Goal: Task Accomplishment & Management: Manage account settings

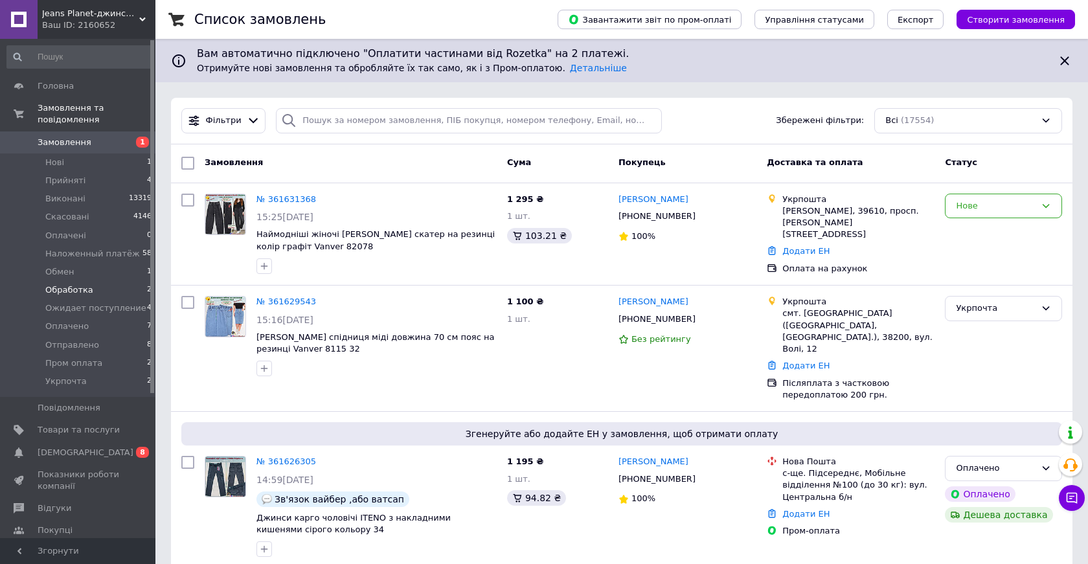
click at [87, 291] on span "Обработка" at bounding box center [69, 290] width 48 height 12
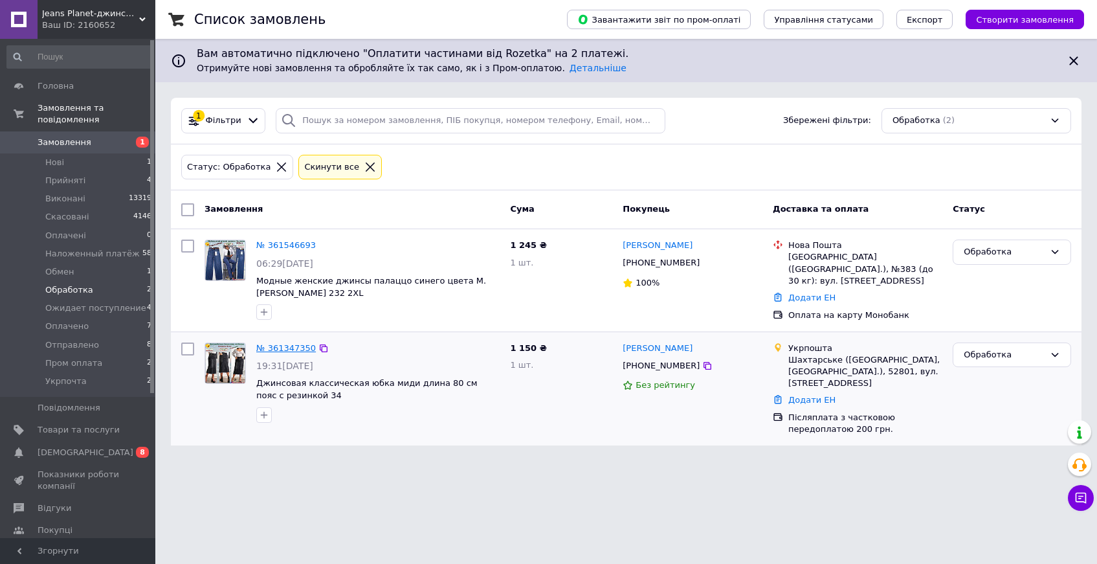
click at [293, 345] on link "№ 361347350" at bounding box center [286, 348] width 60 height 10
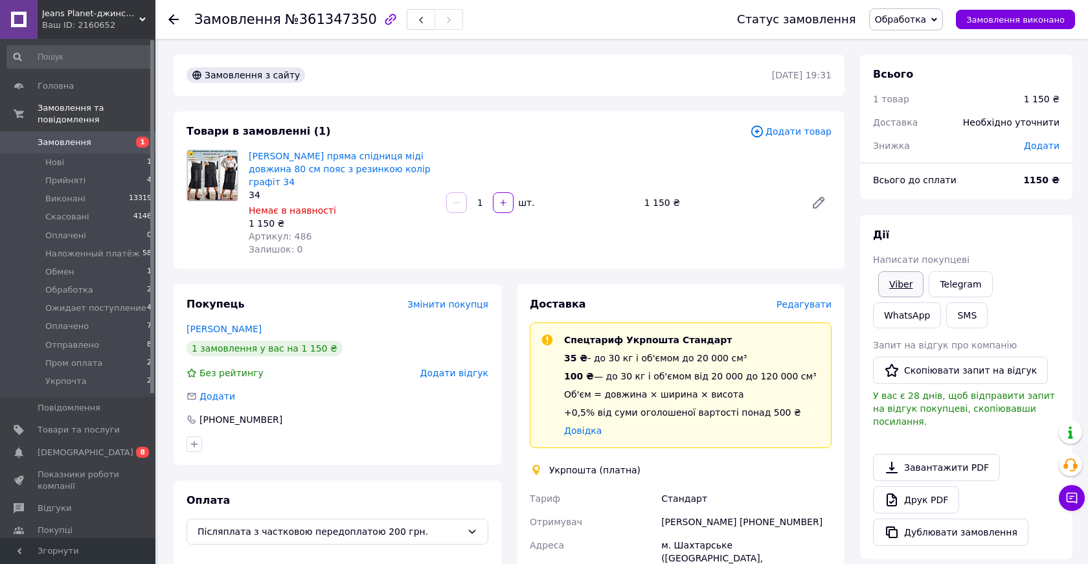
click at [904, 285] on link "Viber" at bounding box center [900, 284] width 45 height 26
click at [915, 19] on span "Обработка" at bounding box center [901, 19] width 52 height 10
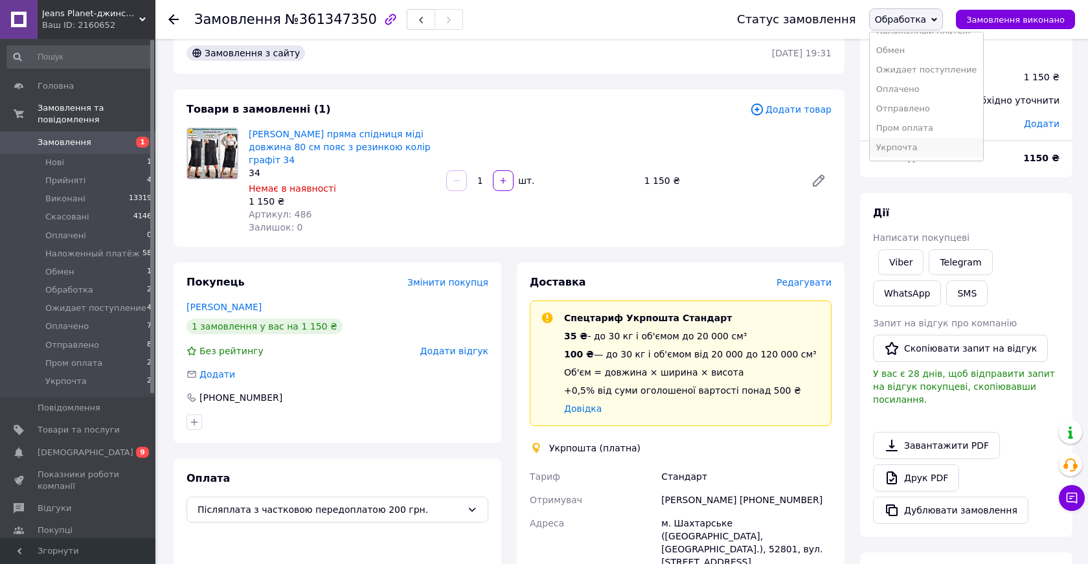
scroll to position [23, 0]
click at [908, 147] on li "Укрпочта" at bounding box center [927, 147] width 114 height 19
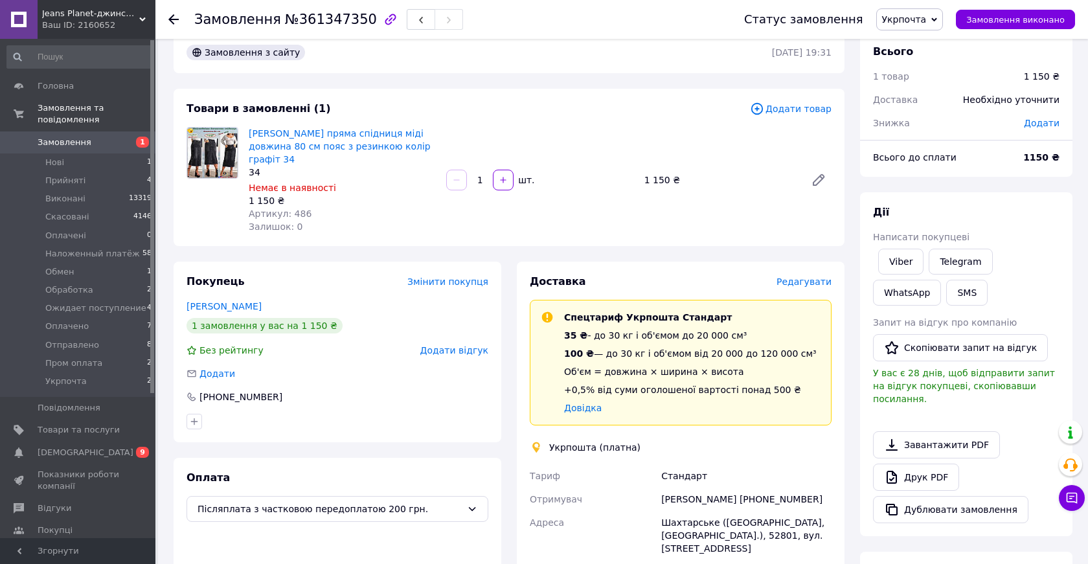
click at [377, 194] on div "1 150 ₴" at bounding box center [342, 200] width 187 height 13
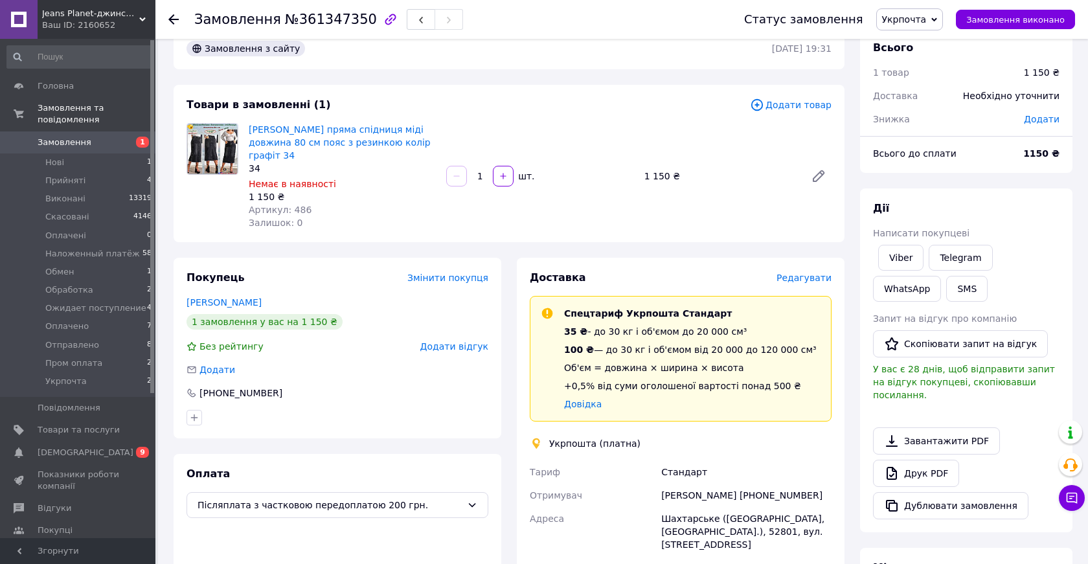
scroll to position [0, 0]
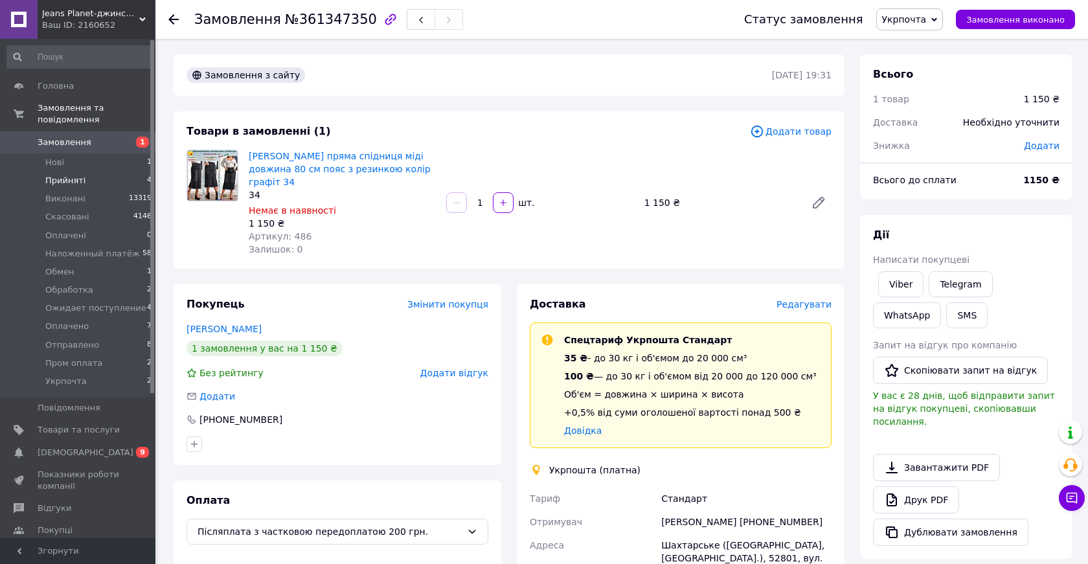
click at [71, 180] on span "Прийняті" at bounding box center [65, 181] width 40 height 12
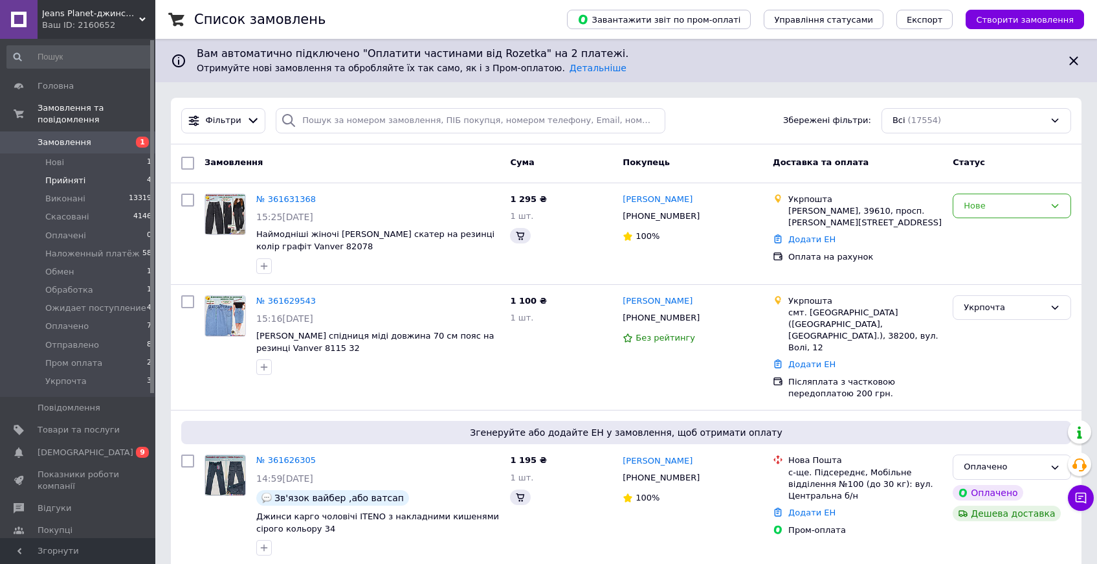
click at [73, 179] on span "Прийняті" at bounding box center [65, 181] width 40 height 12
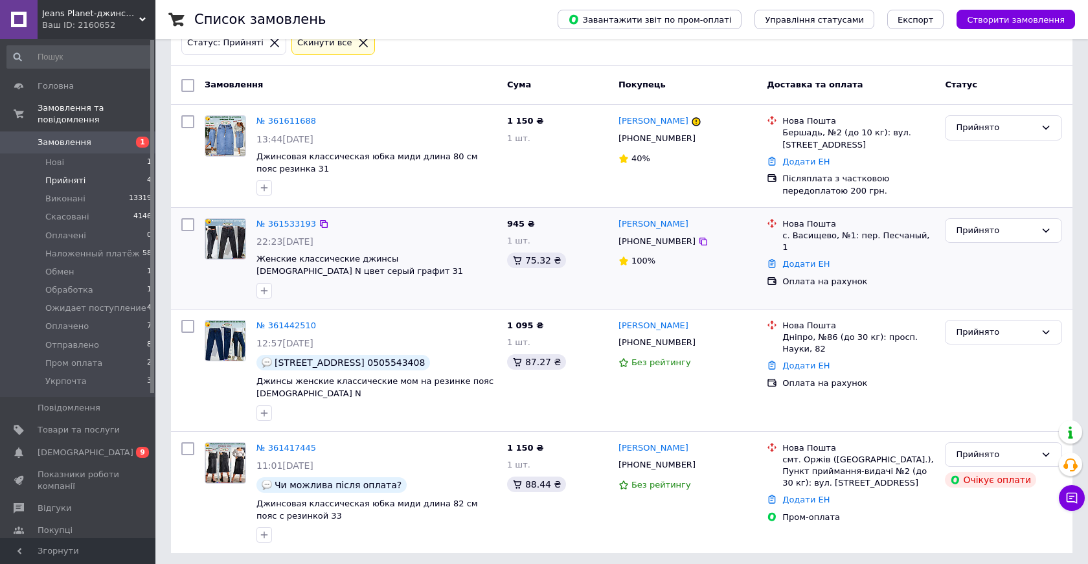
scroll to position [129, 0]
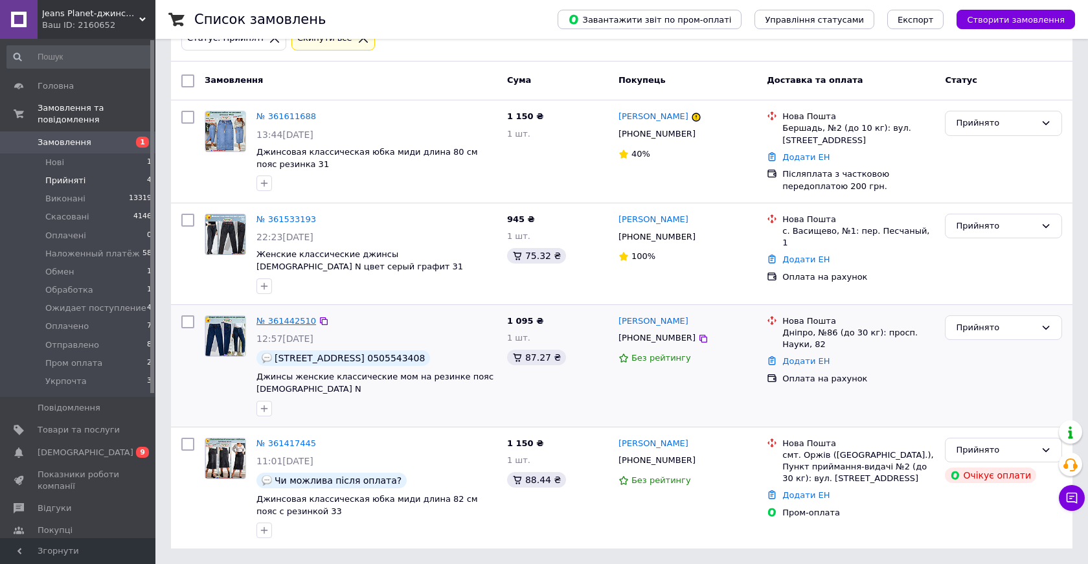
click at [285, 320] on link "№ 361442510" at bounding box center [286, 321] width 60 height 10
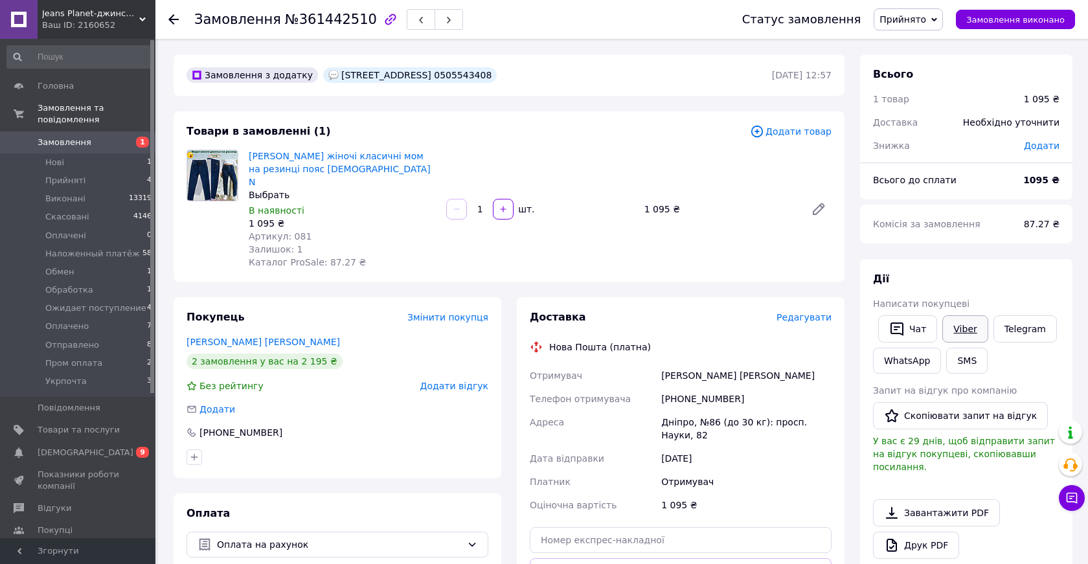
click at [967, 326] on link "Viber" at bounding box center [964, 328] width 45 height 27
drag, startPoint x: 414, startPoint y: 76, endPoint x: 469, endPoint y: 76, distance: 55.7
click at [469, 76] on div "[STREET_ADDRESS] 0505543408" at bounding box center [410, 75] width 174 height 16
copy div "0505543408"
click at [175, 17] on icon at bounding box center [173, 19] width 10 height 10
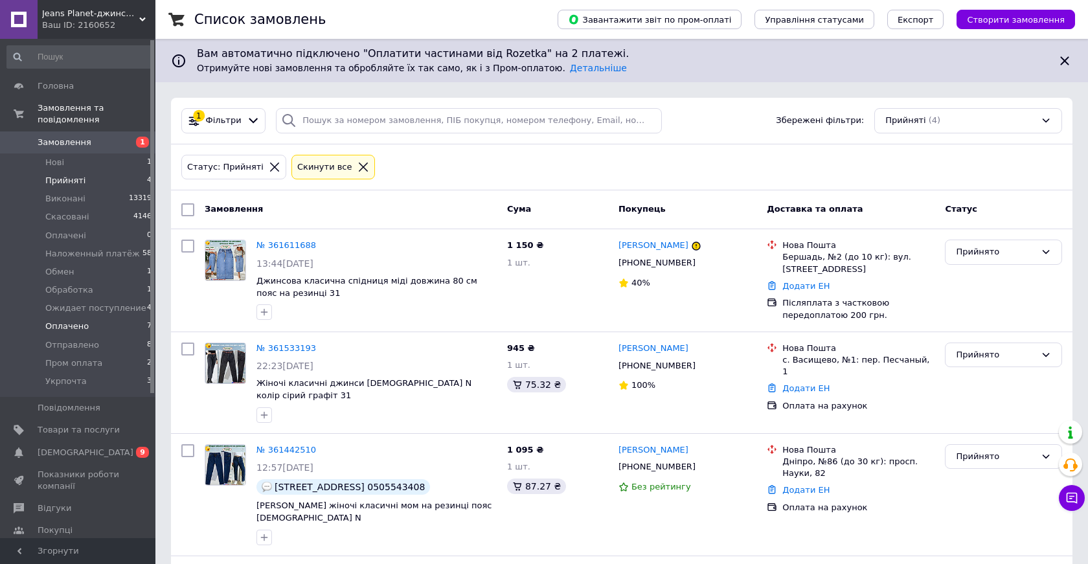
click at [83, 330] on span "Оплачено" at bounding box center [66, 326] width 43 height 12
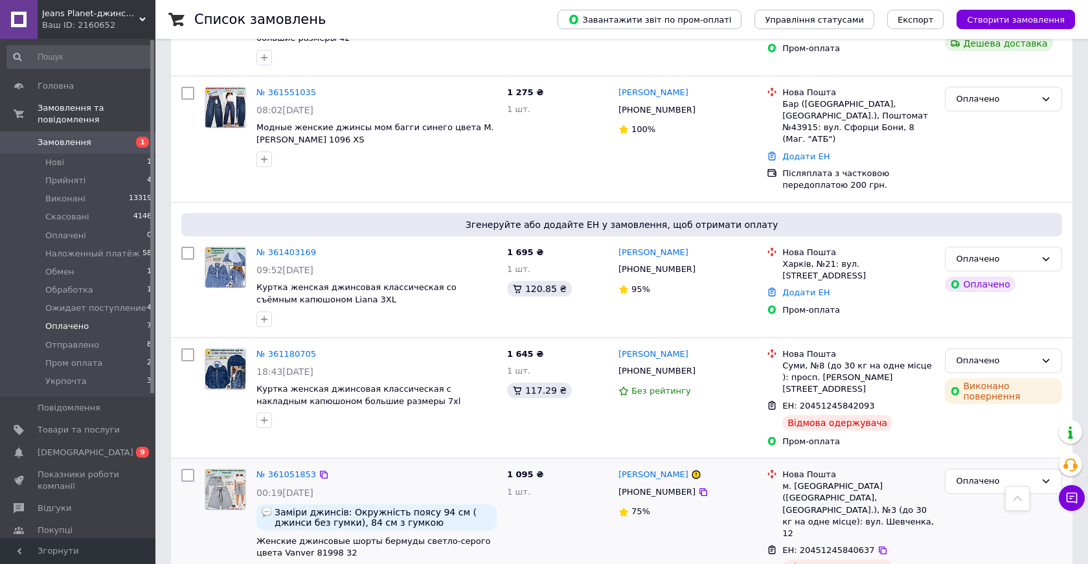
scroll to position [565, 0]
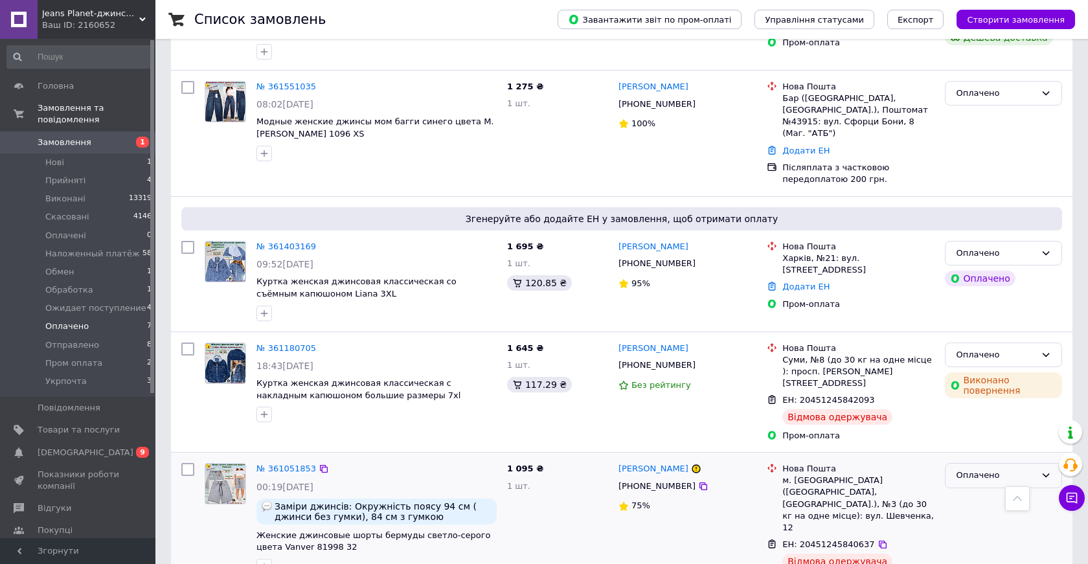
click at [963, 469] on div "Оплачено" at bounding box center [996, 476] width 80 height 14
click at [644, 523] on div "Ірина Гущина +380984050503 75%" at bounding box center [687, 530] width 148 height 145
click at [980, 348] on div "Оплачено" at bounding box center [996, 355] width 80 height 14
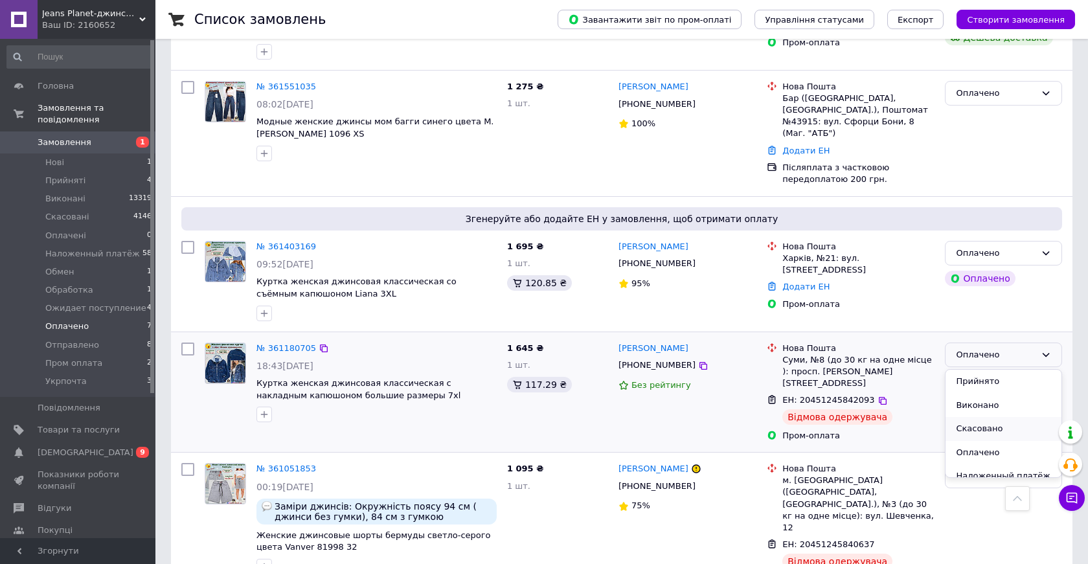
click at [991, 417] on li "Скасовано" at bounding box center [1003, 429] width 116 height 24
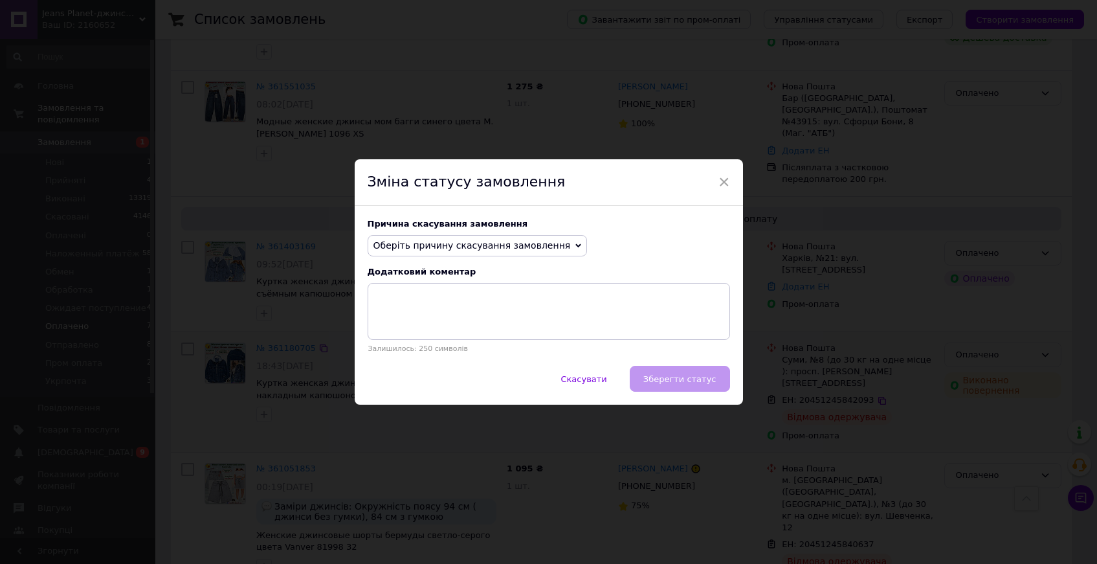
click at [500, 241] on span "Оберіть причину скасування замовлення" at bounding box center [472, 245] width 197 height 10
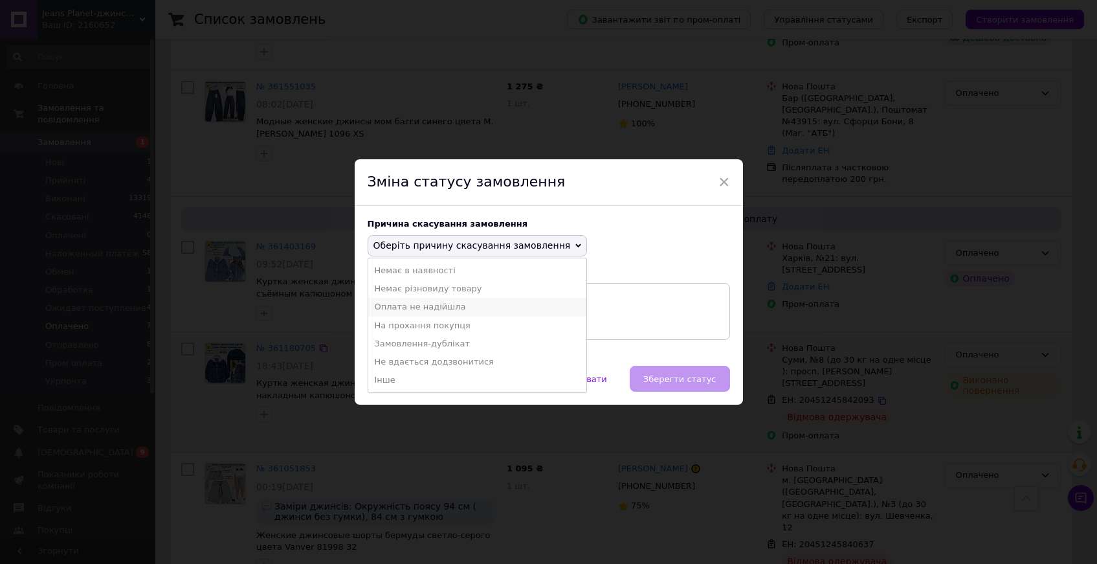
click at [433, 309] on li "Оплата не надійшла" at bounding box center [477, 307] width 219 height 18
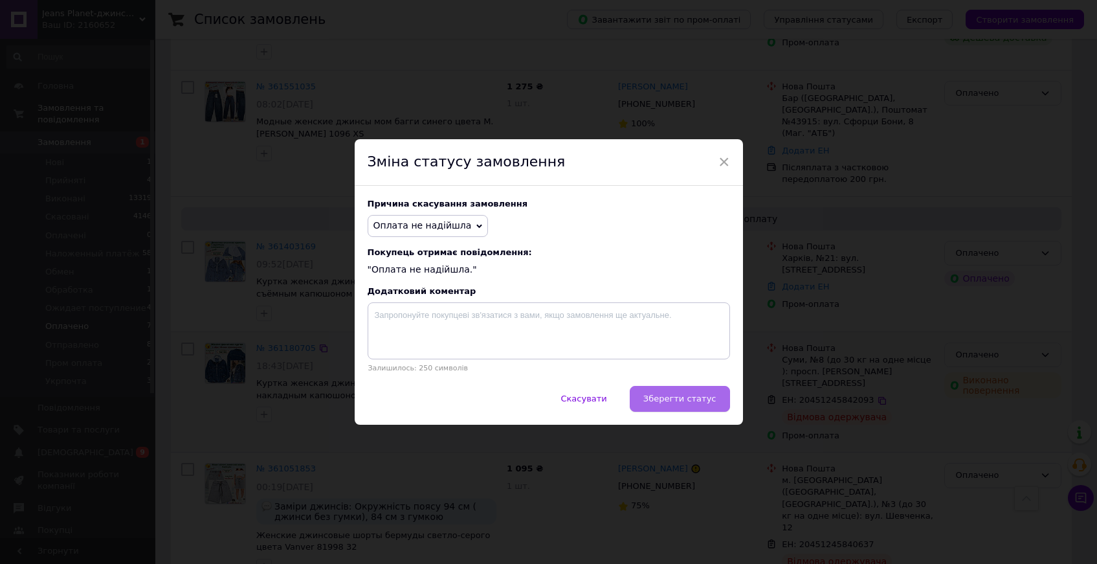
click at [688, 401] on span "Зберегти статус" at bounding box center [680, 399] width 73 height 10
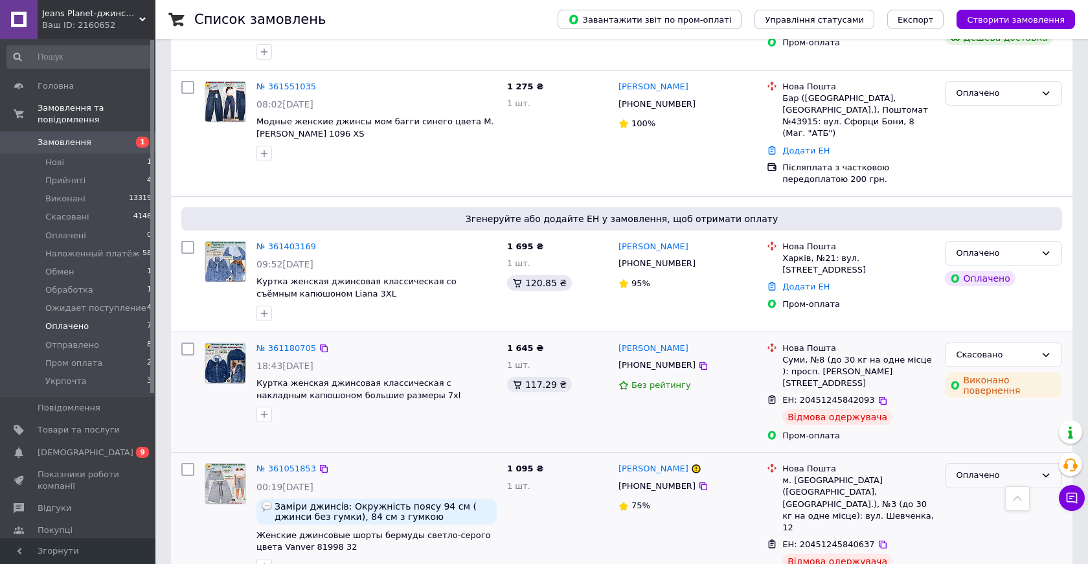
drag, startPoint x: 967, startPoint y: 438, endPoint x: 974, endPoint y: 440, distance: 8.0
click at [967, 469] on div "Оплачено" at bounding box center [996, 476] width 80 height 14
click at [980, 528] on li "Скасовано" at bounding box center [1003, 540] width 116 height 24
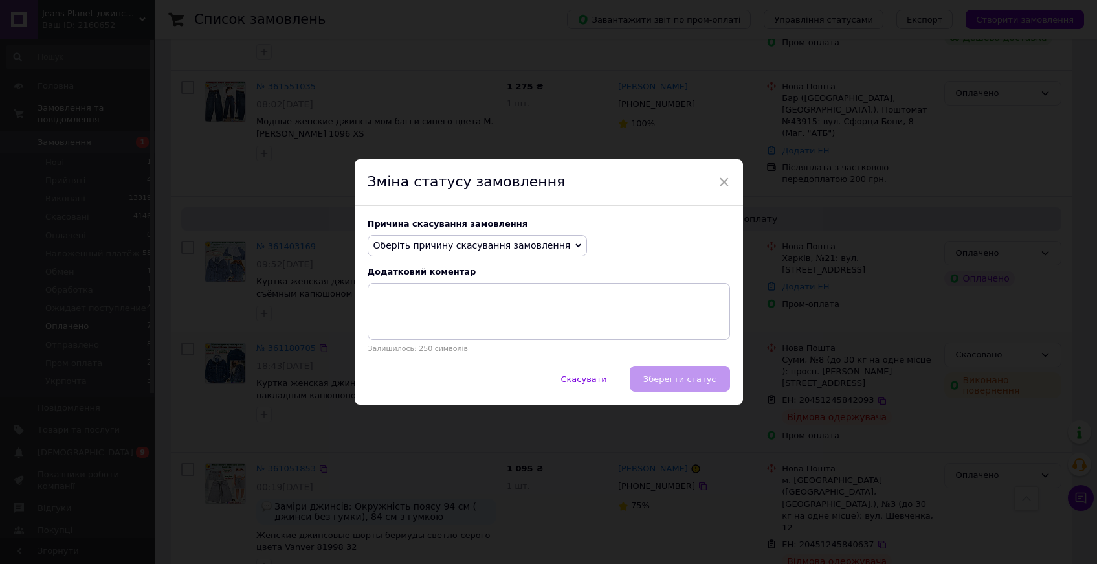
click at [444, 245] on span "Оберіть причину скасування замовлення" at bounding box center [472, 245] width 197 height 10
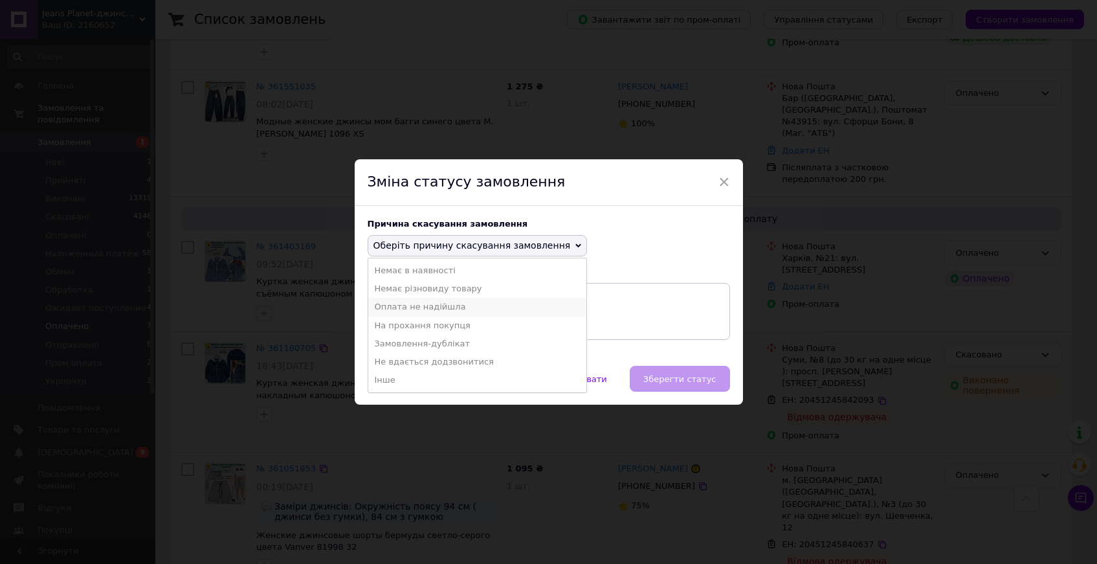
click at [423, 308] on li "Оплата не надійшла" at bounding box center [477, 307] width 219 height 18
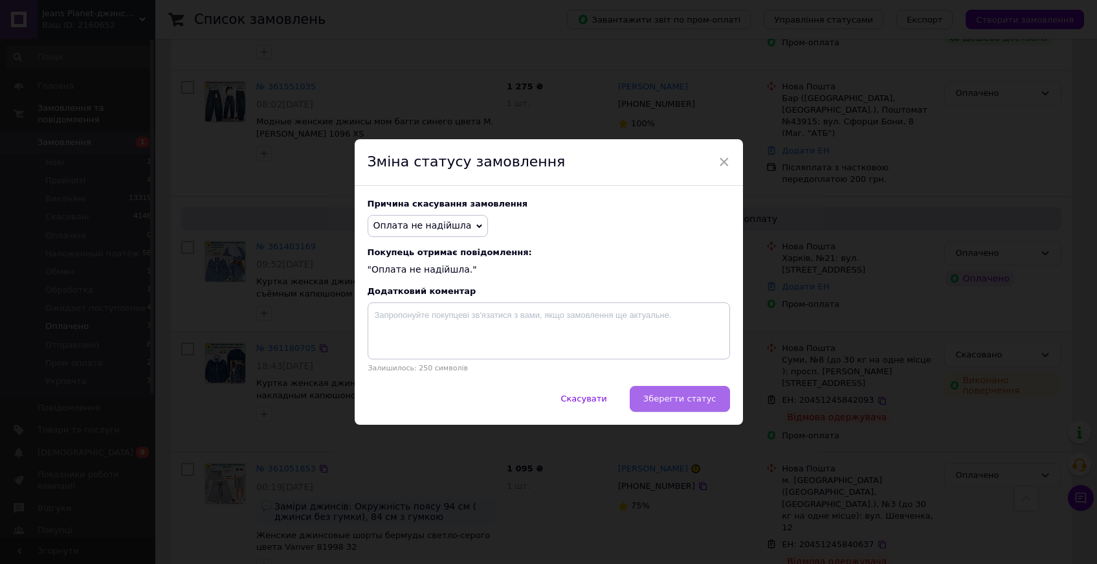
click at [682, 396] on span "Зберегти статус" at bounding box center [680, 399] width 73 height 10
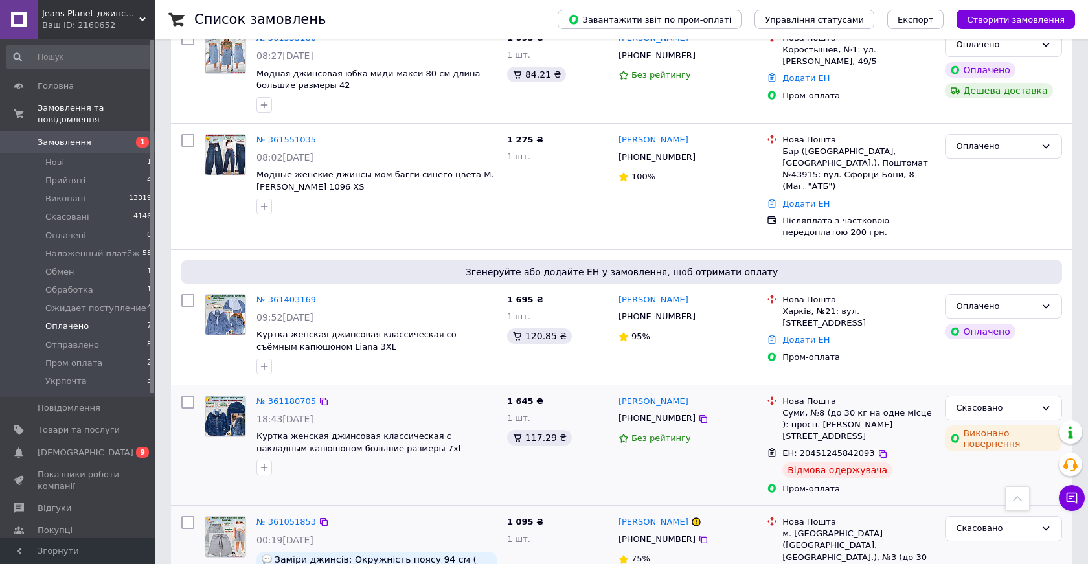
scroll to position [501, 0]
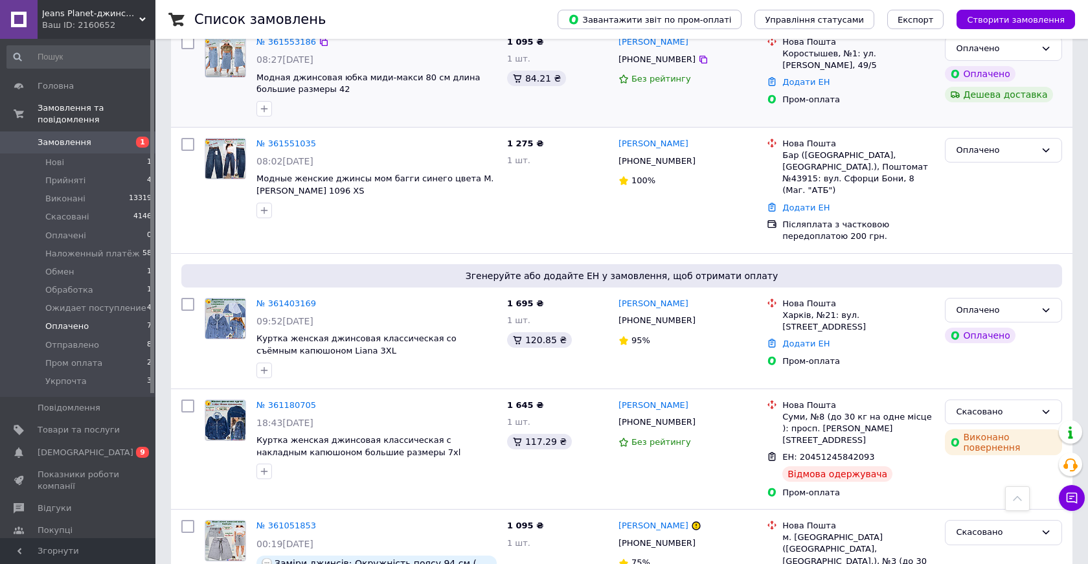
scroll to position [565, 0]
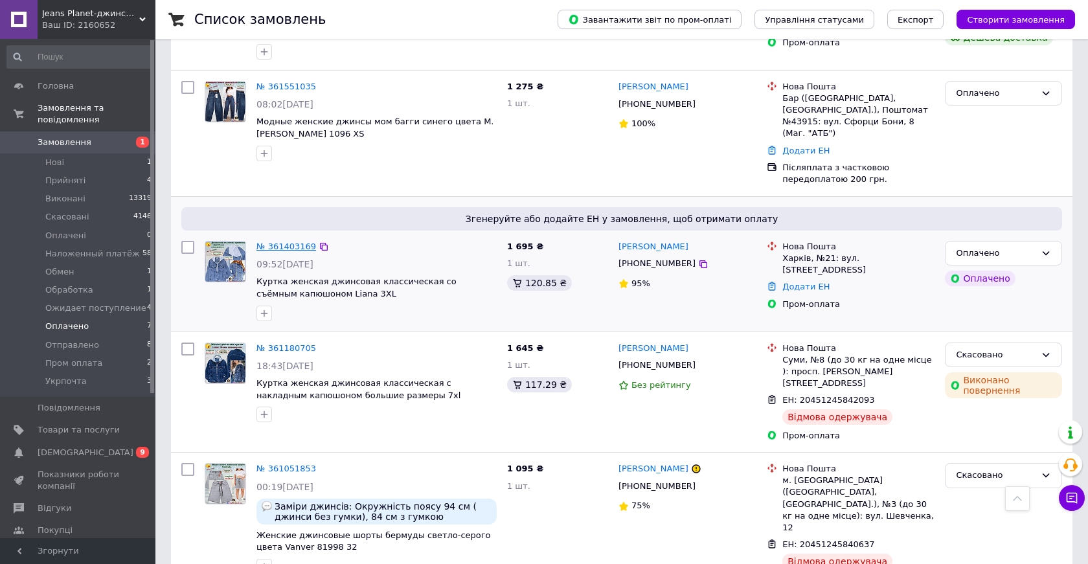
click at [278, 241] on link "№ 361403169" at bounding box center [286, 246] width 60 height 10
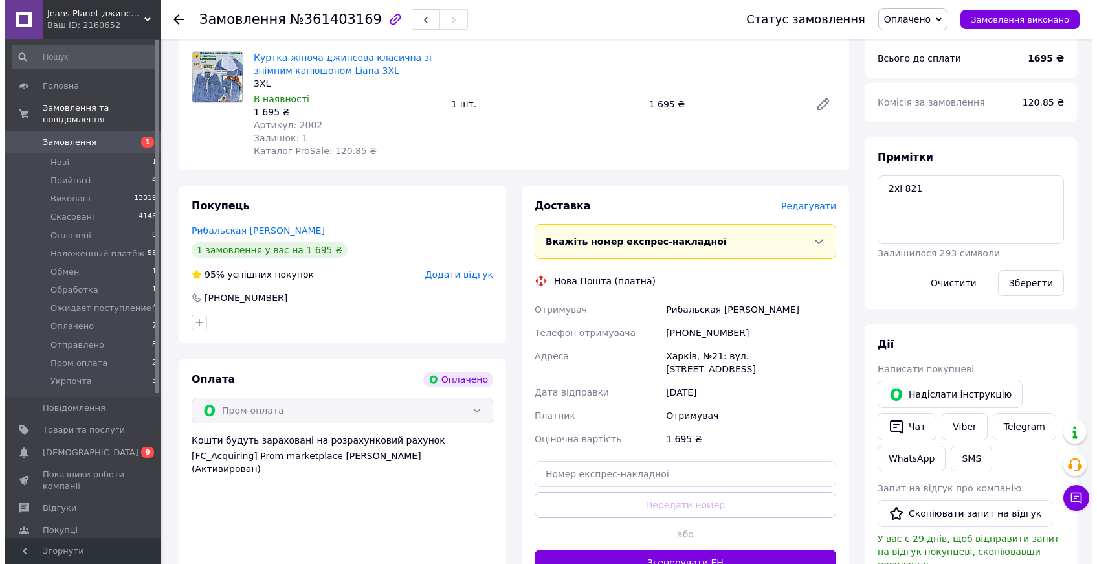
scroll to position [469, 0]
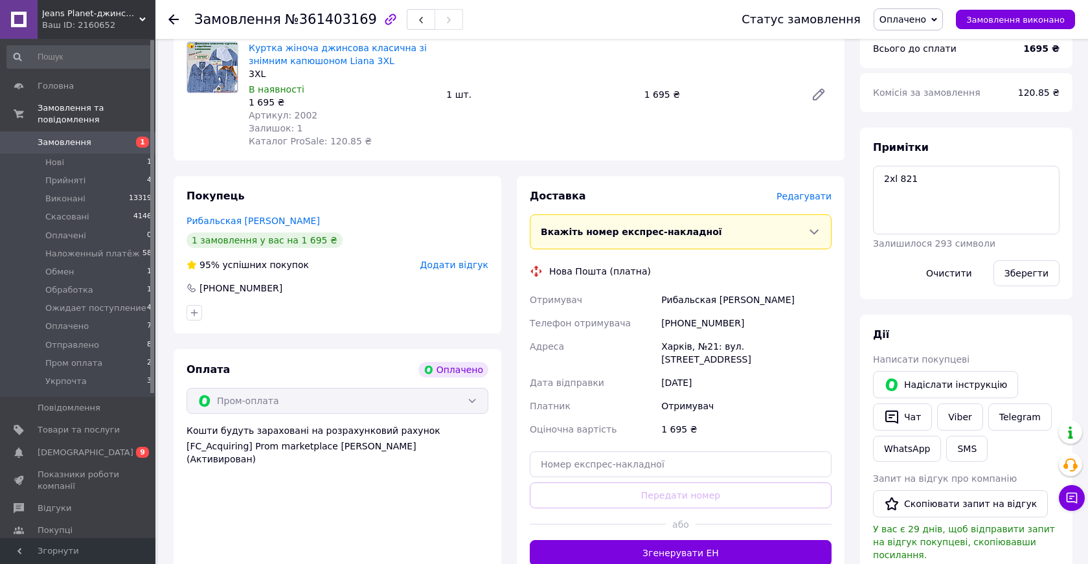
click at [803, 191] on span "Редагувати" at bounding box center [803, 196] width 55 height 10
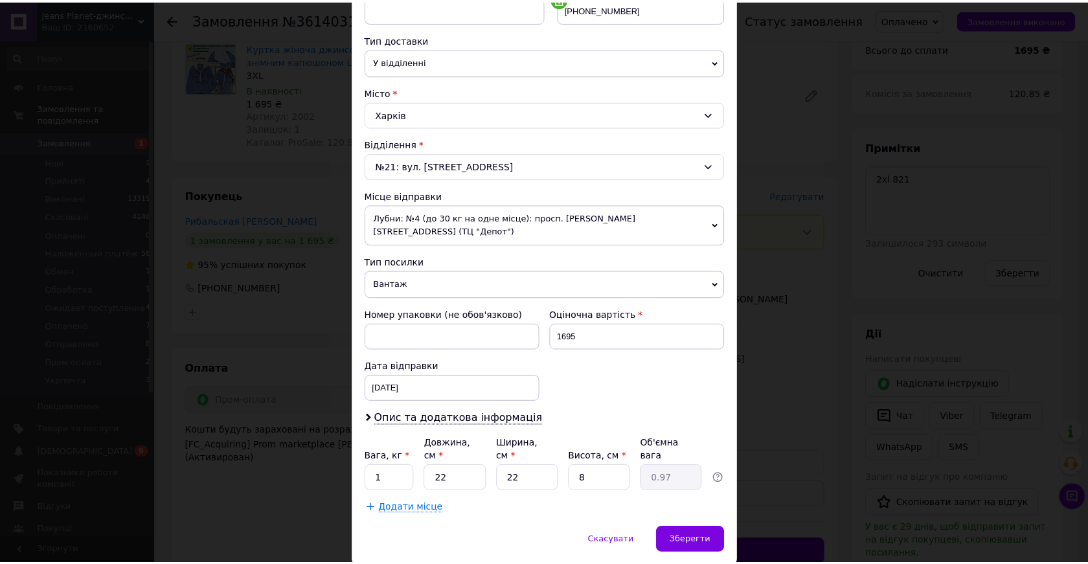
scroll to position [309, 0]
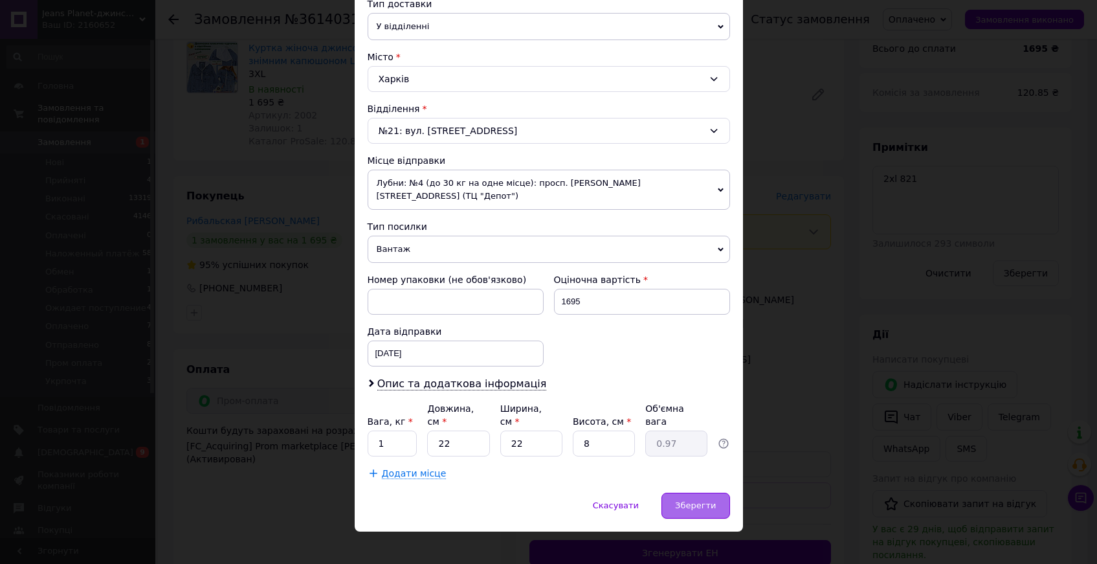
click at [697, 500] on span "Зберегти" at bounding box center [695, 505] width 41 height 10
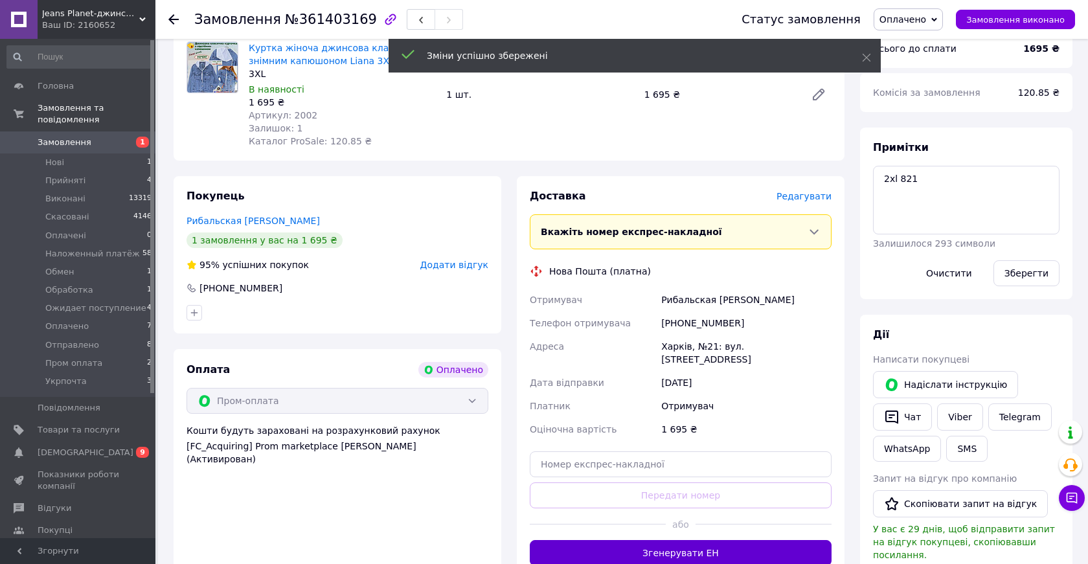
click at [689, 540] on button "Згенерувати ЕН" at bounding box center [681, 553] width 302 height 26
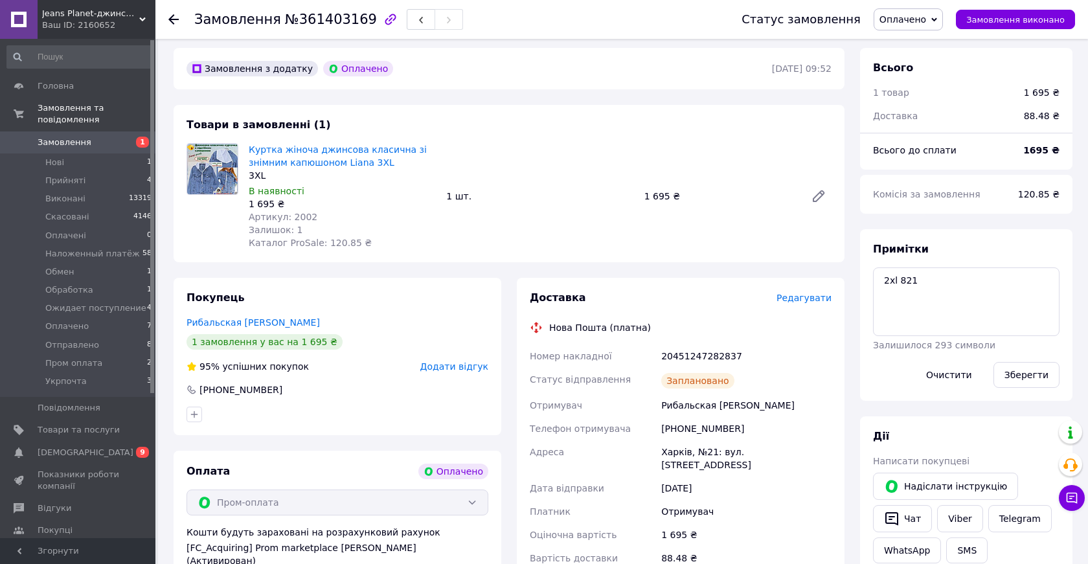
scroll to position [352, 0]
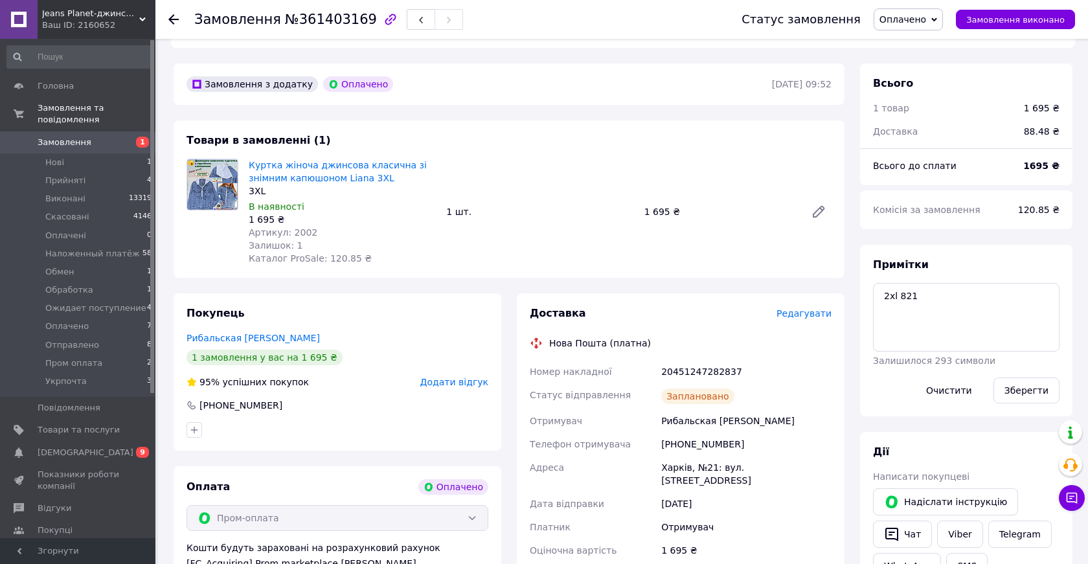
click at [174, 17] on icon at bounding box center [173, 19] width 10 height 10
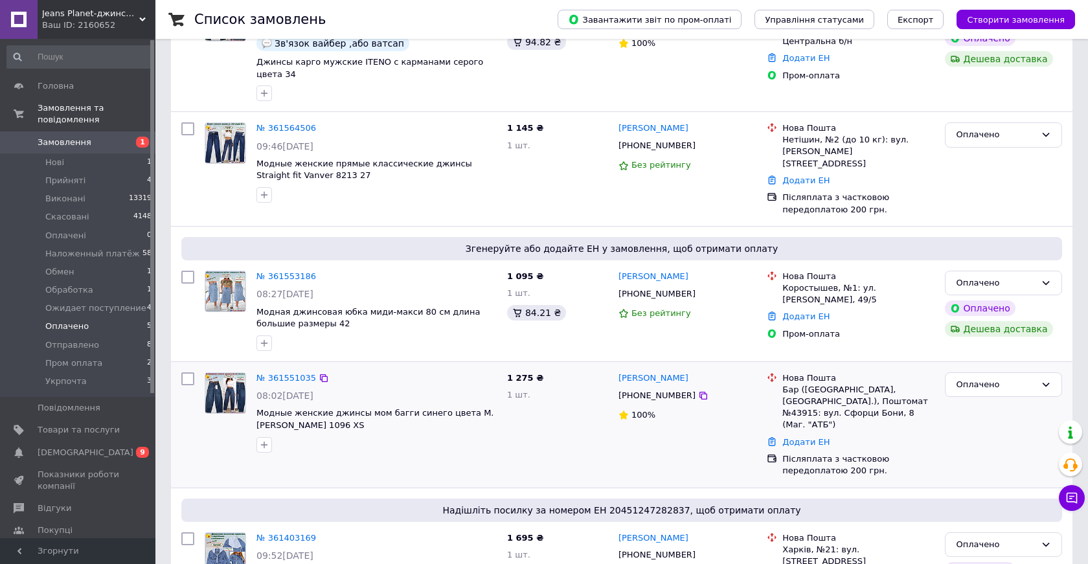
scroll to position [331, 0]
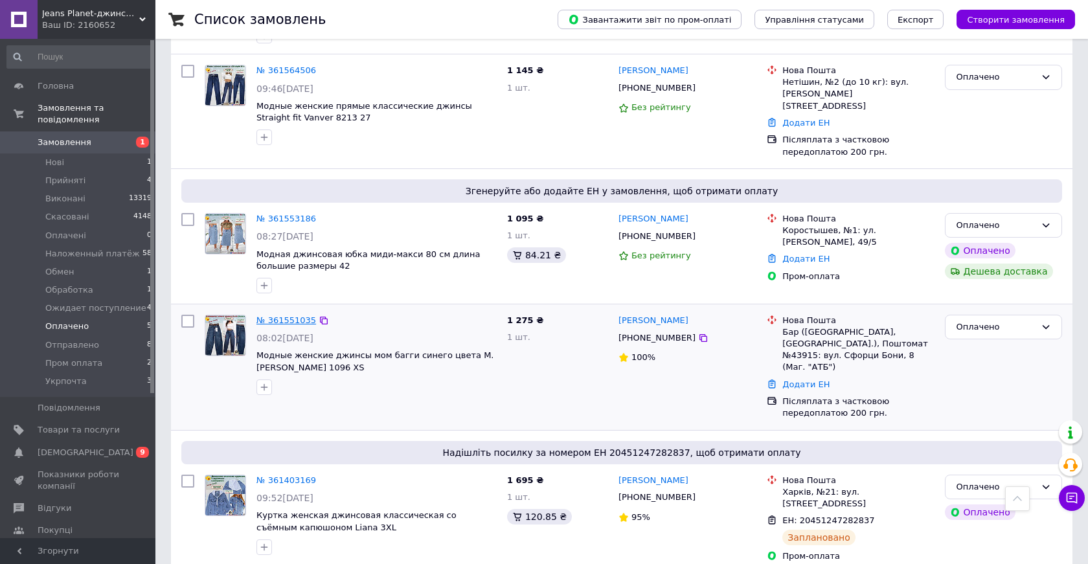
click at [288, 315] on link "№ 361551035" at bounding box center [286, 320] width 60 height 10
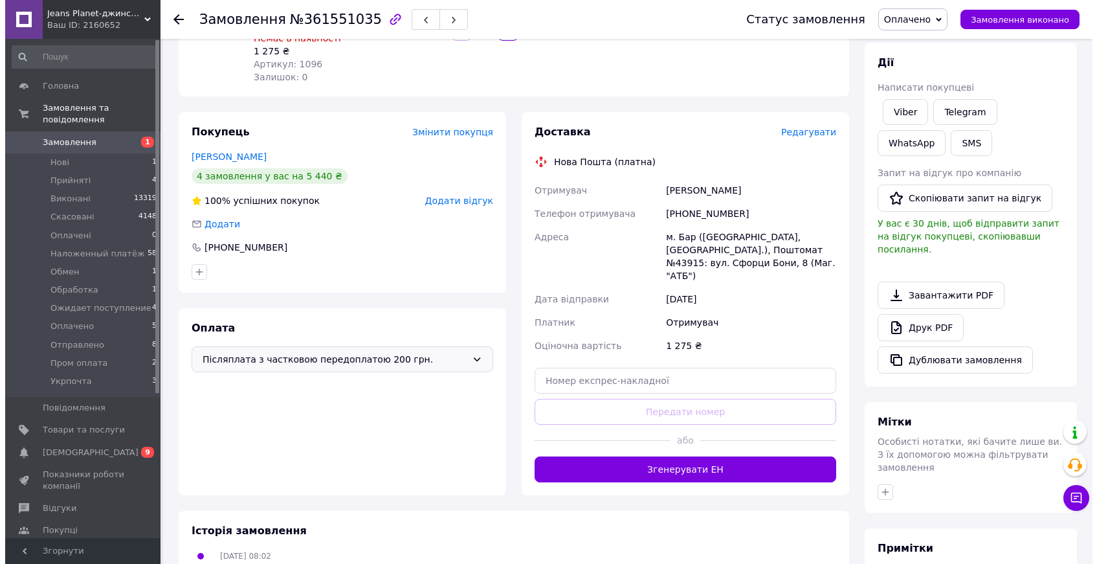
scroll to position [172, 0]
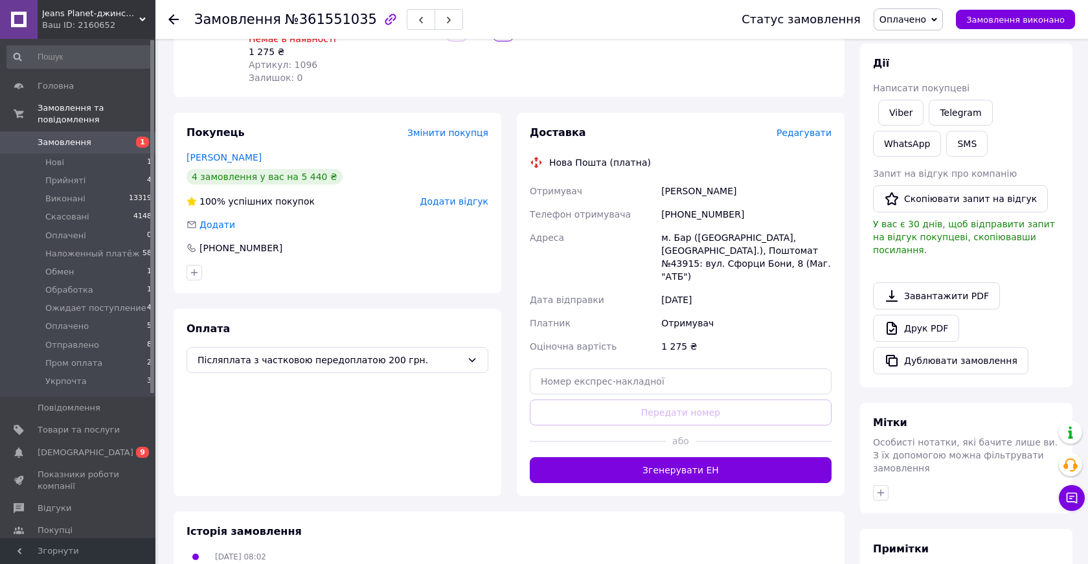
click at [801, 128] on span "Редагувати" at bounding box center [803, 133] width 55 height 10
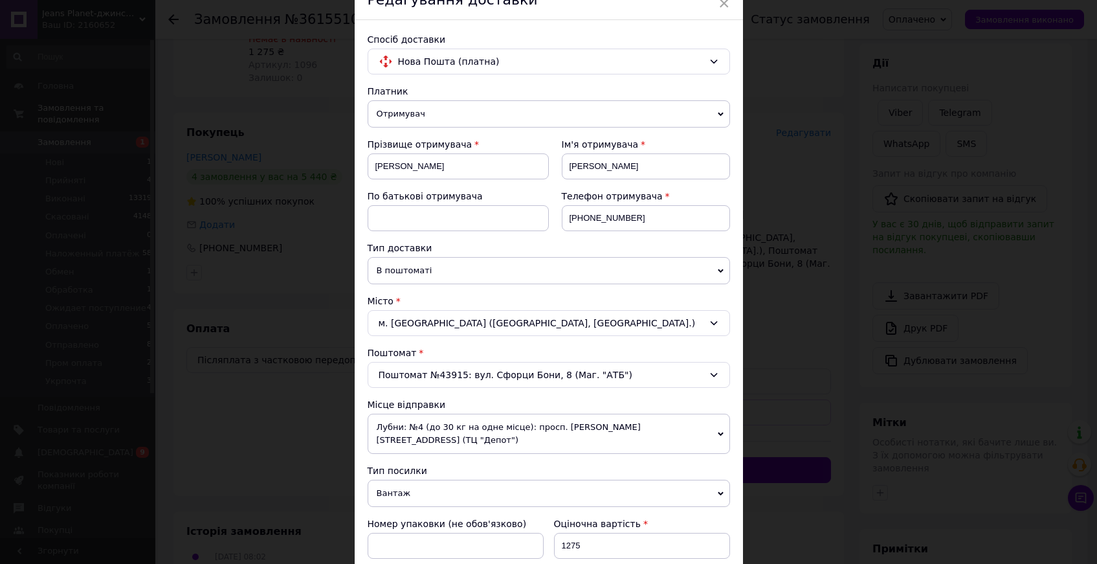
scroll to position [247, 0]
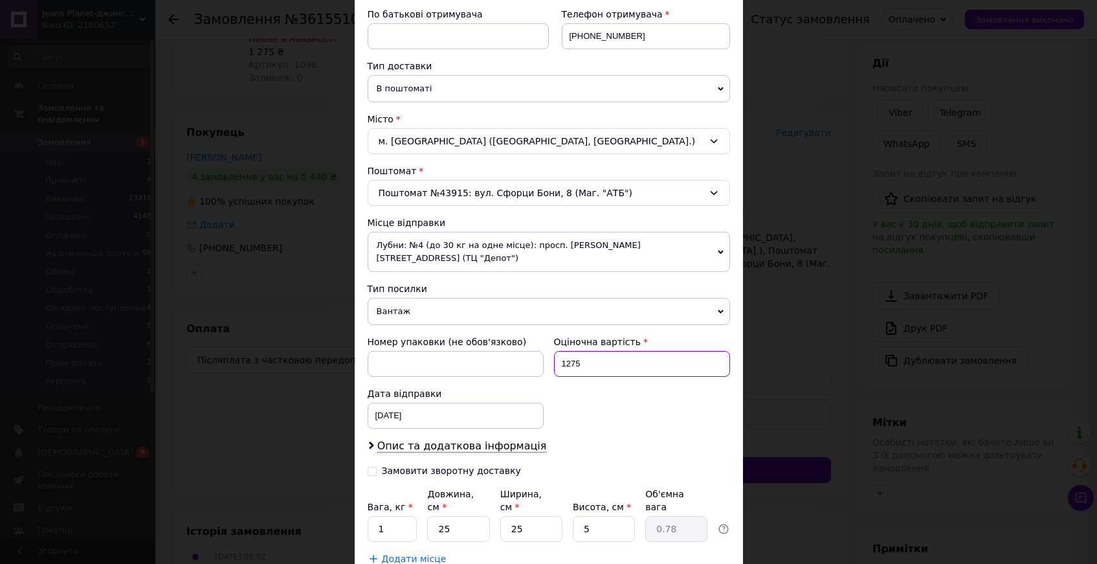
click at [567, 351] on input "1275" at bounding box center [642, 364] width 176 height 26
type input "1075"
click at [368, 466] on input "Замовити зворотну доставку" at bounding box center [372, 470] width 9 height 9
checkbox input "true"
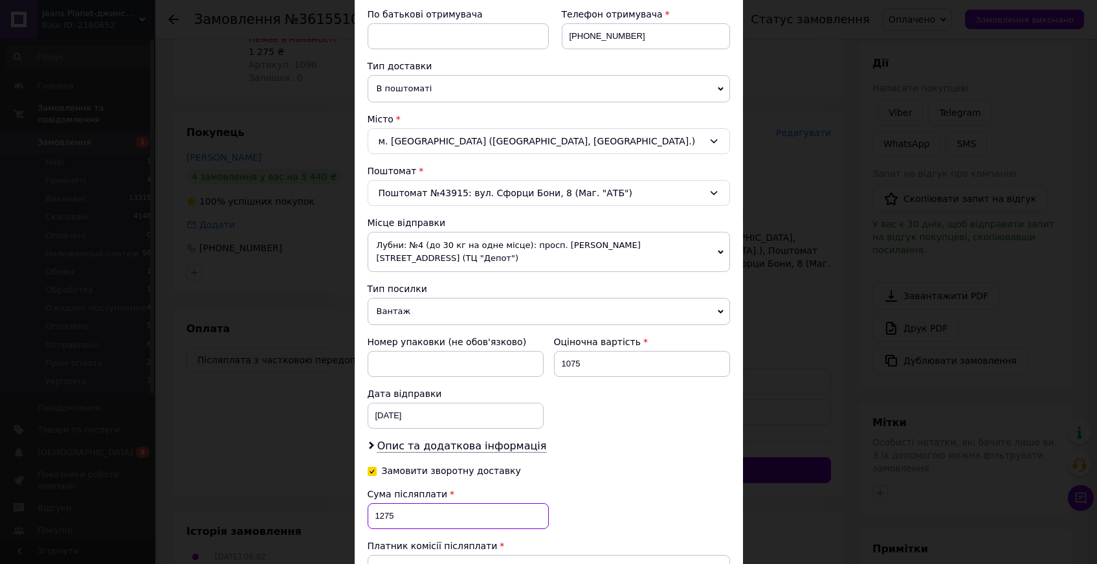
click at [384, 504] on input "1275" at bounding box center [458, 516] width 181 height 26
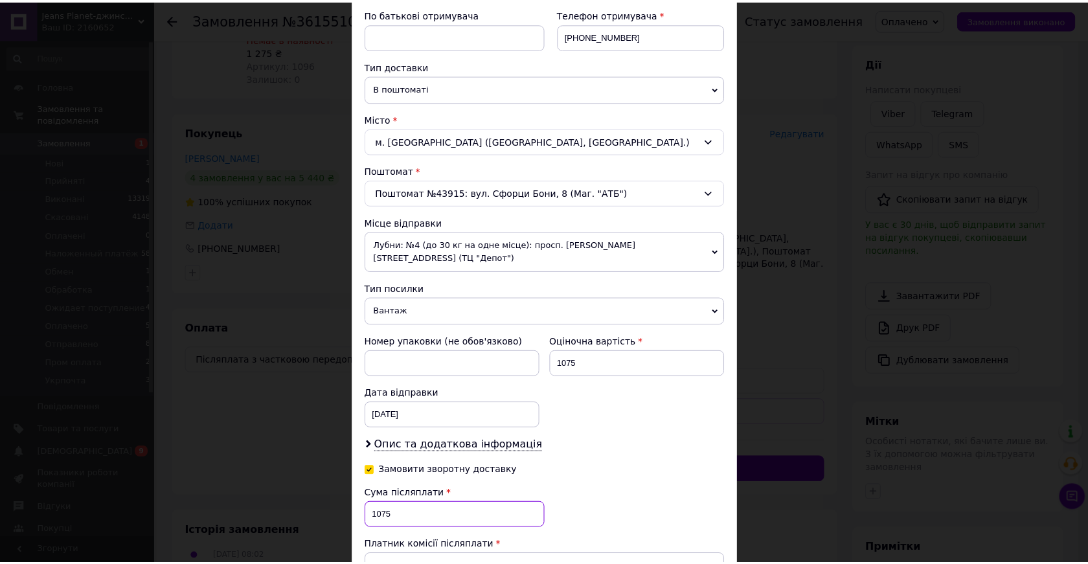
scroll to position [463, 0]
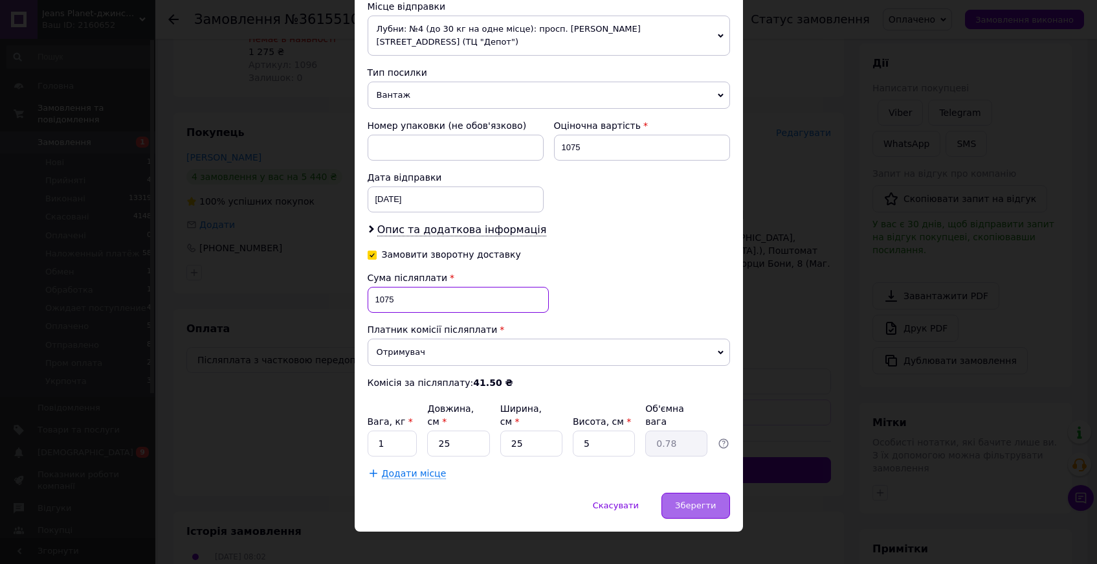
type input "1075"
click at [698, 500] on span "Зберегти" at bounding box center [695, 505] width 41 height 10
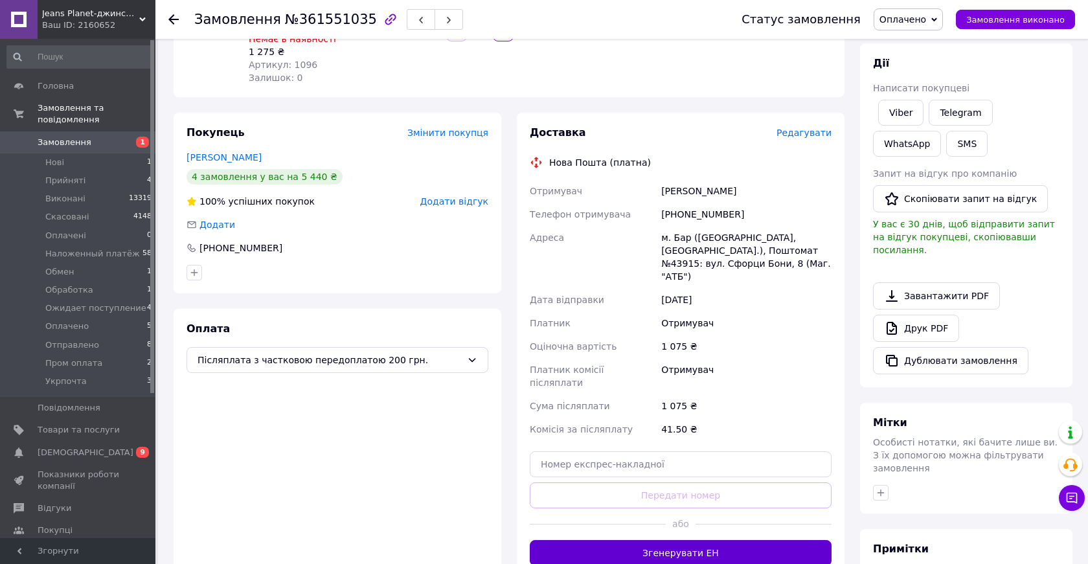
click at [682, 540] on button "Згенерувати ЕН" at bounding box center [681, 553] width 302 height 26
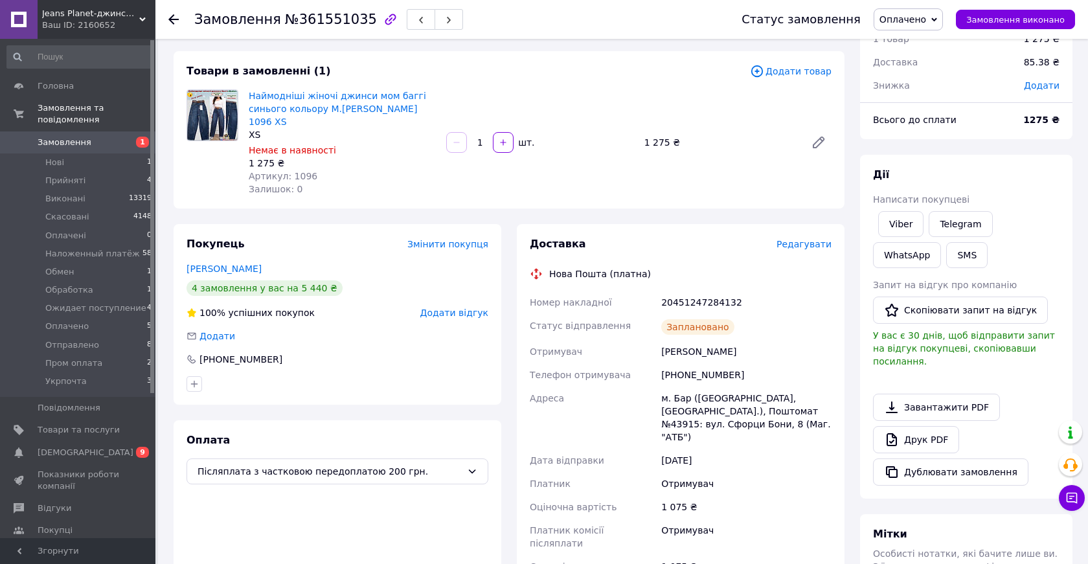
scroll to position [58, 0]
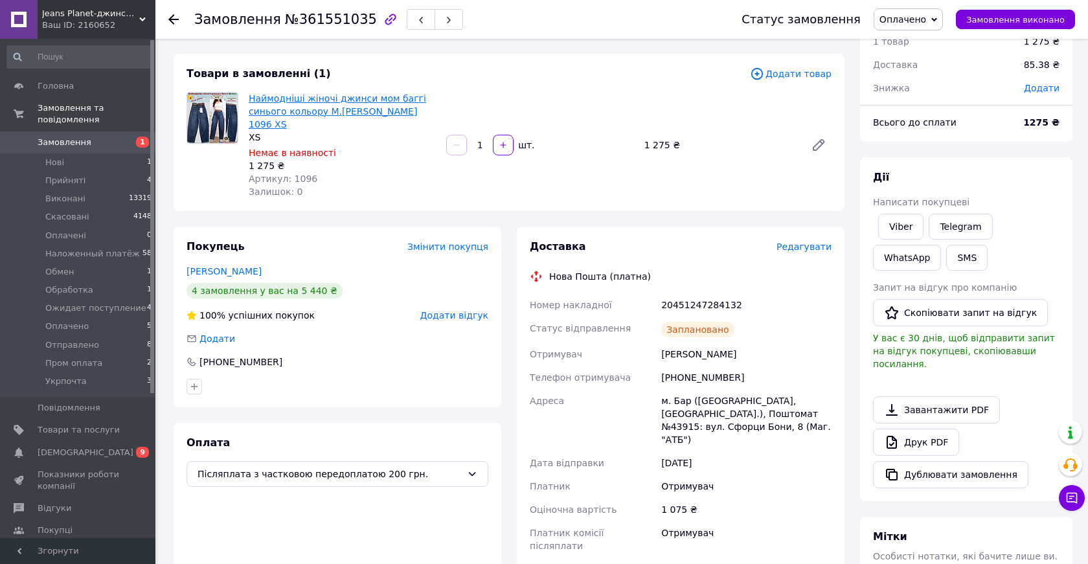
click at [295, 109] on link "Наймодніші жіночі джинси мом баггі синього кольору M.[PERSON_NAME] 1096 XS" at bounding box center [337, 111] width 177 height 36
click at [174, 20] on icon at bounding box center [173, 19] width 10 height 10
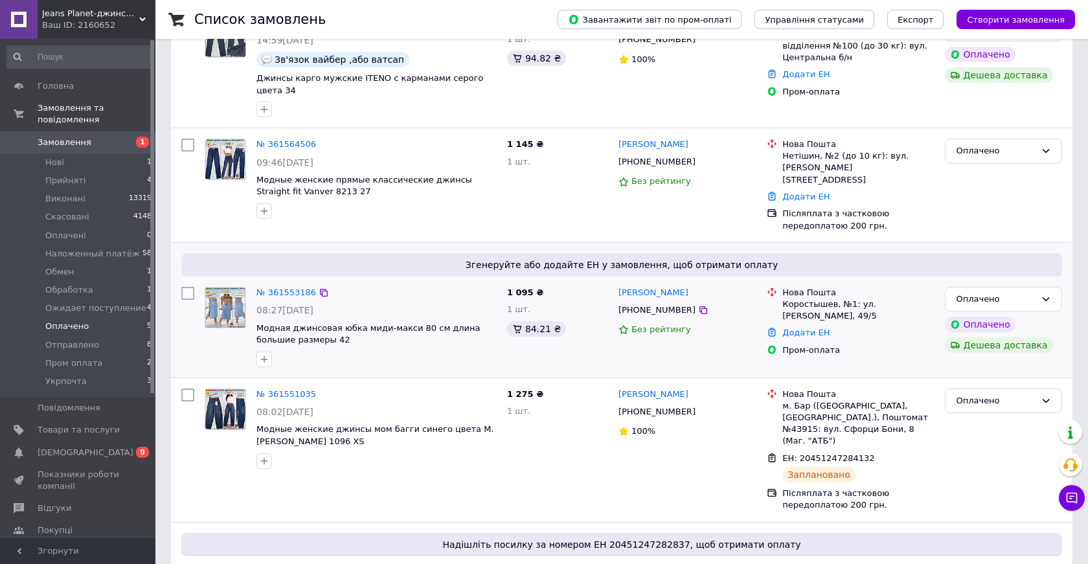
scroll to position [237, 0]
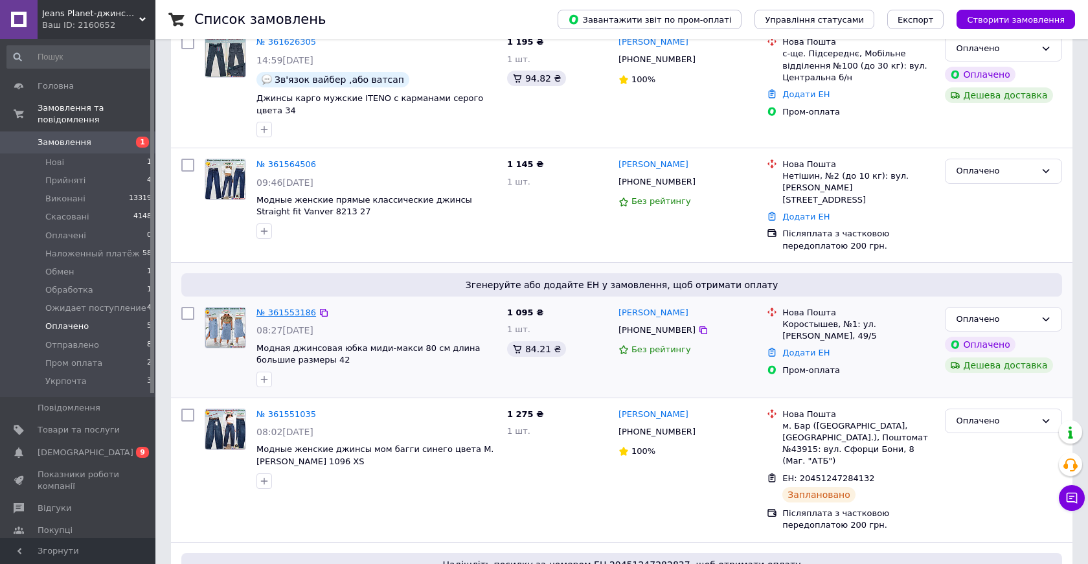
click at [289, 308] on link "№ 361553186" at bounding box center [286, 313] width 60 height 10
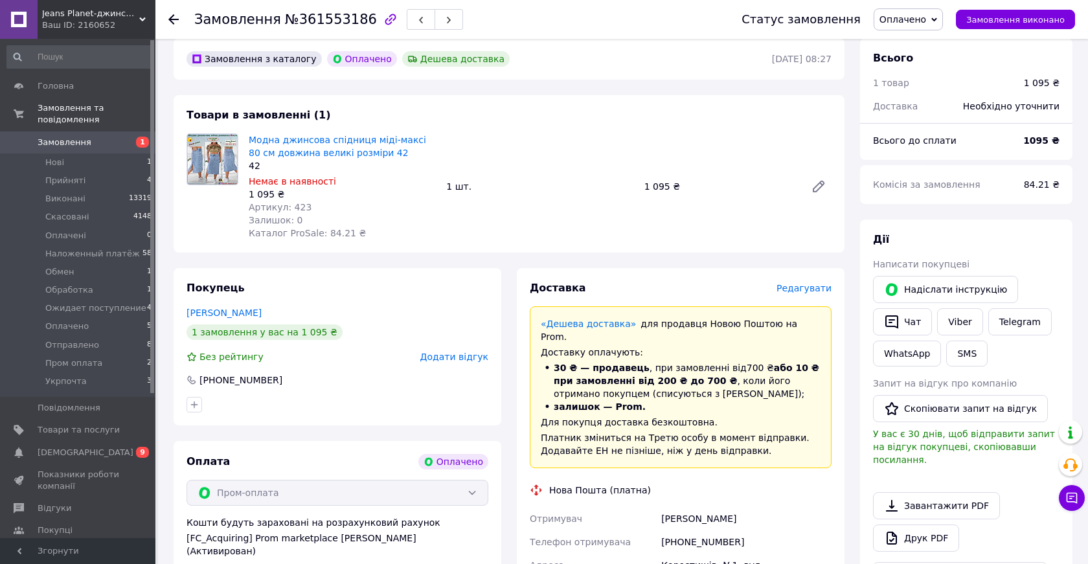
scroll to position [376, 0]
click at [956, 309] on link "Viber" at bounding box center [959, 322] width 45 height 27
click at [816, 183] on icon at bounding box center [818, 188] width 10 height 10
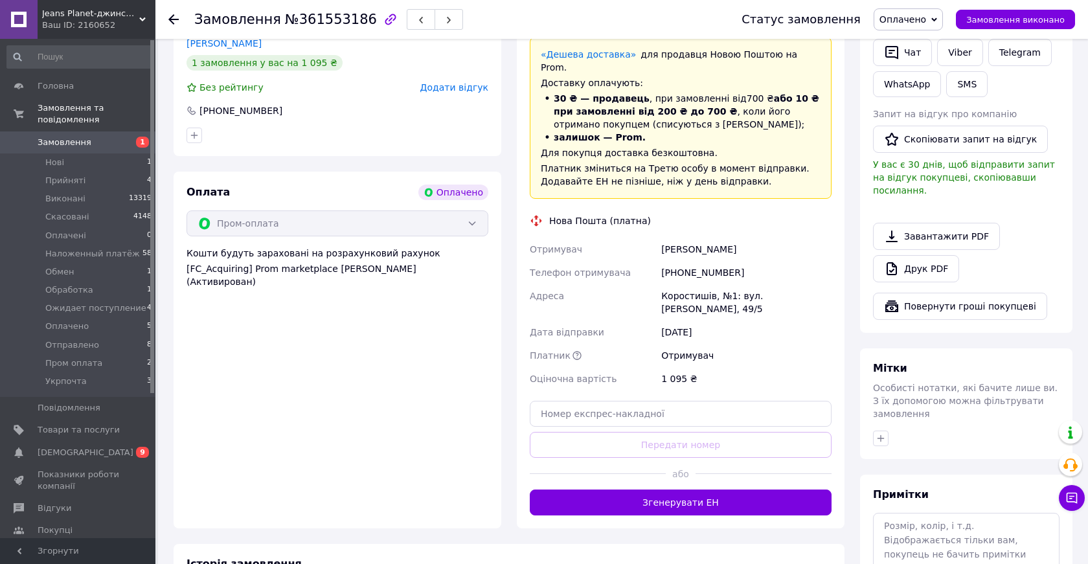
scroll to position [644, 0]
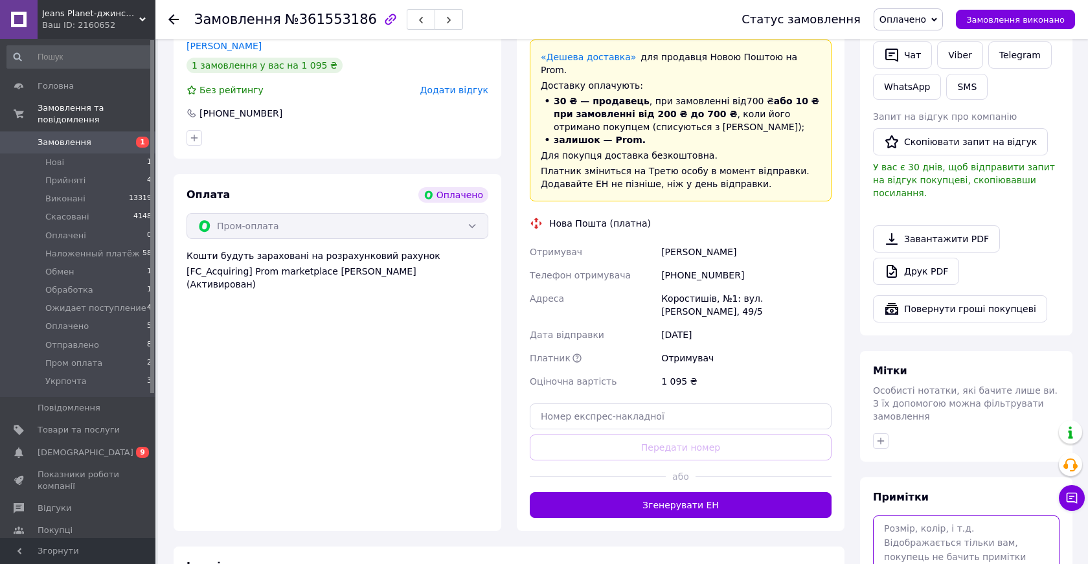
drag, startPoint x: 890, startPoint y: 505, endPoint x: 895, endPoint y: 508, distance: 6.7
click at [890, 515] on textarea at bounding box center [966, 549] width 186 height 69
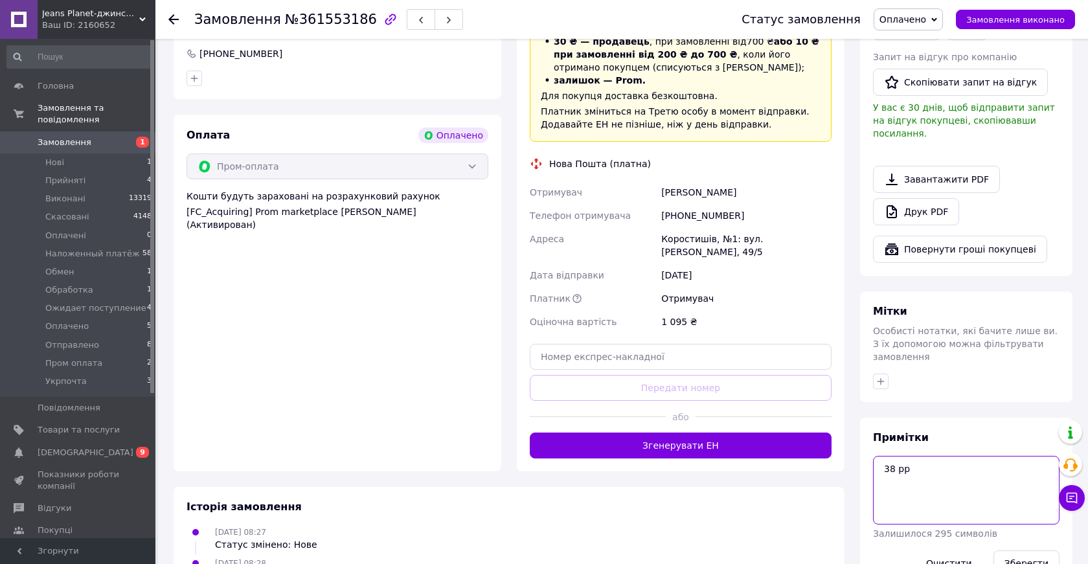
scroll to position [756, 0]
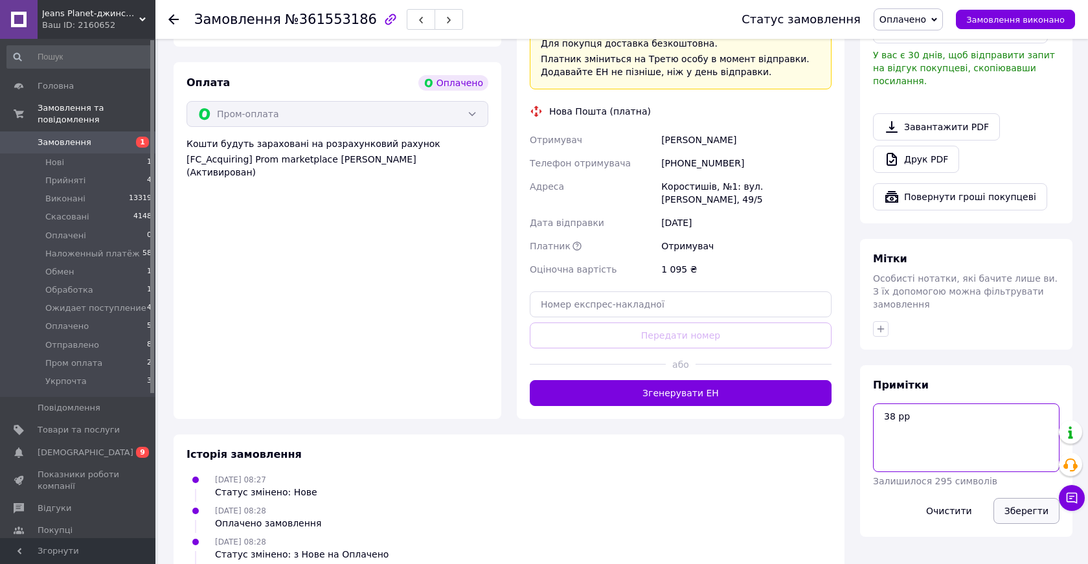
type textarea "38 рр"
click at [1031, 498] on button "Зберегти" at bounding box center [1026, 511] width 66 height 26
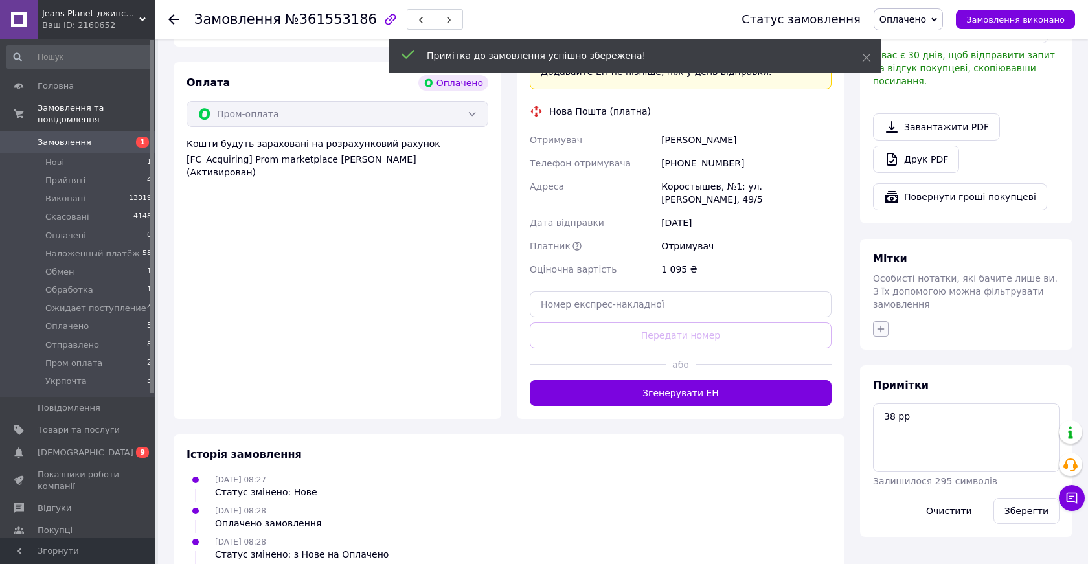
click at [883, 324] on icon "button" at bounding box center [880, 329] width 10 height 10
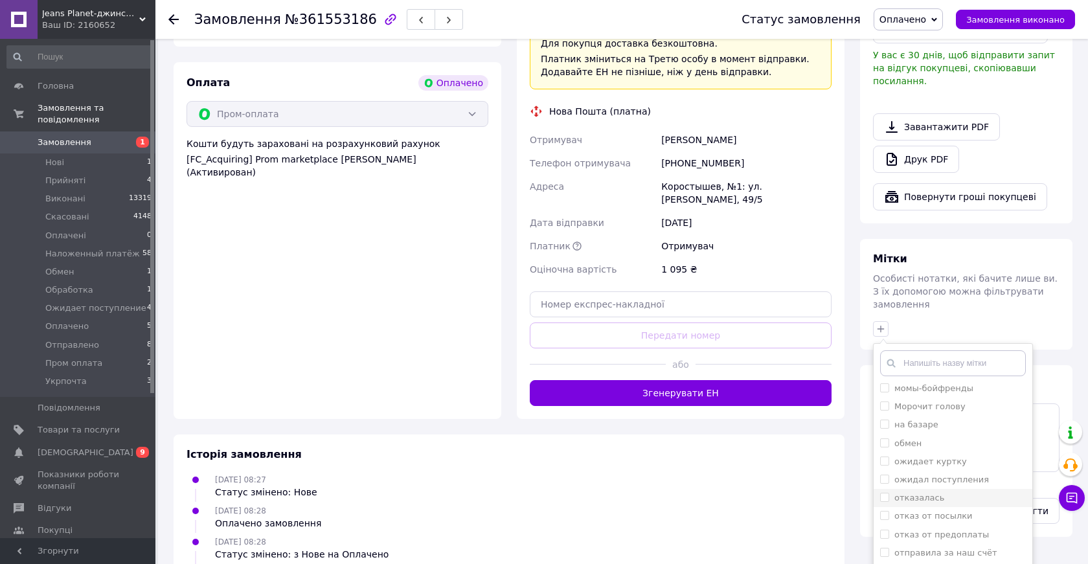
scroll to position [209, 0]
drag, startPoint x: 884, startPoint y: 539, endPoint x: 960, endPoint y: 510, distance: 80.9
checkbox input "true"
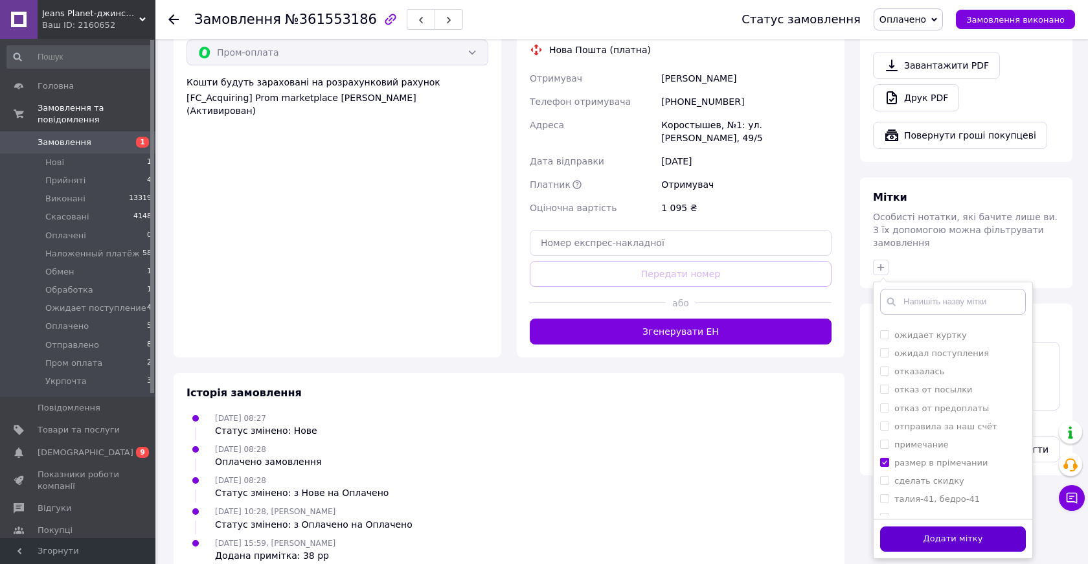
click at [966, 526] on button "Додати мітку" at bounding box center [953, 538] width 146 height 25
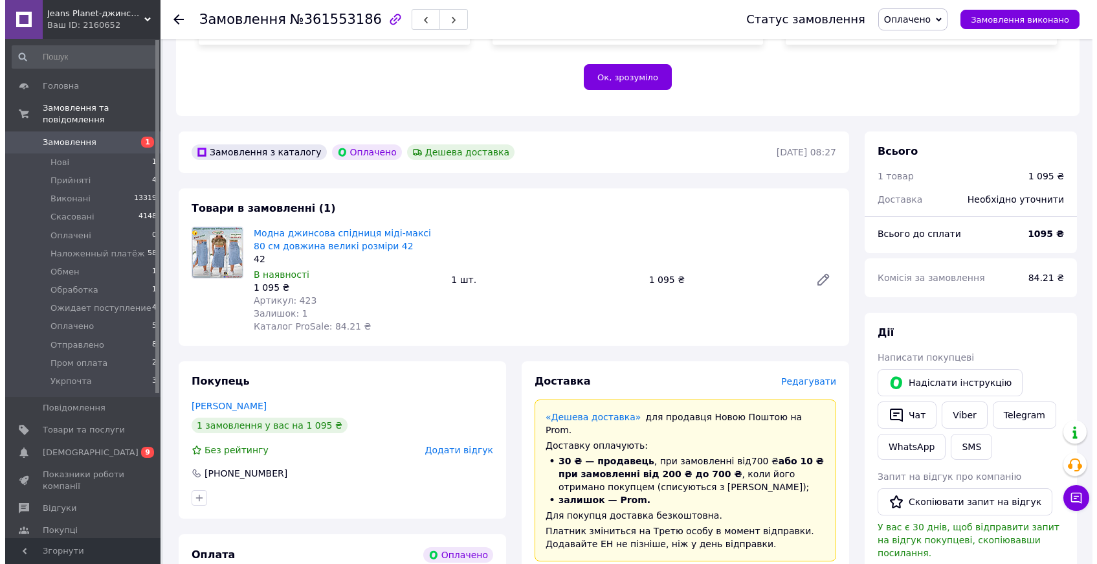
scroll to position [432, 0]
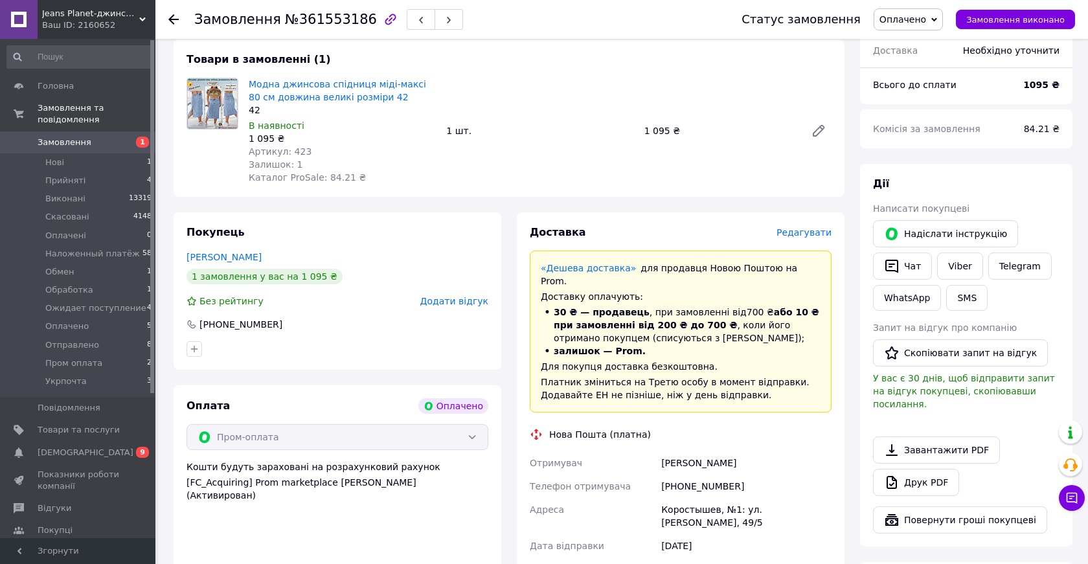
click at [805, 227] on span "Редагувати" at bounding box center [803, 232] width 55 height 10
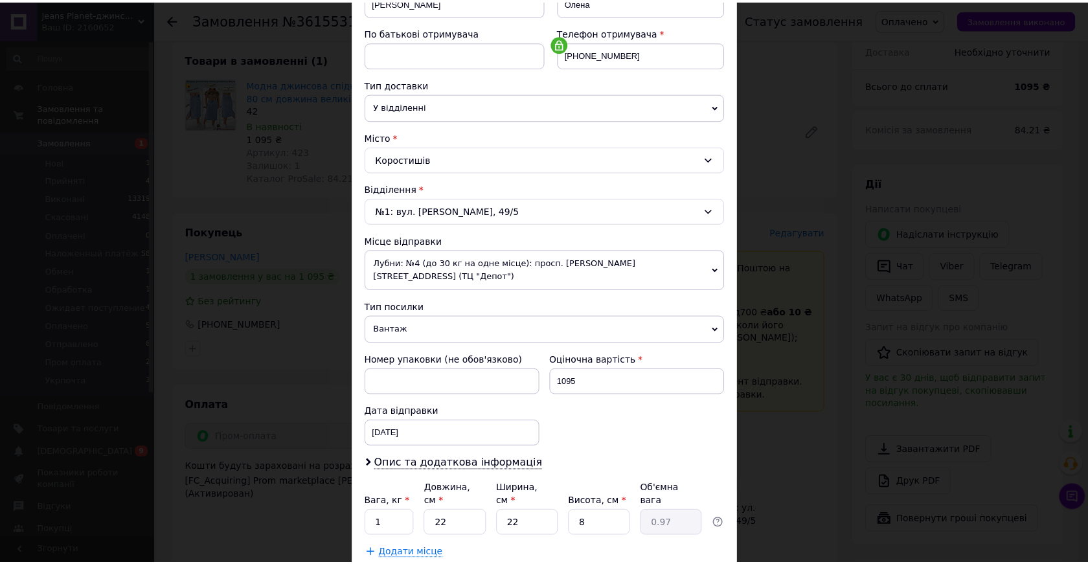
scroll to position [309, 0]
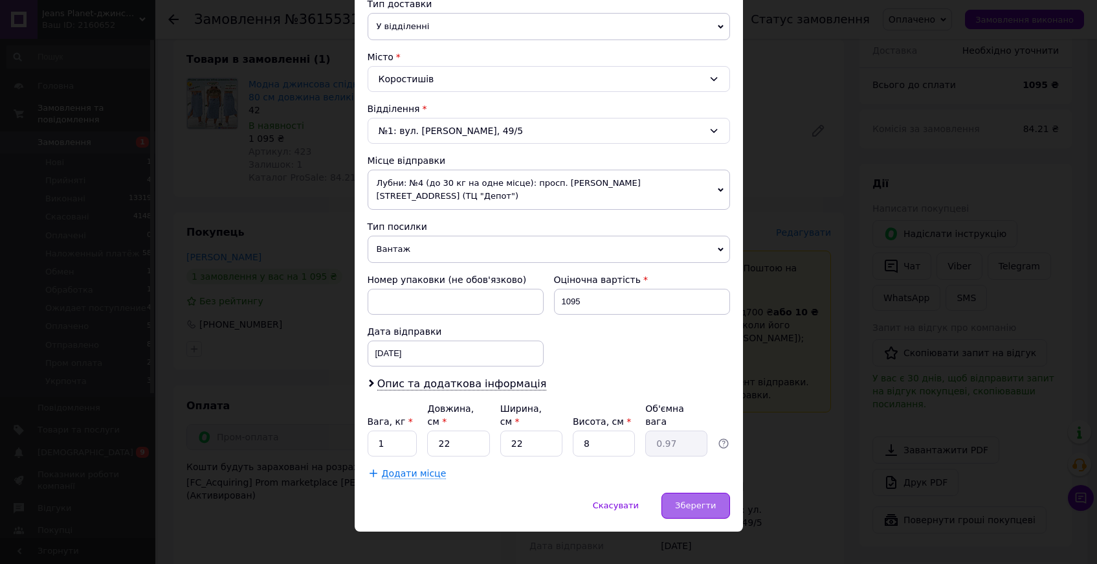
click at [701, 500] on span "Зберегти" at bounding box center [695, 505] width 41 height 10
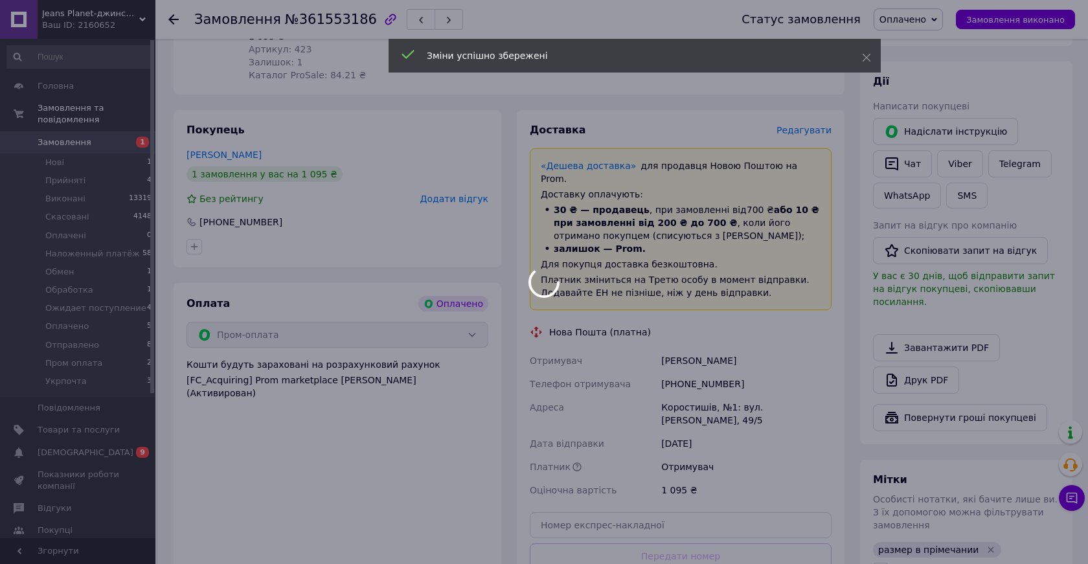
scroll to position [837, 0]
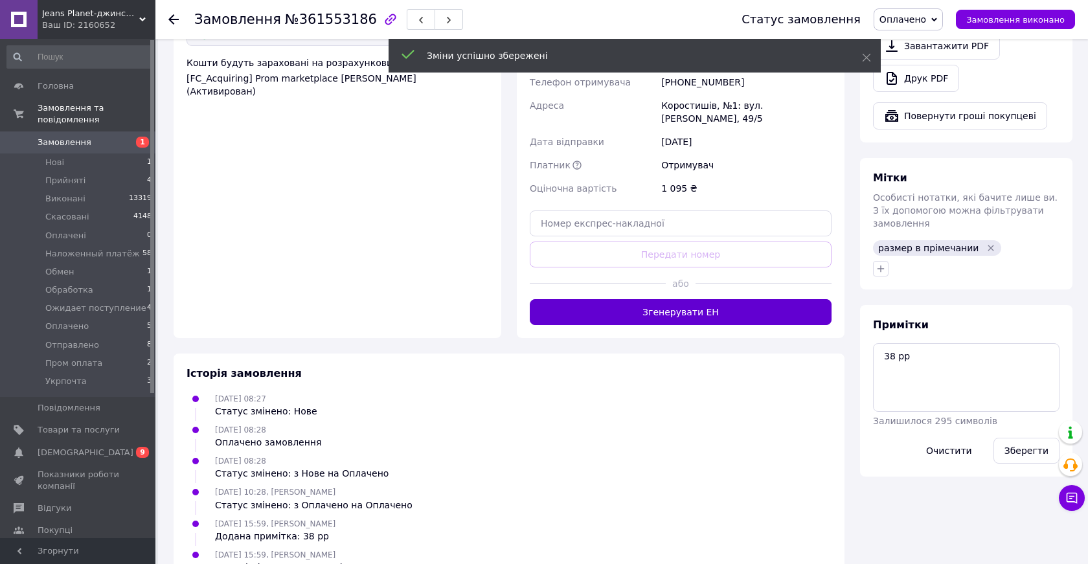
click at [685, 299] on button "Згенерувати ЕН" at bounding box center [681, 312] width 302 height 26
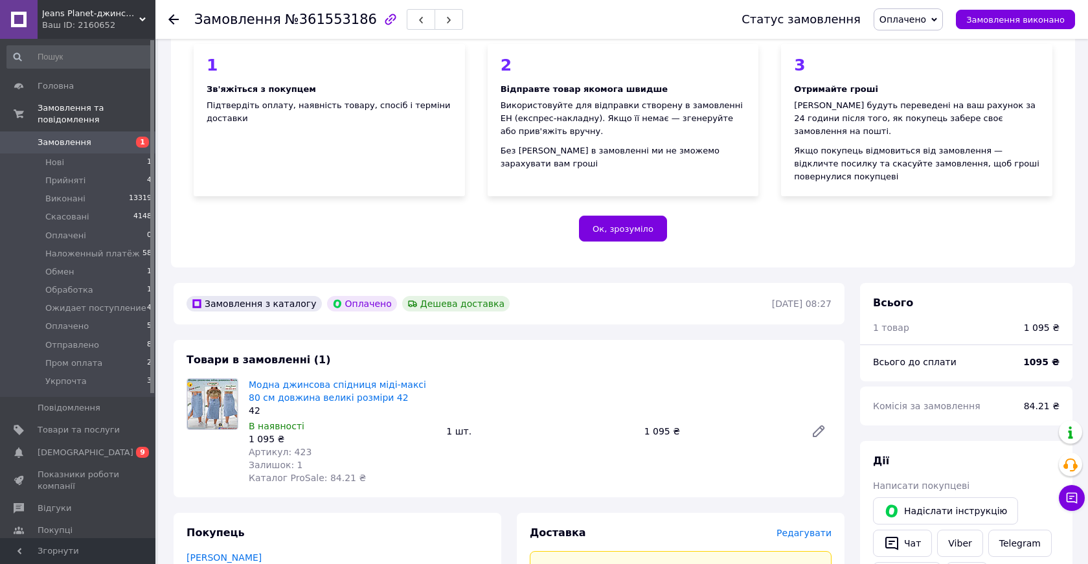
scroll to position [128, 0]
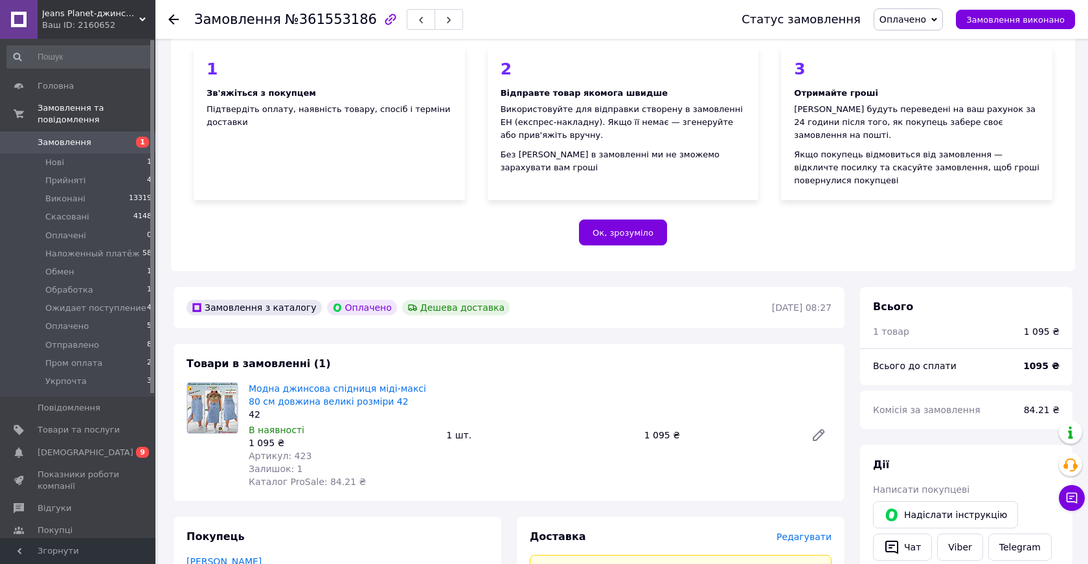
click at [176, 17] on icon at bounding box center [173, 19] width 10 height 10
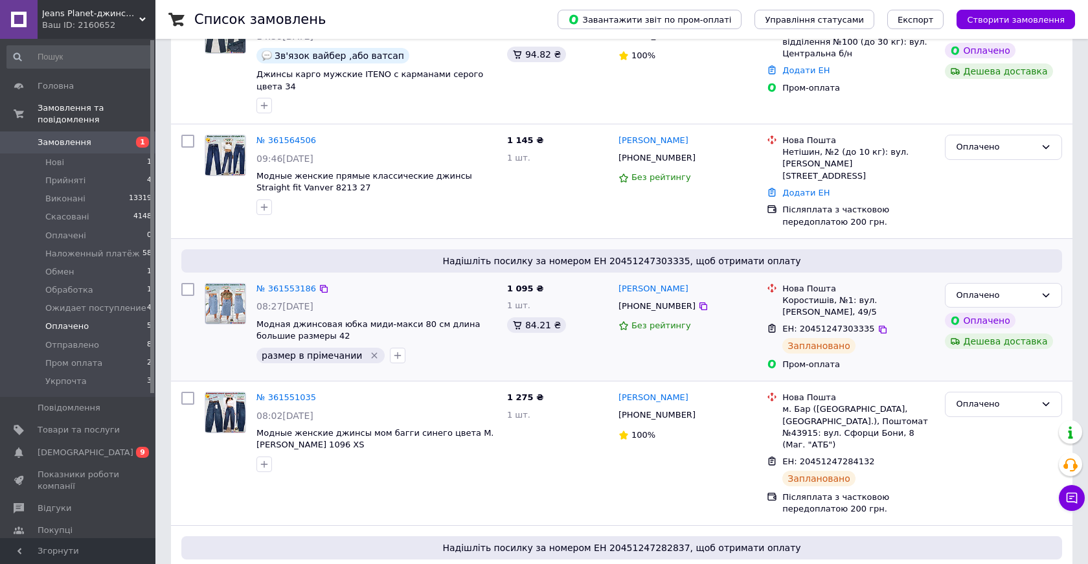
scroll to position [256, 0]
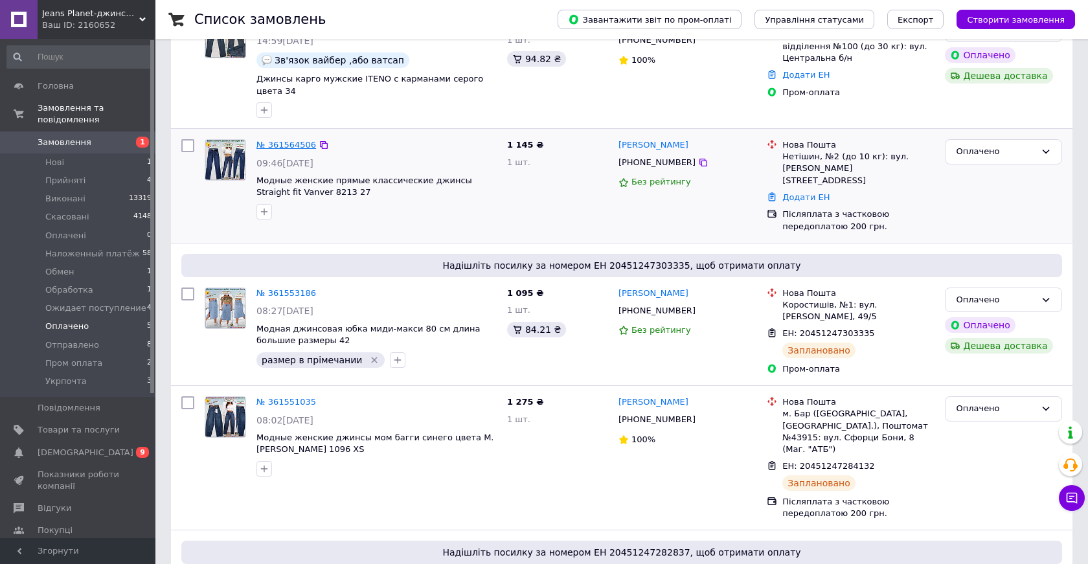
click at [291, 144] on link "№ 361564506" at bounding box center [286, 145] width 60 height 10
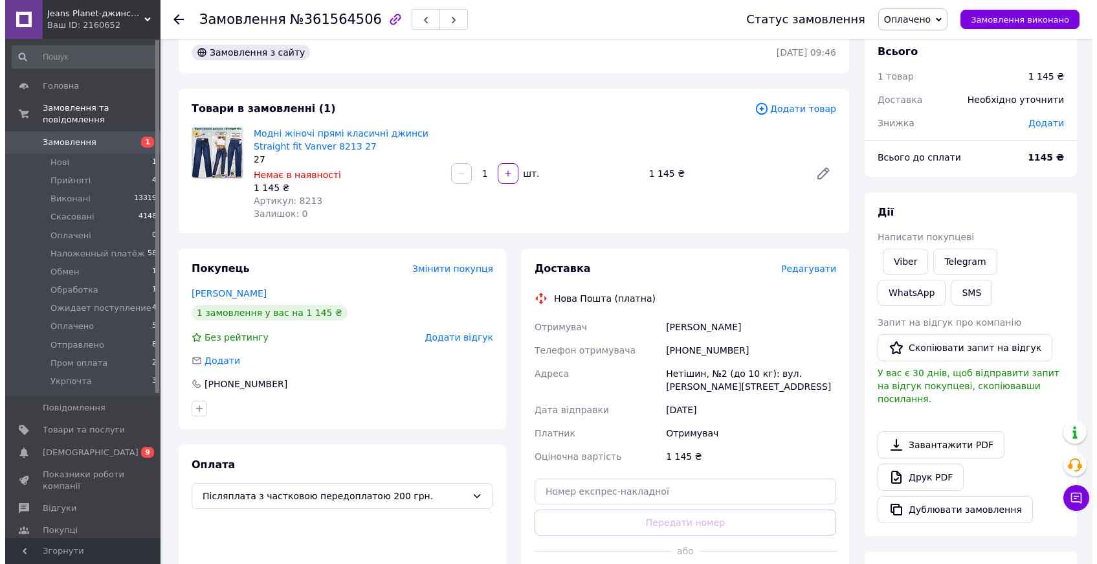
scroll to position [36, 0]
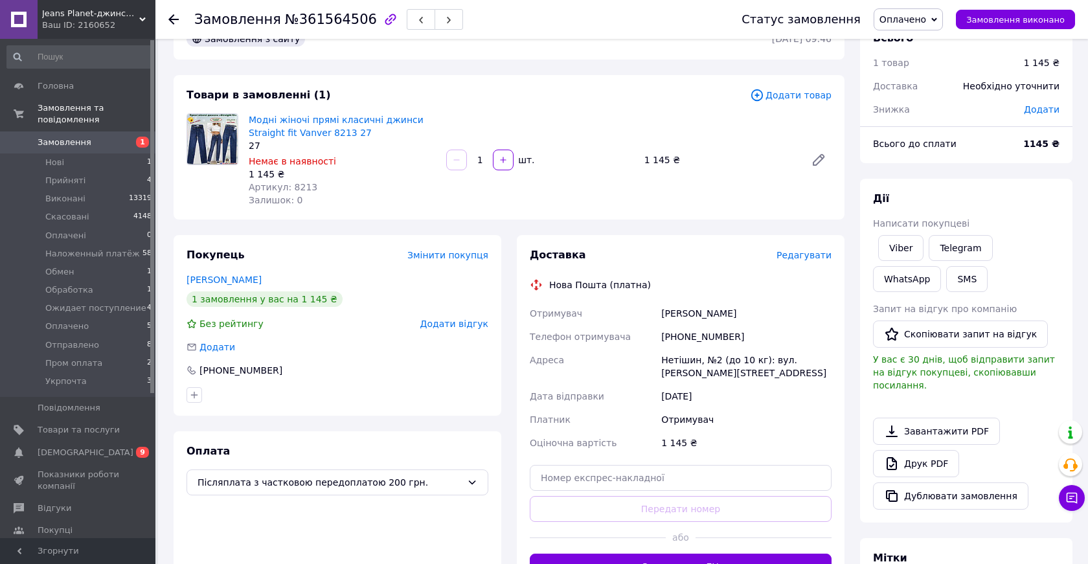
click at [802, 256] on span "Редагувати" at bounding box center [803, 255] width 55 height 10
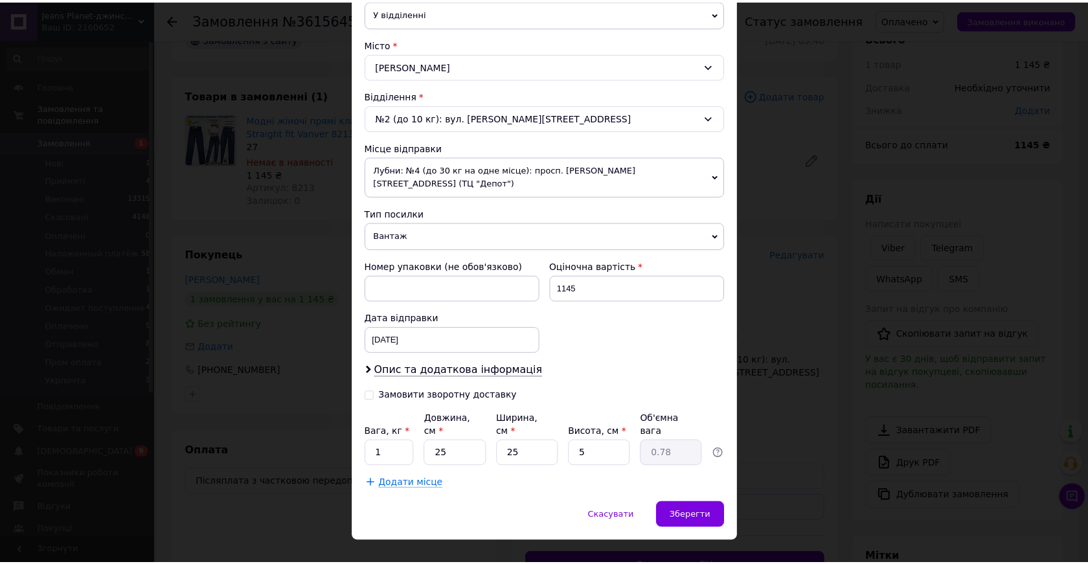
scroll to position [332, 0]
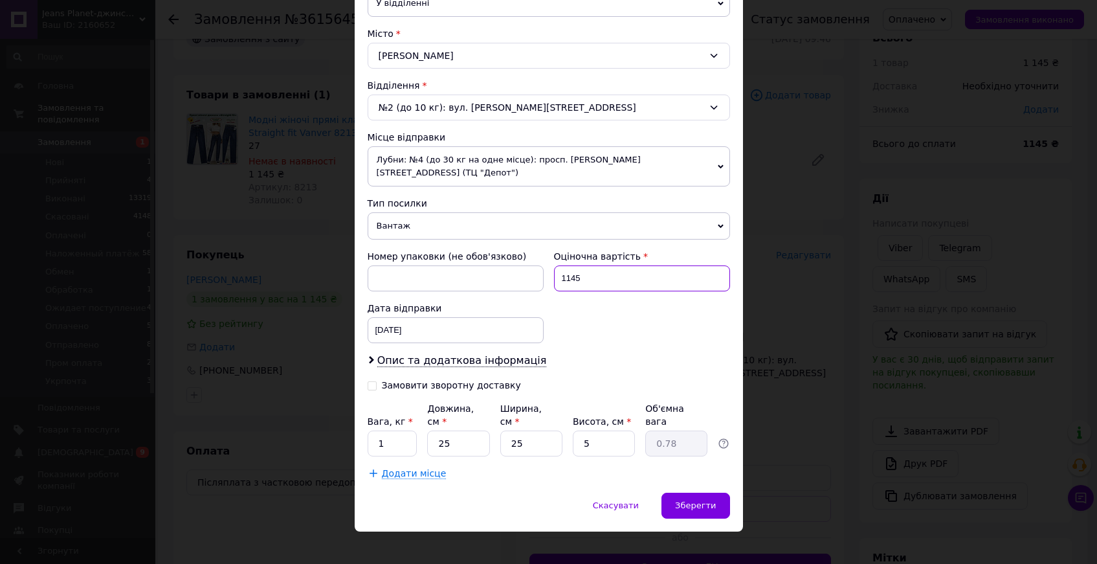
click at [568, 265] on input "1145" at bounding box center [642, 278] width 176 height 26
type input "945"
click at [696, 500] on span "Зберегти" at bounding box center [695, 505] width 41 height 10
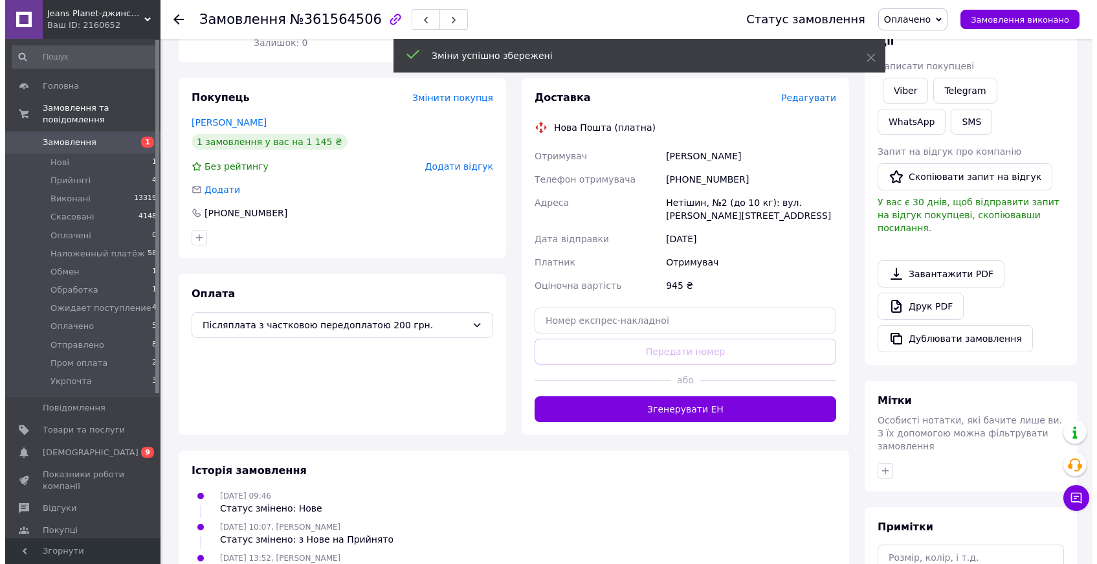
scroll to position [243, 0]
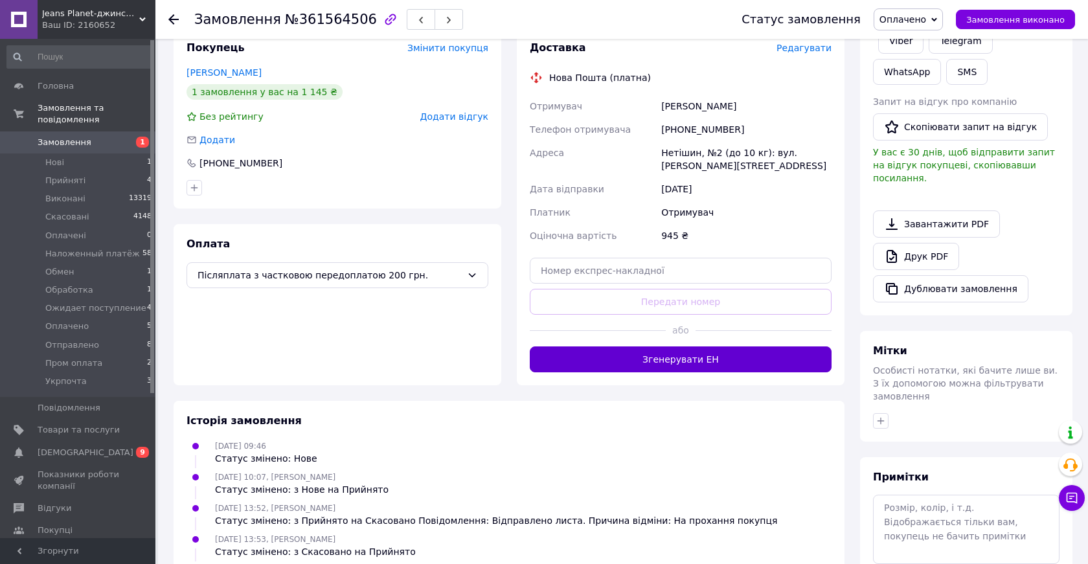
click at [679, 347] on button "Згенерувати ЕН" at bounding box center [681, 359] width 302 height 26
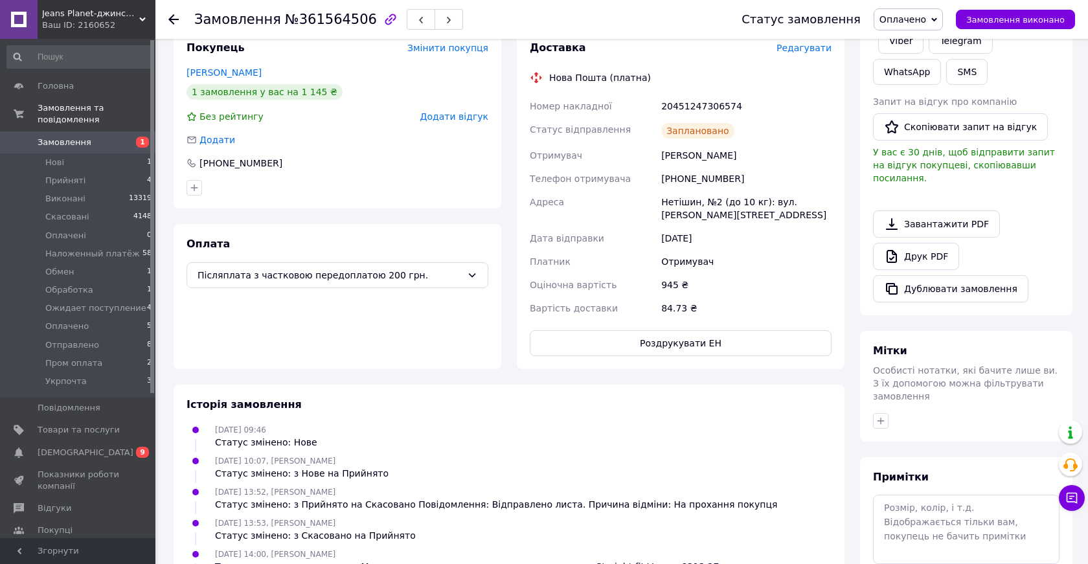
click at [803, 50] on span "Редагувати" at bounding box center [803, 48] width 55 height 10
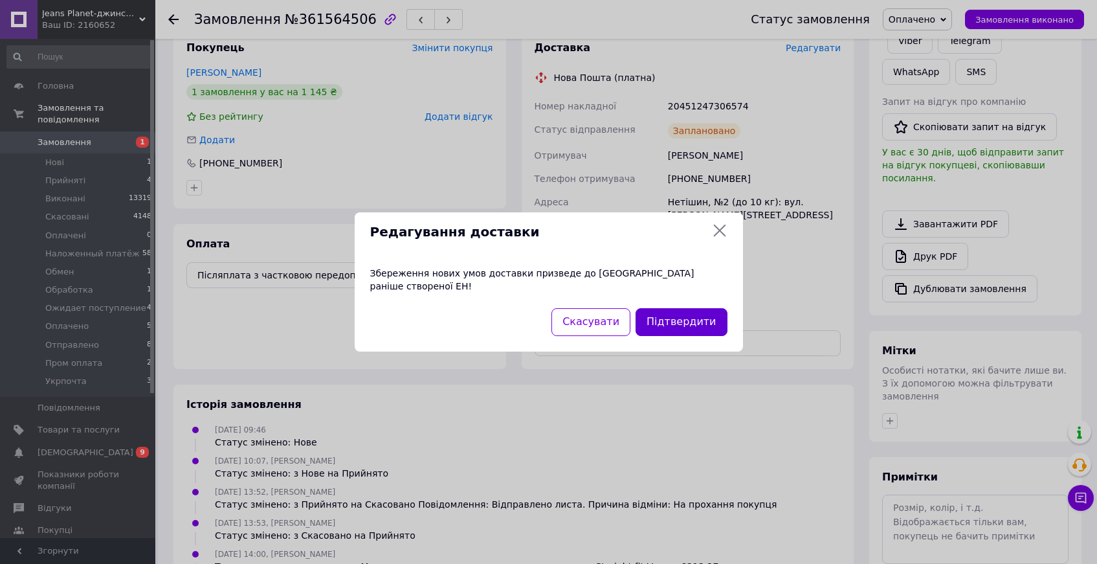
click at [691, 316] on button "Підтвердити" at bounding box center [681, 322] width 91 height 28
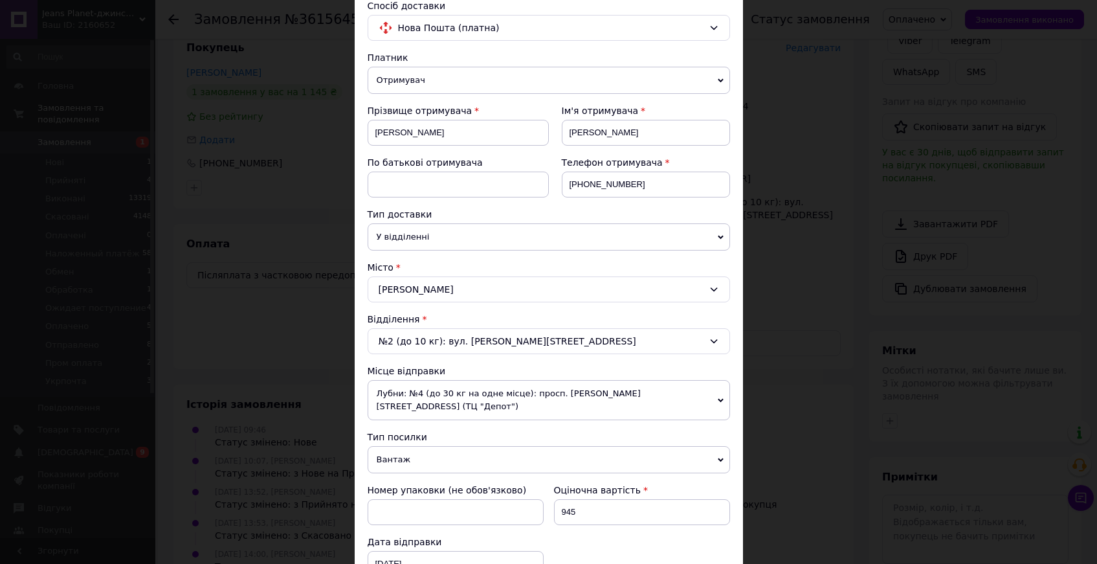
scroll to position [332, 0]
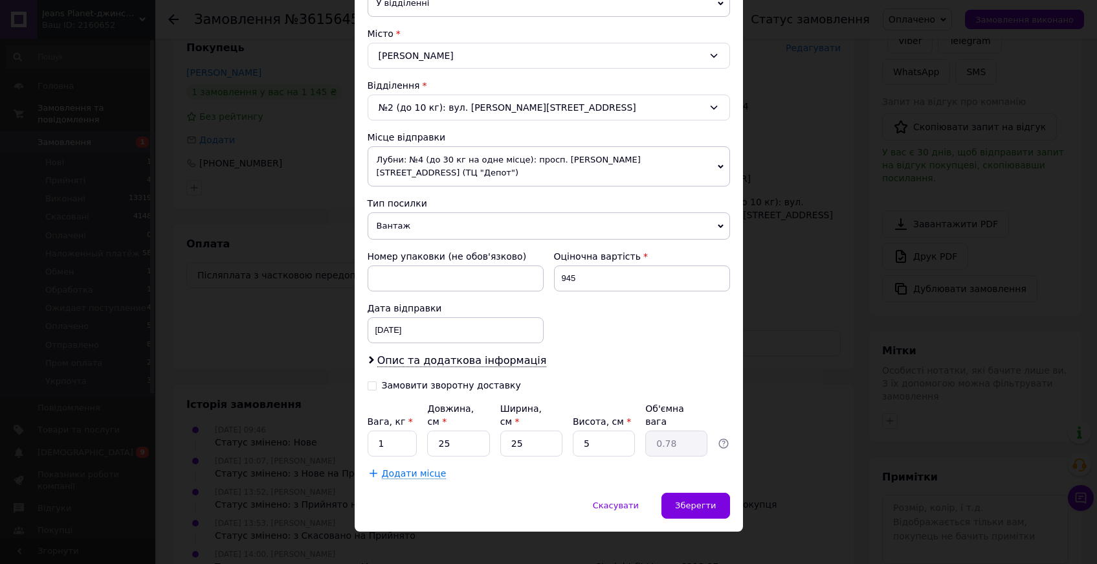
click at [372, 380] on input "Замовити зворотну доставку" at bounding box center [372, 384] width 9 height 9
checkbox input "true"
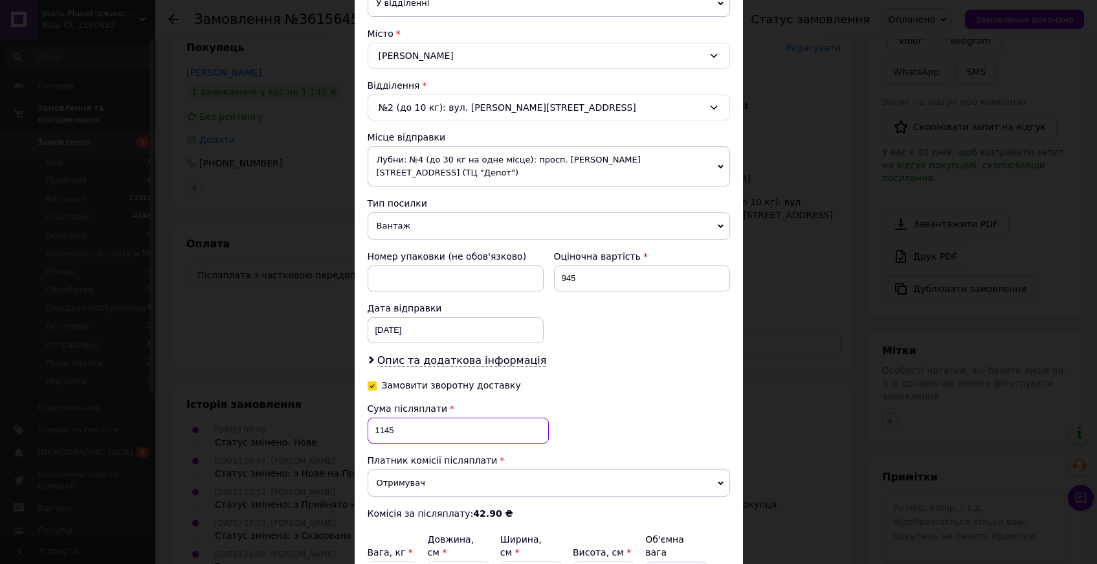
click at [382, 418] on input "1145" at bounding box center [458, 431] width 181 height 26
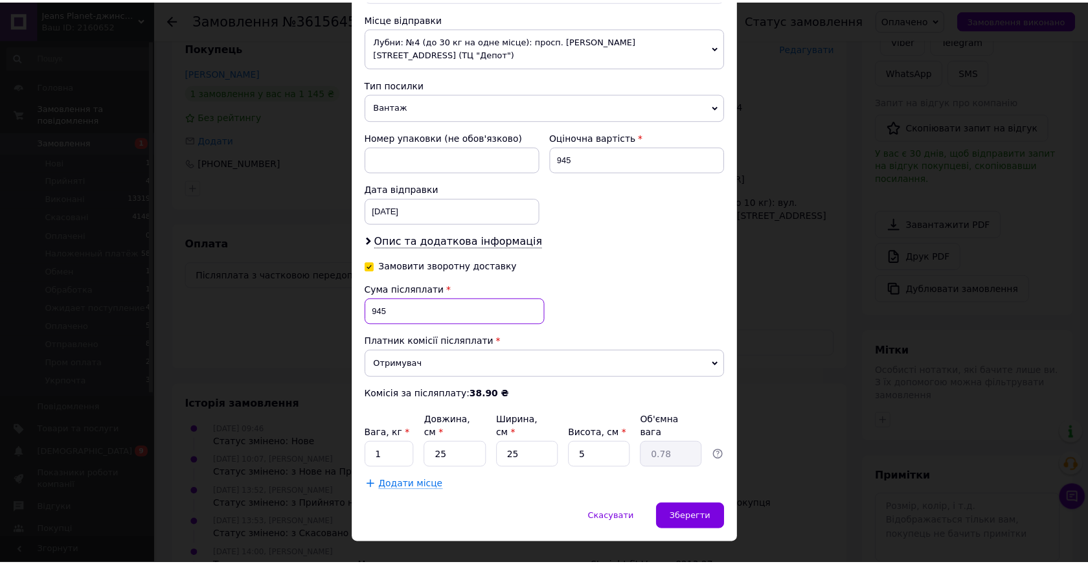
scroll to position [463, 0]
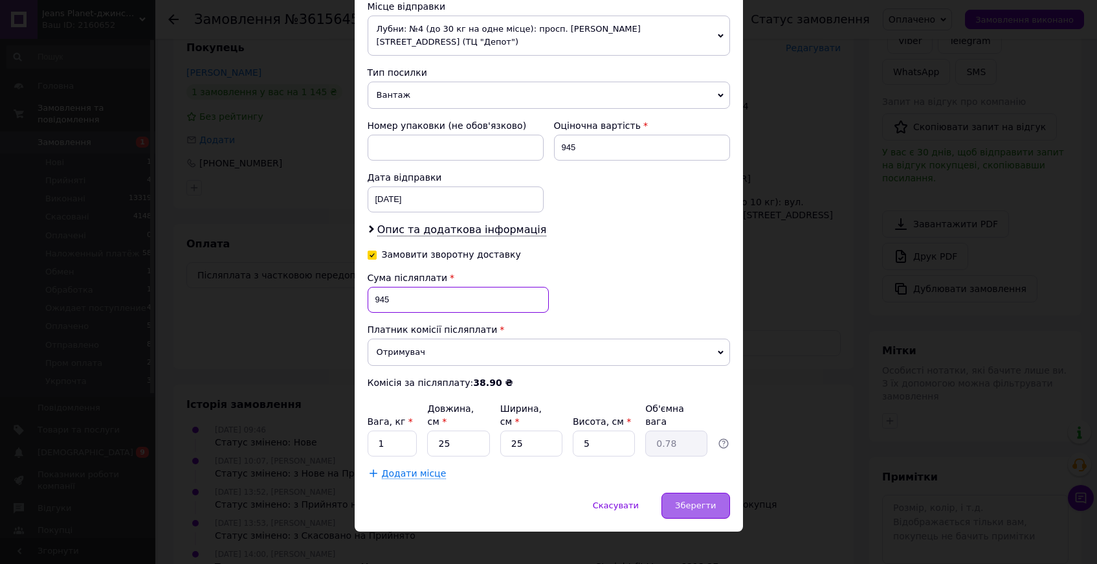
type input "945"
click at [689, 500] on span "Зберегти" at bounding box center [695, 505] width 41 height 10
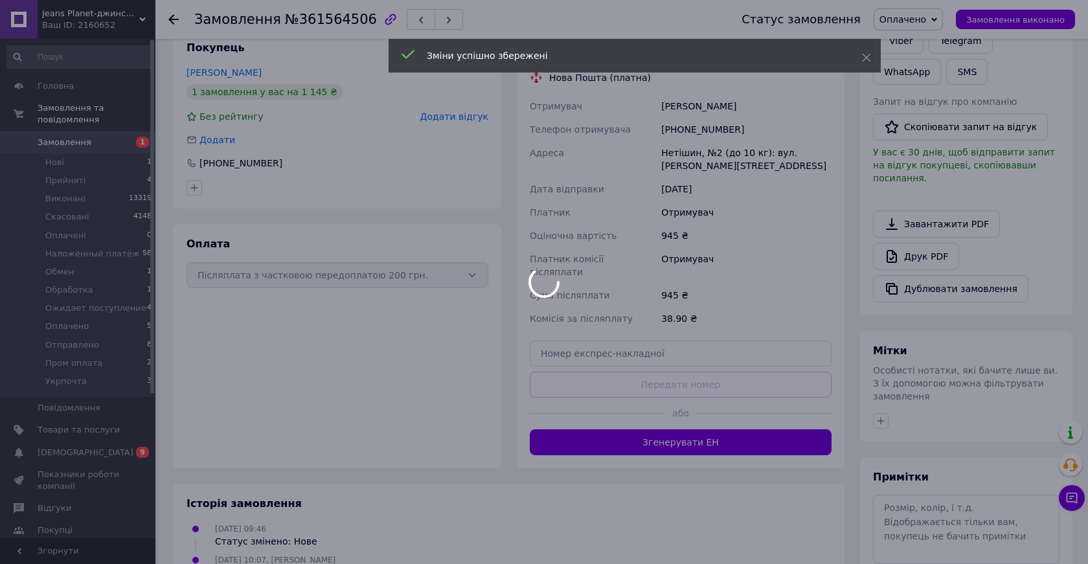
scroll to position [18, 0]
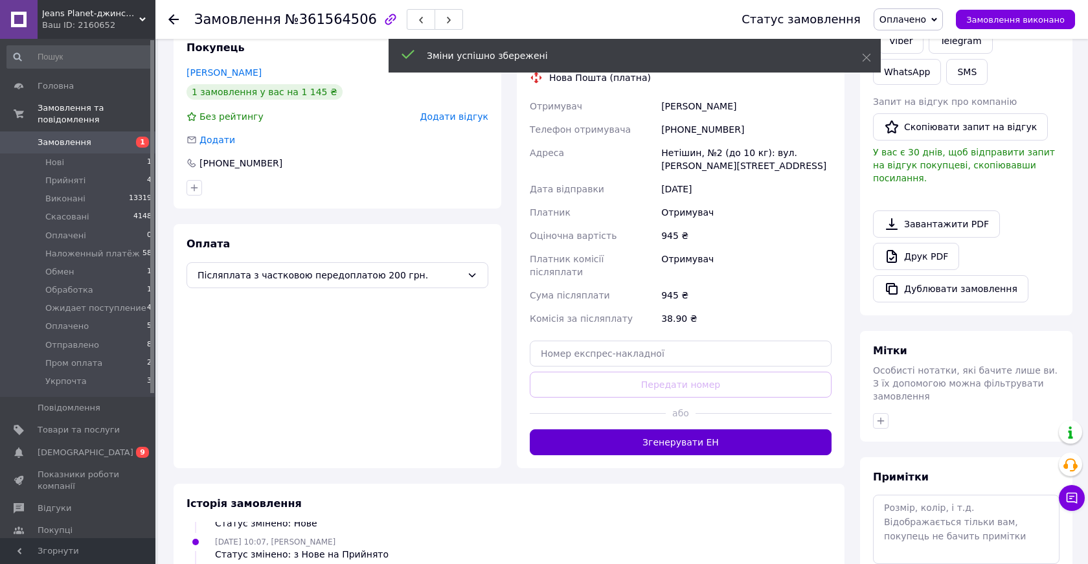
click at [675, 429] on button "Згенерувати ЕН" at bounding box center [681, 442] width 302 height 26
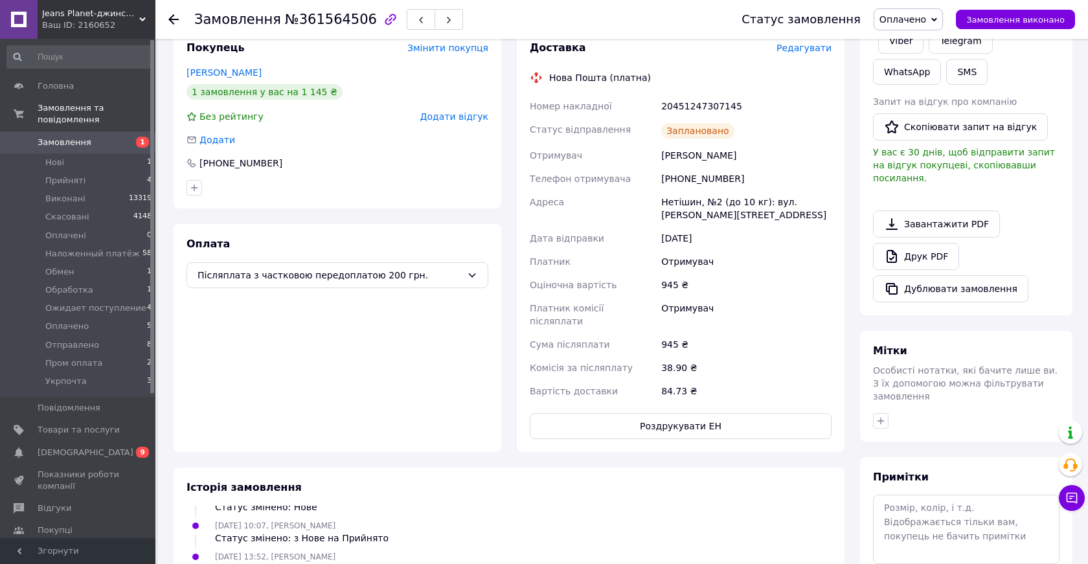
scroll to position [49, 0]
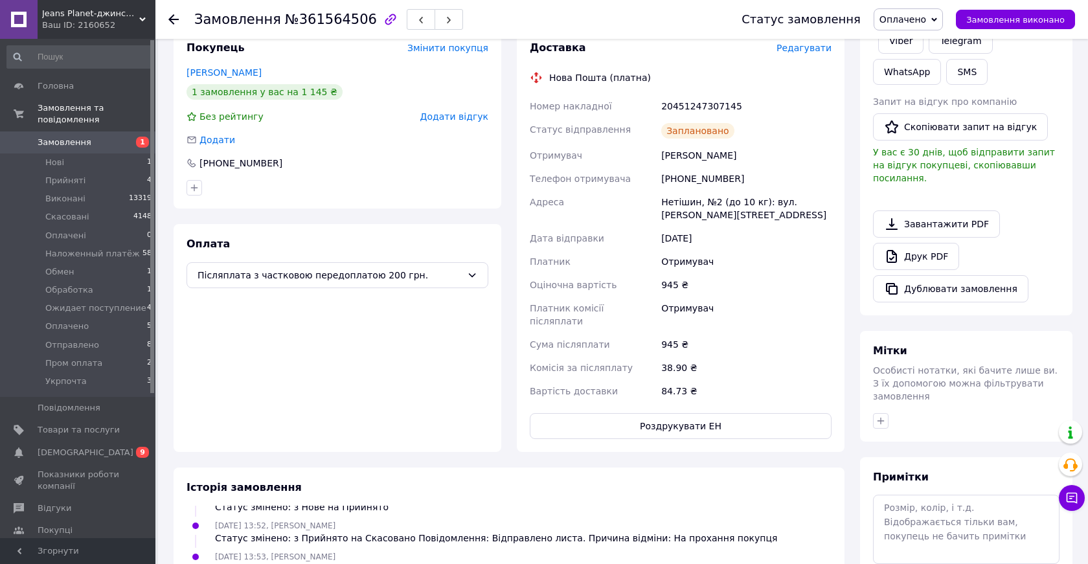
click at [172, 17] on icon at bounding box center [173, 19] width 10 height 10
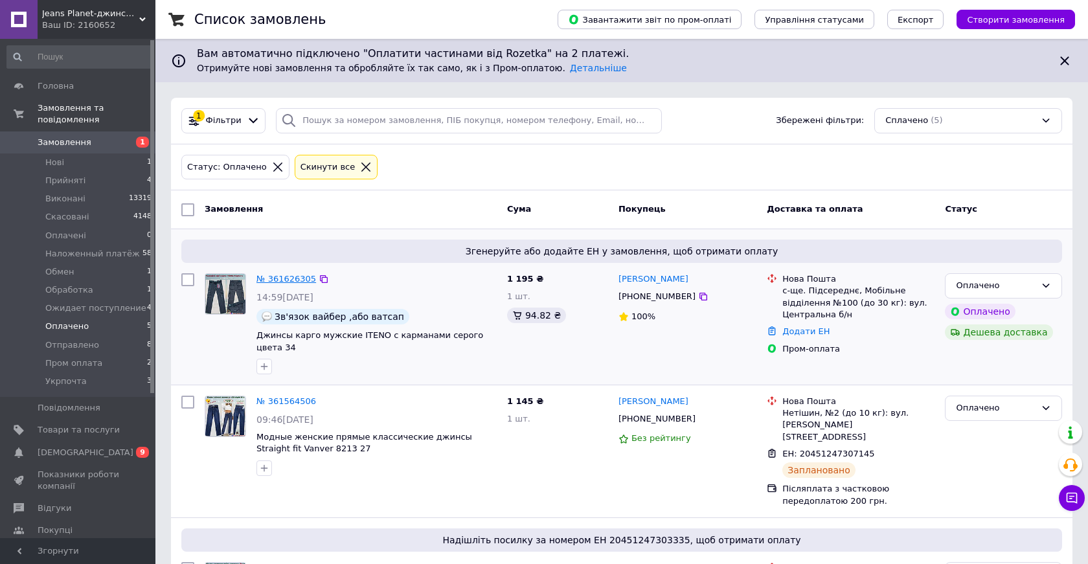
click at [287, 278] on link "№ 361626305" at bounding box center [286, 279] width 60 height 10
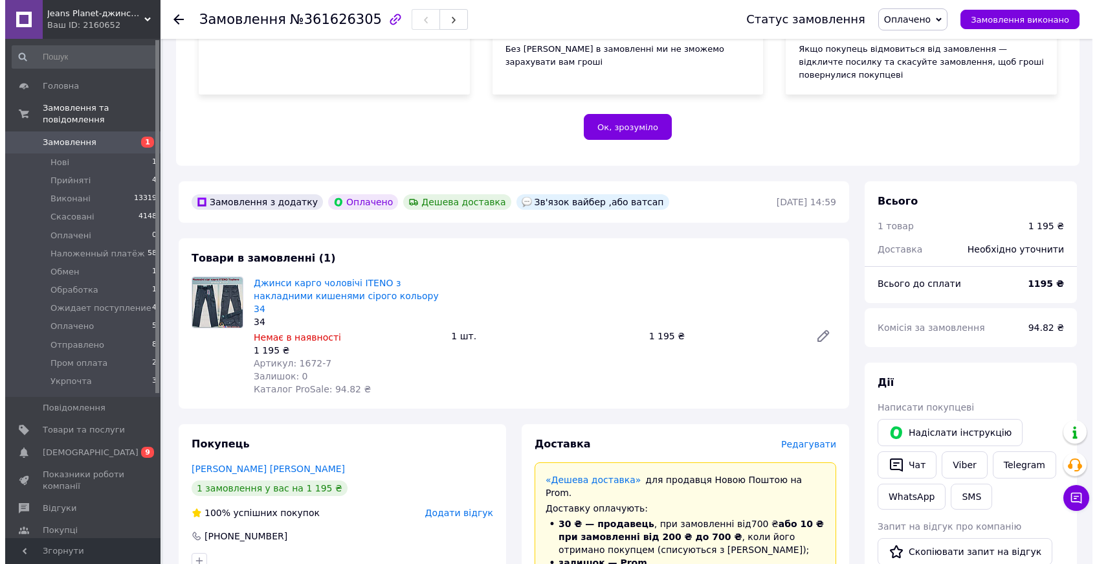
scroll to position [541, 0]
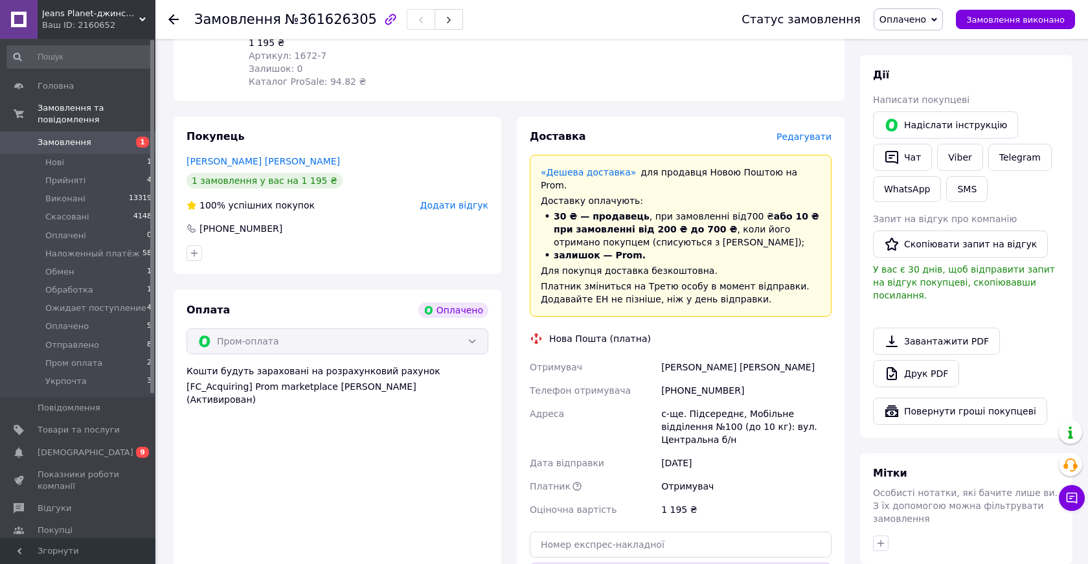
click at [812, 131] on span "Редагувати" at bounding box center [803, 136] width 55 height 10
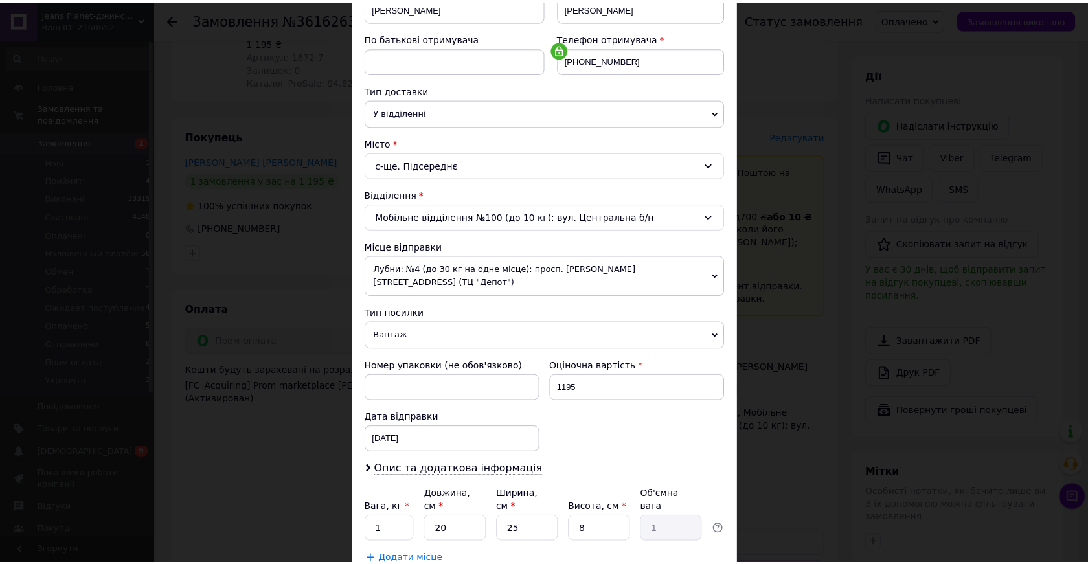
scroll to position [293, 0]
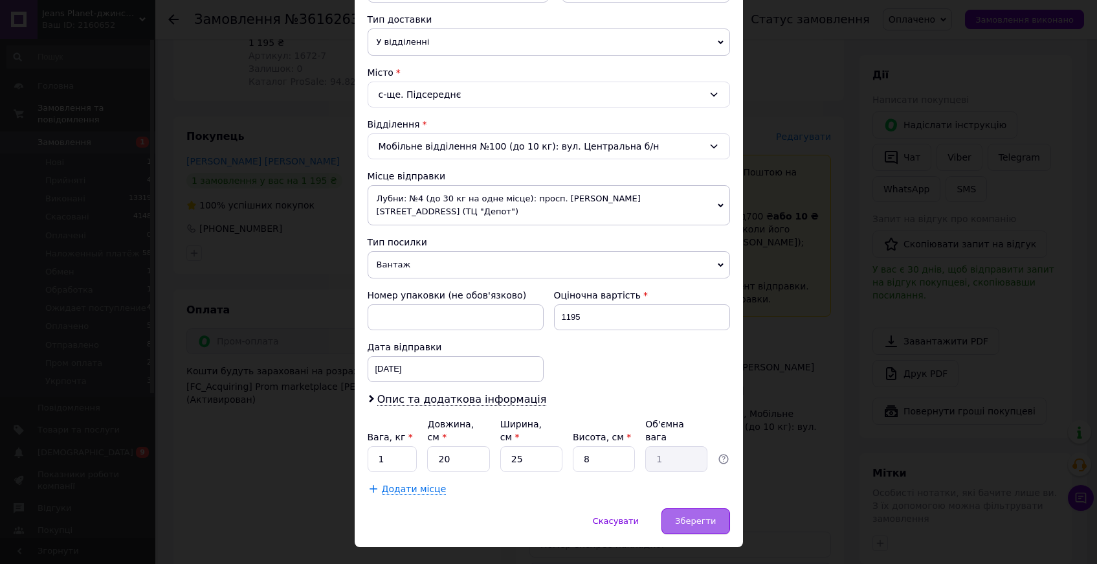
click at [691, 516] on span "Зберегти" at bounding box center [695, 521] width 41 height 10
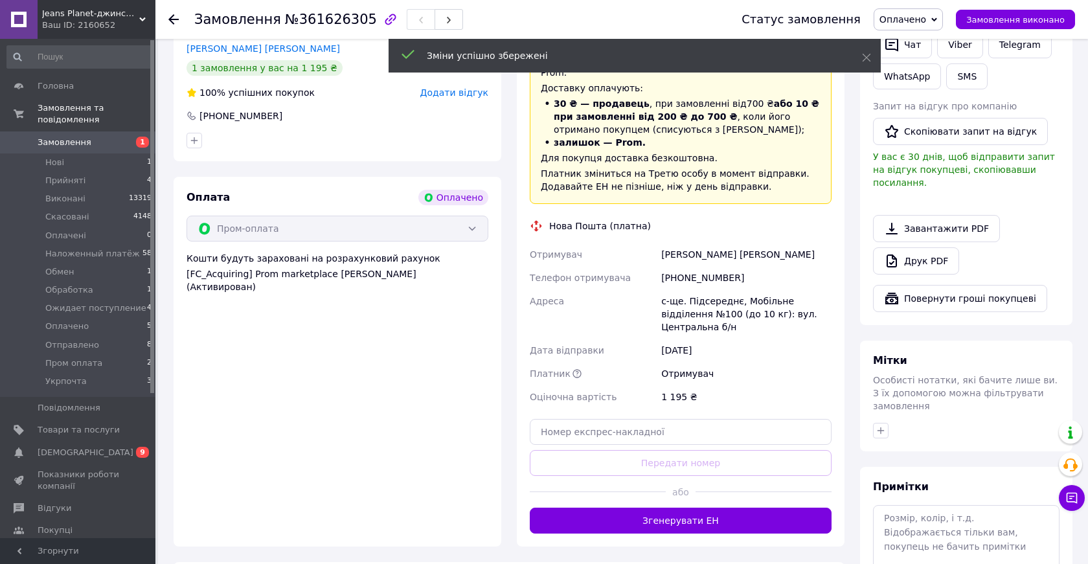
scroll to position [666, 0]
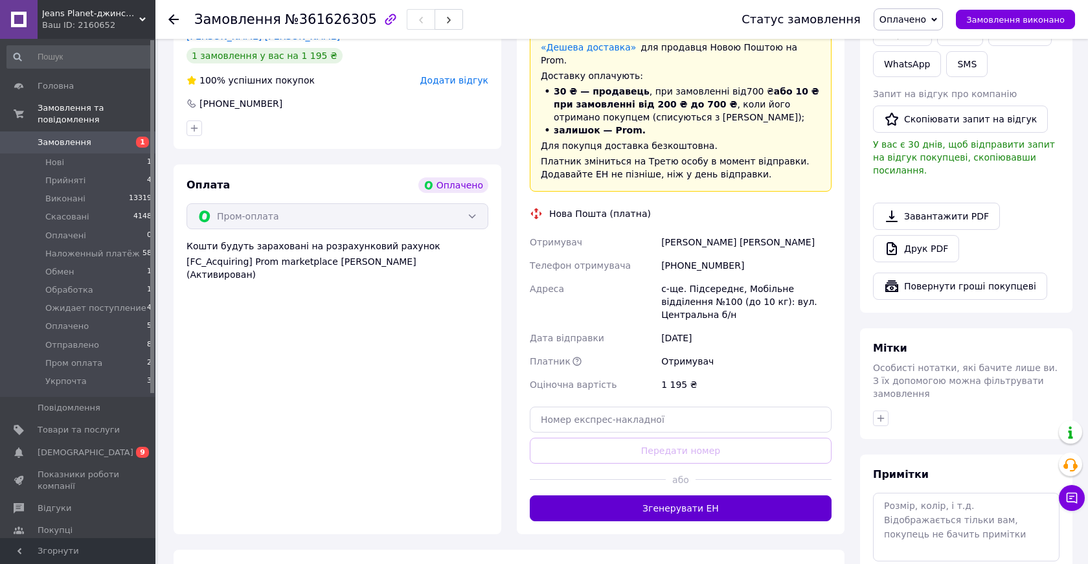
click at [676, 495] on button "Згенерувати ЕН" at bounding box center [681, 508] width 302 height 26
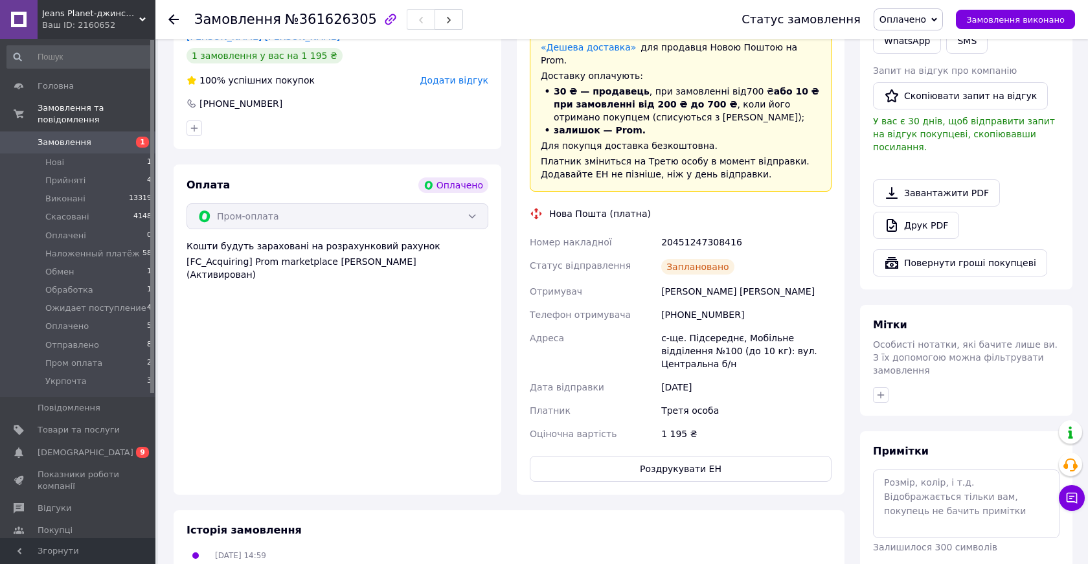
scroll to position [25, 0]
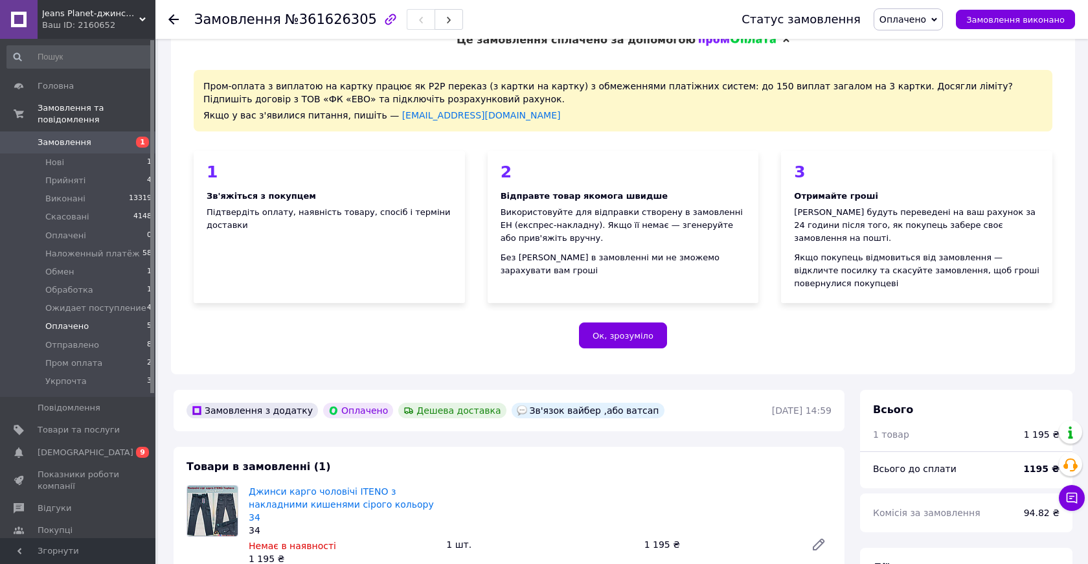
click at [80, 323] on span "Оплачено" at bounding box center [66, 326] width 43 height 12
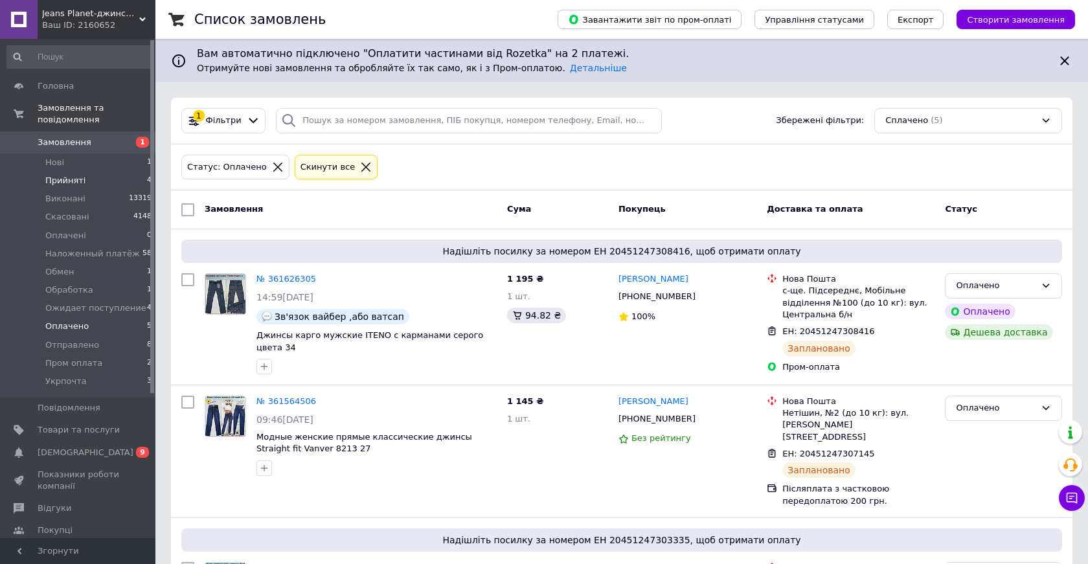
click at [70, 180] on span "Прийняті" at bounding box center [65, 181] width 40 height 12
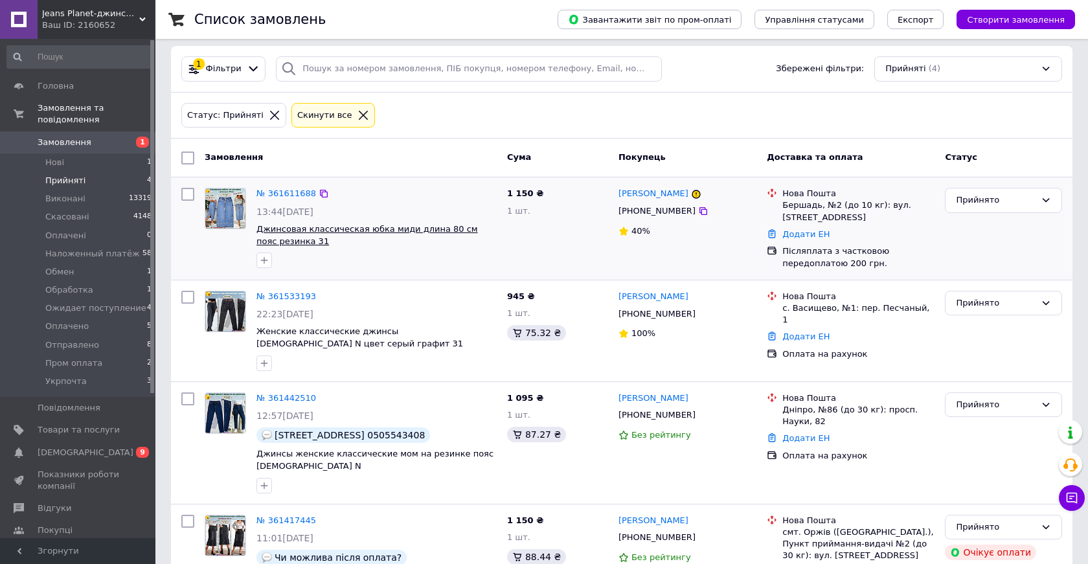
scroll to position [129, 0]
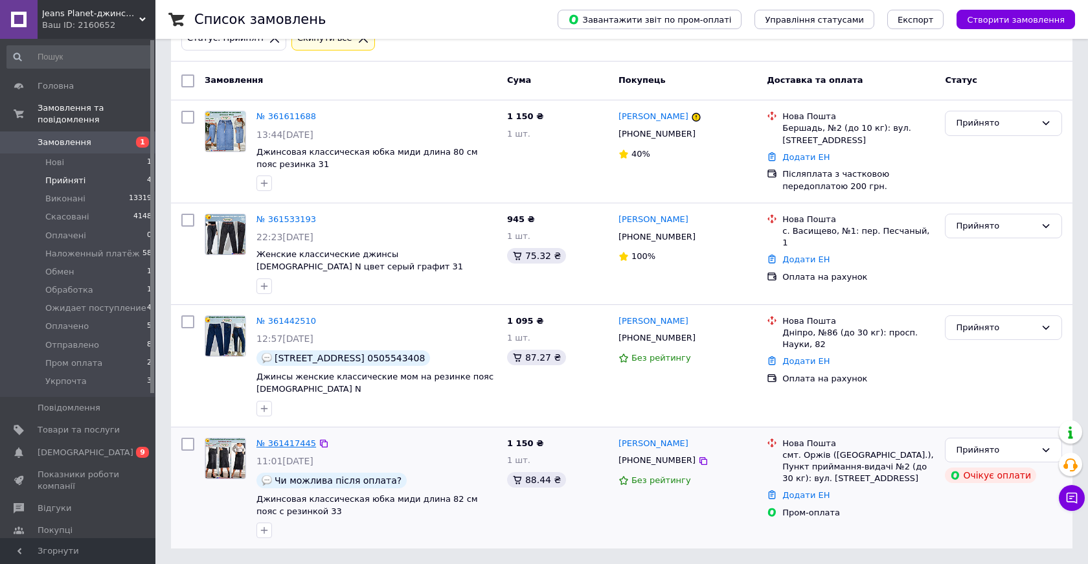
click at [290, 440] on link "№ 361417445" at bounding box center [286, 443] width 60 height 10
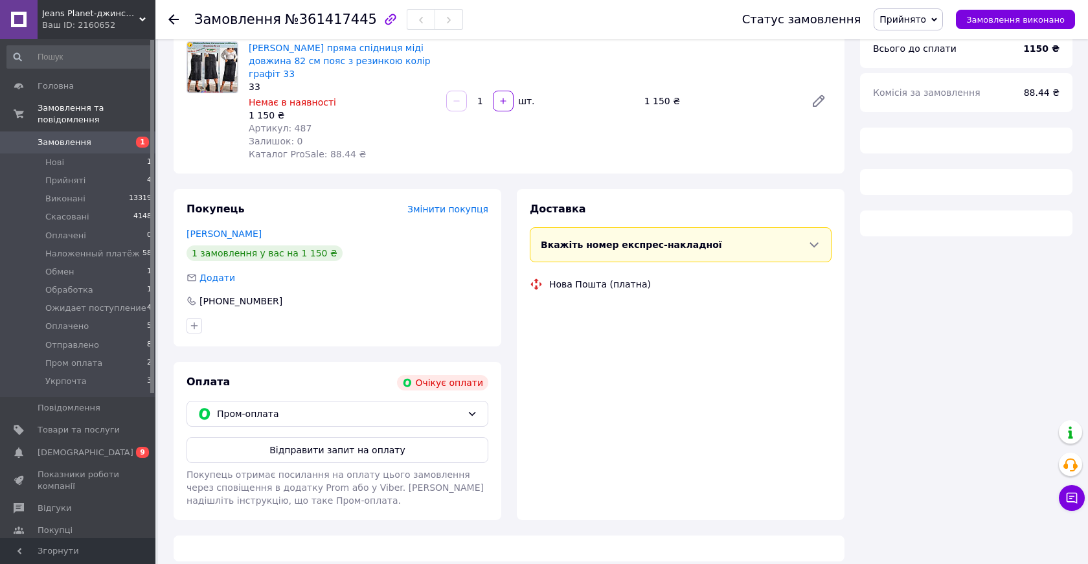
scroll to position [129, 0]
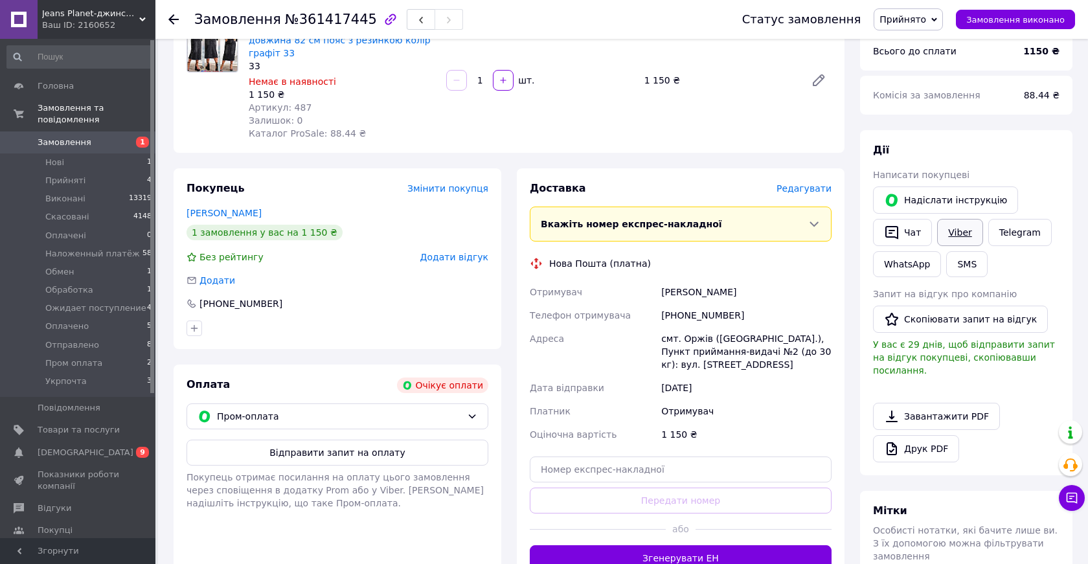
click at [963, 236] on link "Viber" at bounding box center [959, 232] width 45 height 27
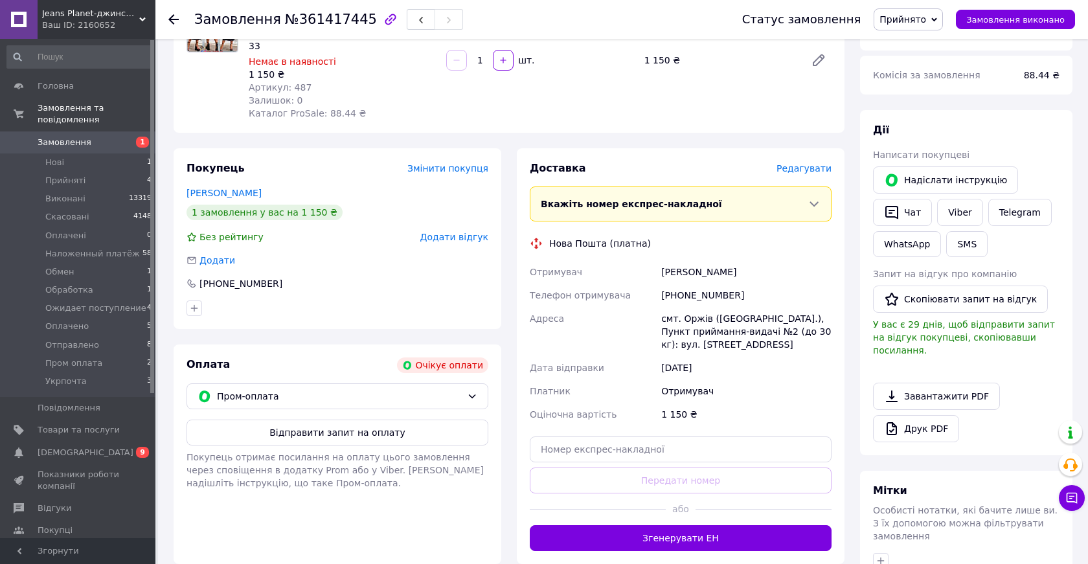
scroll to position [0, 0]
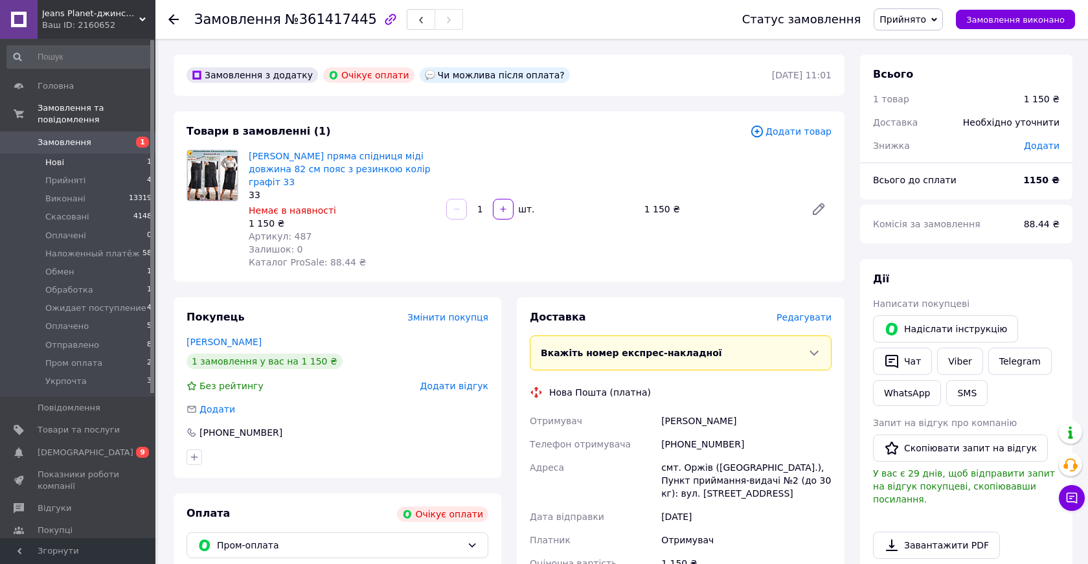
drag, startPoint x: 50, startPoint y: 159, endPoint x: 70, endPoint y: 167, distance: 21.5
click at [50, 159] on span "Нові" at bounding box center [54, 163] width 19 height 12
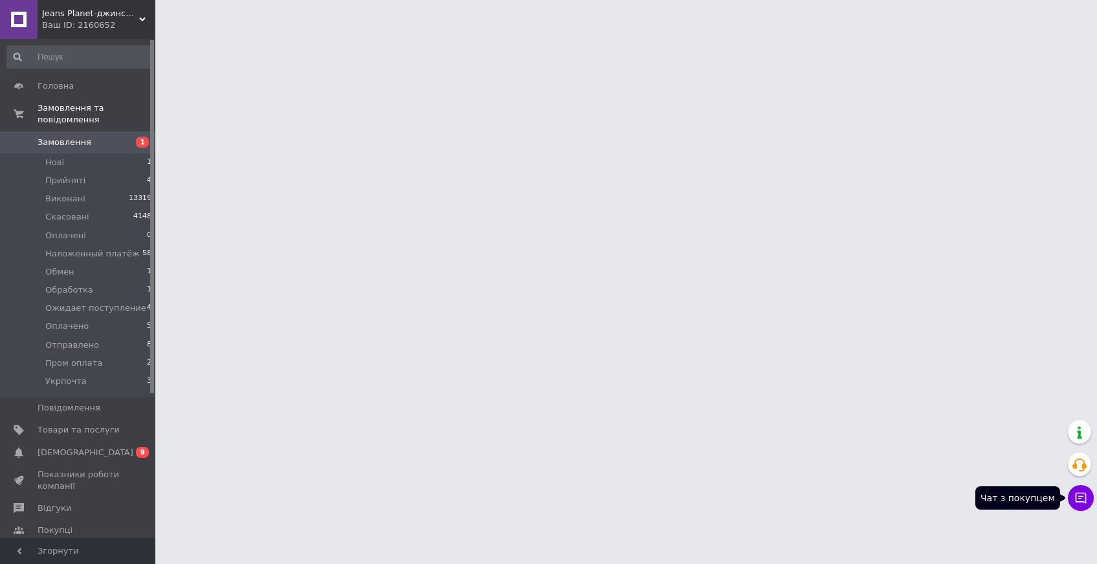
click at [1080, 495] on button "Чат з покупцем" at bounding box center [1081, 498] width 26 height 26
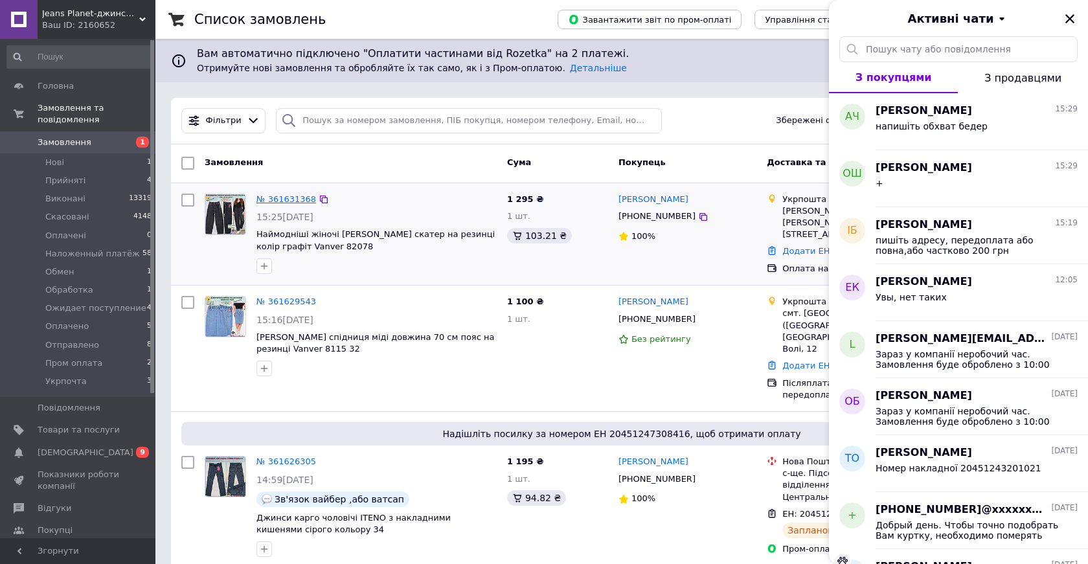
click at [287, 197] on link "№ 361631368" at bounding box center [286, 199] width 60 height 10
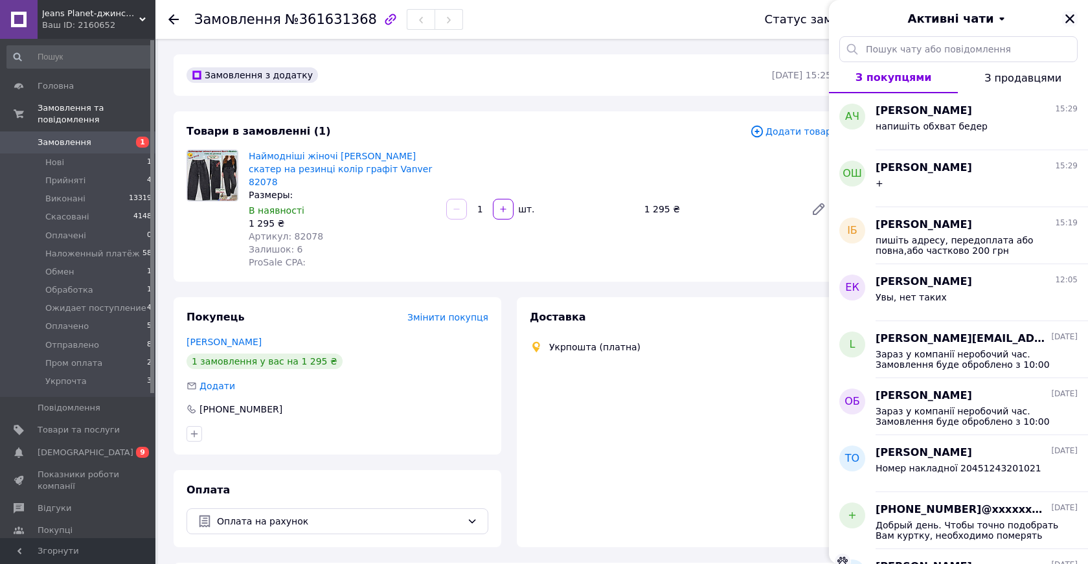
click at [1073, 16] on icon "Закрити" at bounding box center [1070, 19] width 12 height 12
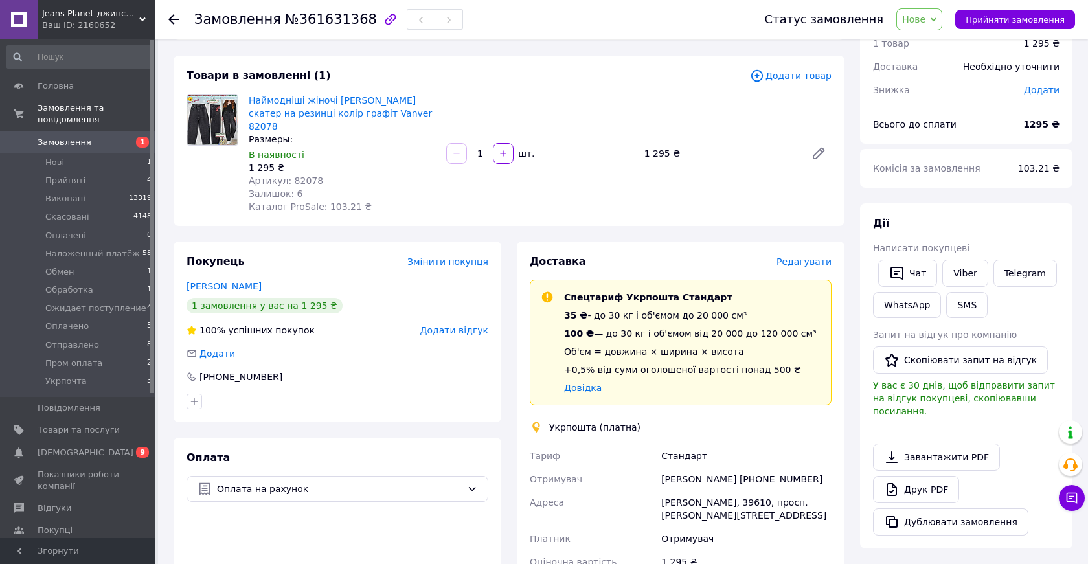
scroll to position [49, 0]
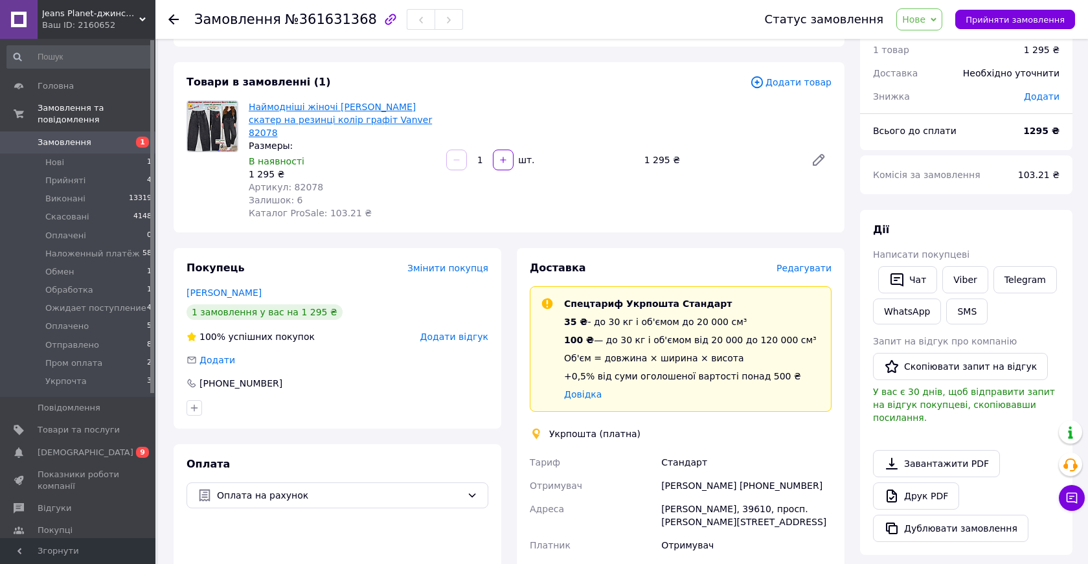
click at [343, 106] on link "Наймодніші жіночі [PERSON_NAME] скатер на резинці колір графіт Vanver 82078" at bounding box center [340, 120] width 183 height 36
click at [175, 17] on icon at bounding box center [173, 19] width 10 height 10
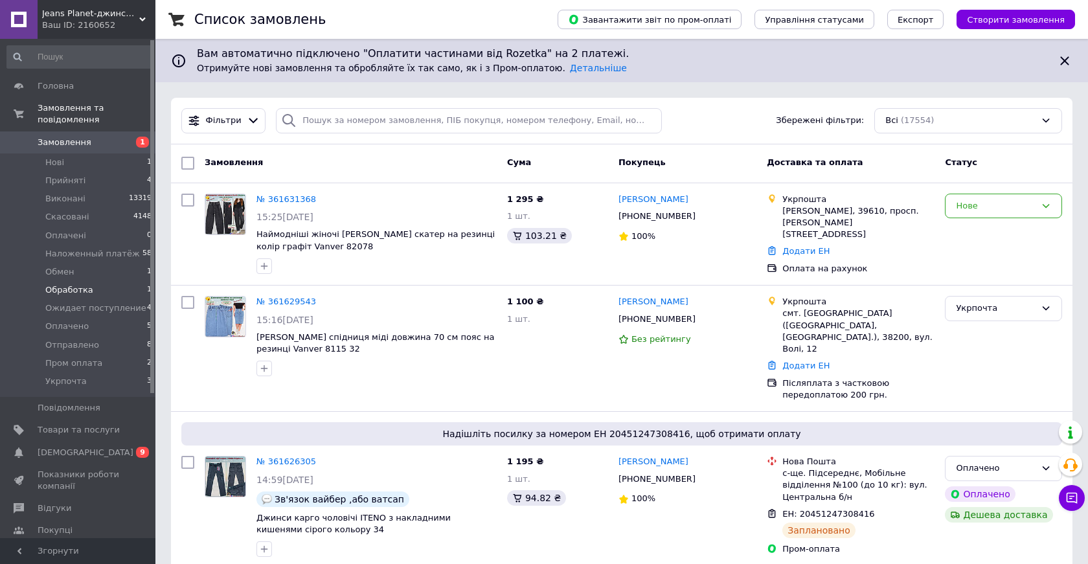
click at [82, 289] on span "Обработка" at bounding box center [69, 290] width 48 height 12
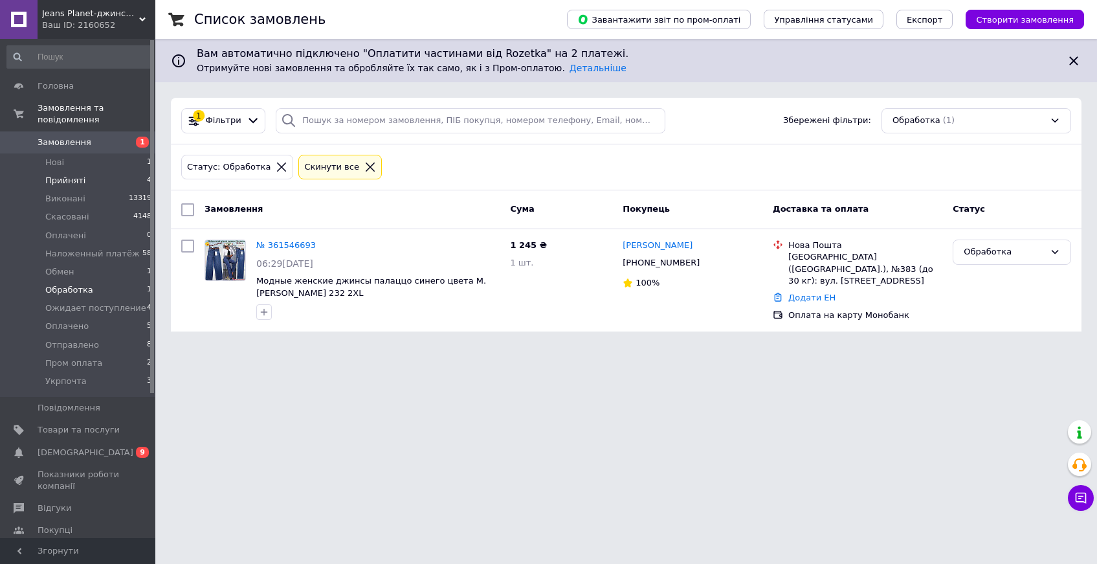
click at [63, 179] on span "Прийняті" at bounding box center [65, 181] width 40 height 12
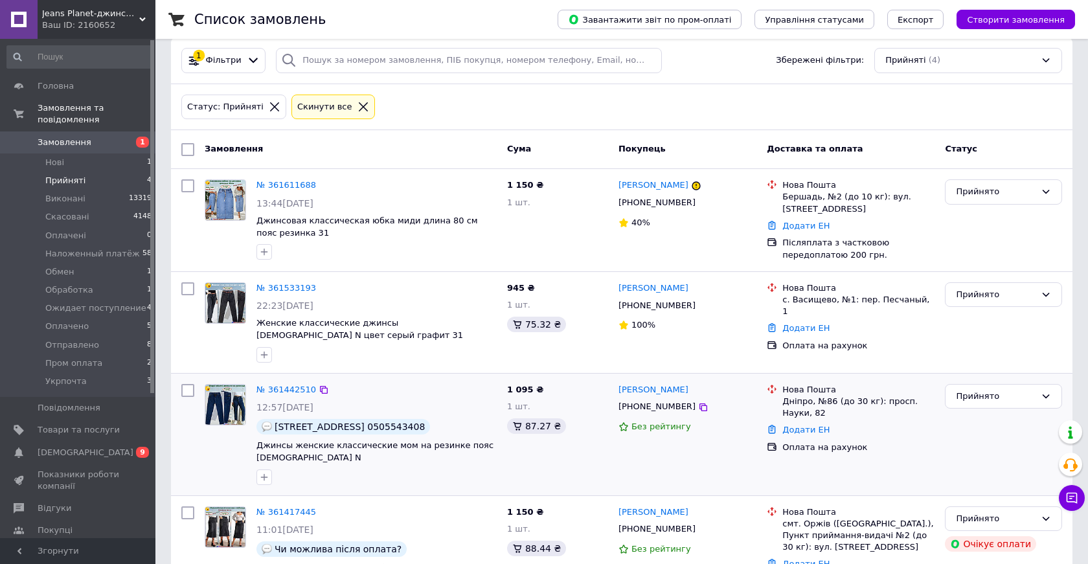
scroll to position [129, 0]
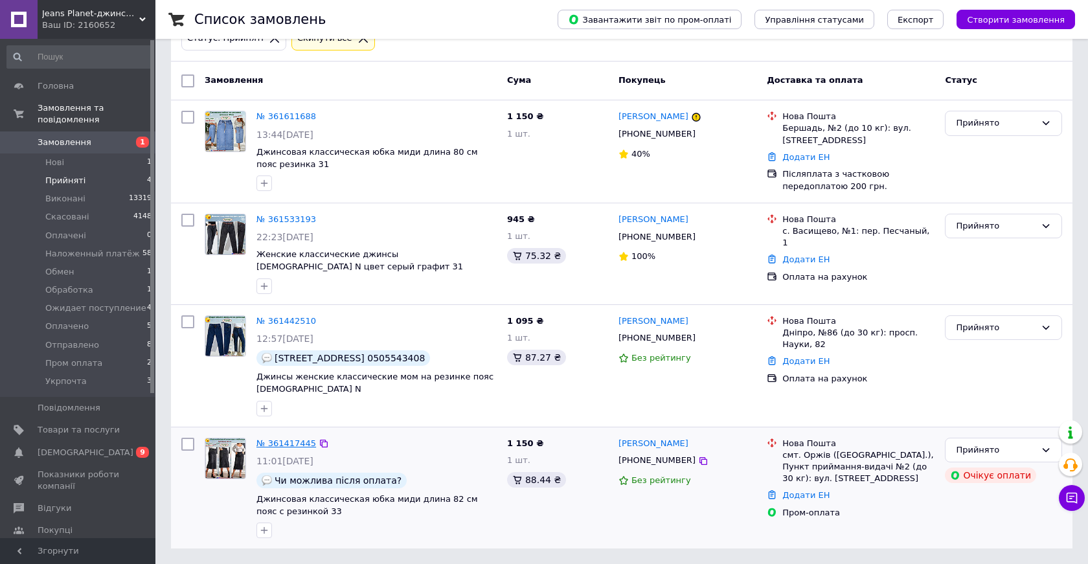
click at [286, 443] on link "№ 361417445" at bounding box center [286, 443] width 60 height 10
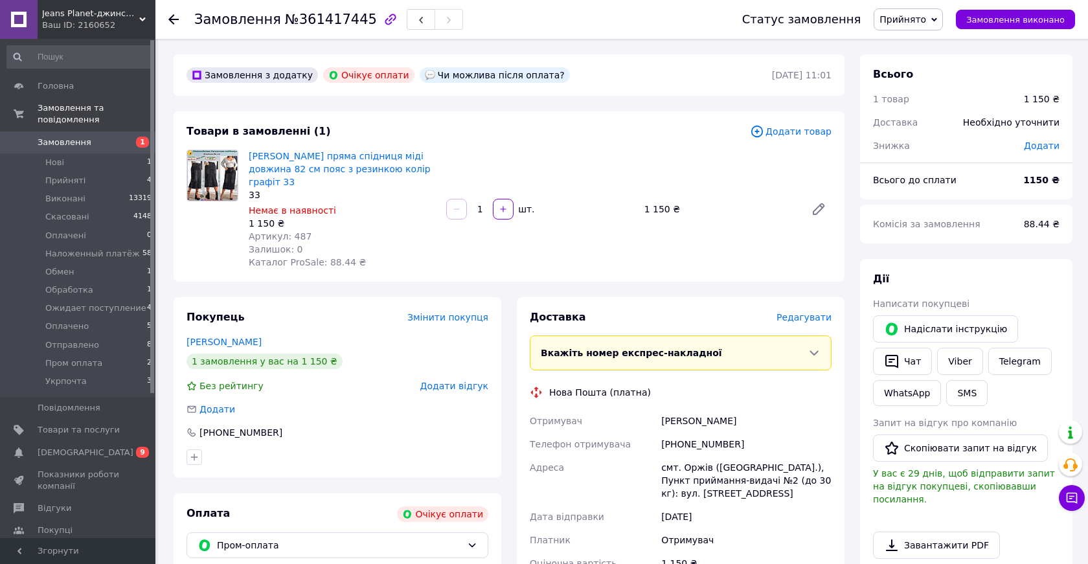
click at [385, 18] on icon "button" at bounding box center [390, 19] width 11 height 11
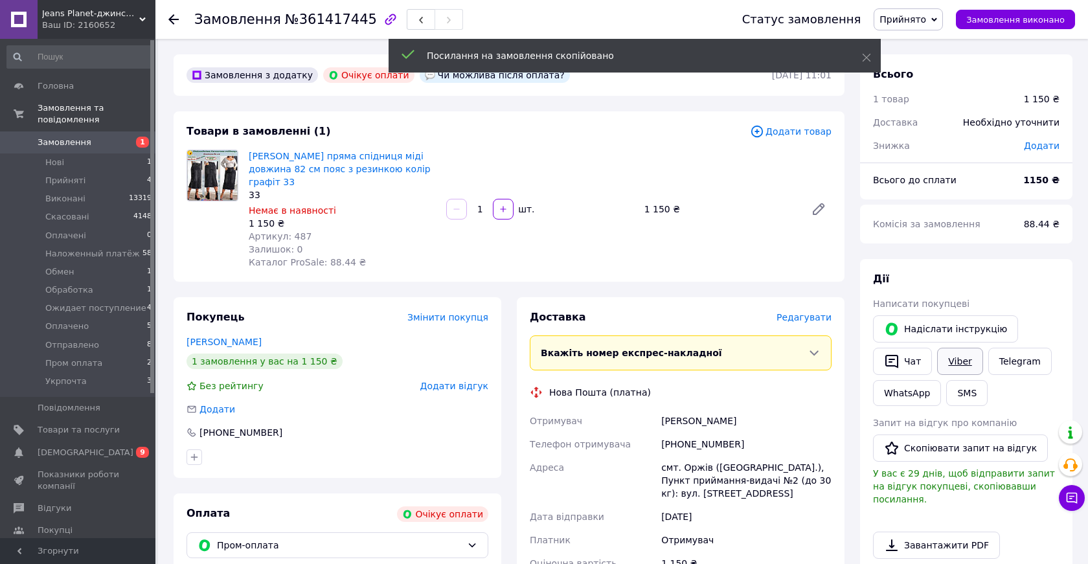
click at [956, 360] on link "Viber" at bounding box center [959, 361] width 45 height 27
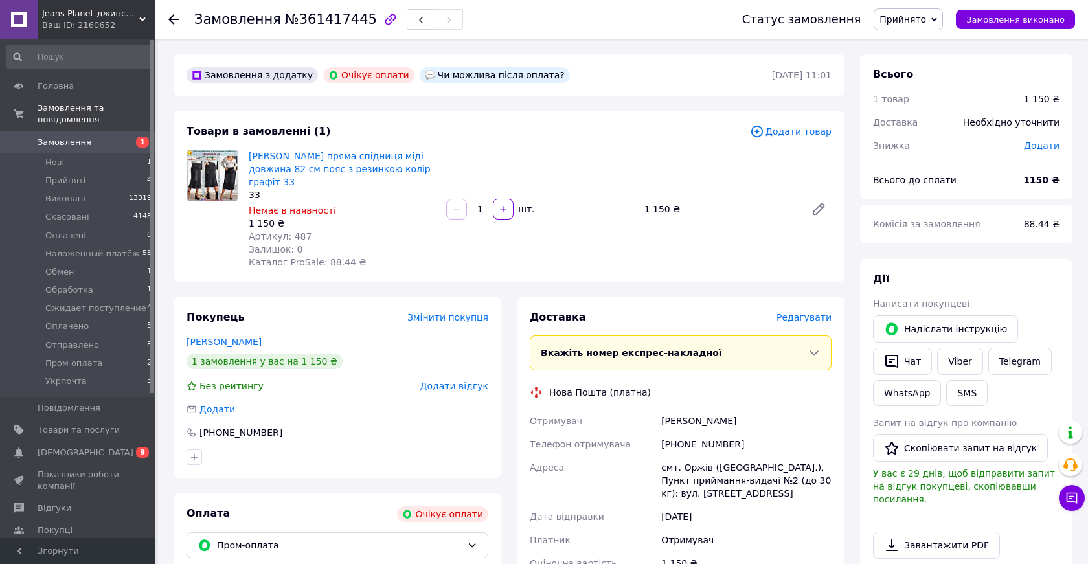
click at [176, 19] on use at bounding box center [173, 19] width 10 height 10
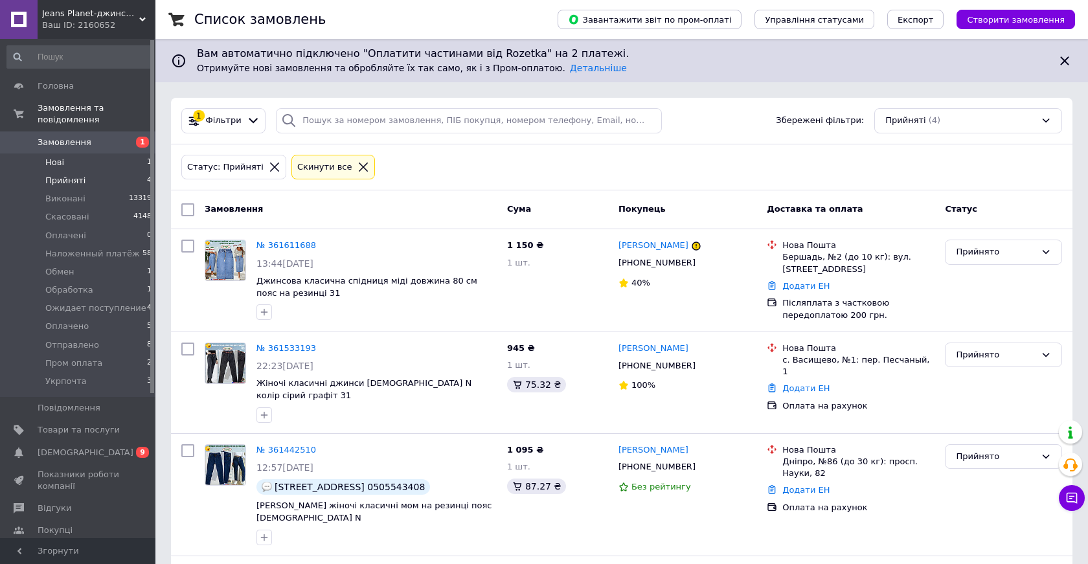
click at [61, 163] on span "Нові" at bounding box center [54, 163] width 19 height 12
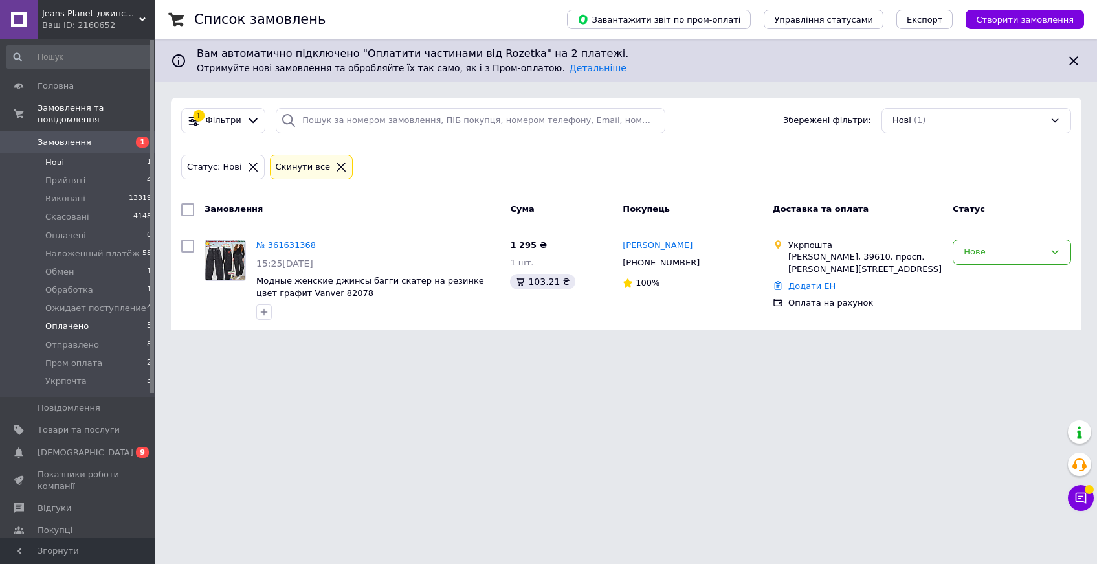
click at [88, 328] on li "Оплачено 5" at bounding box center [79, 326] width 159 height 18
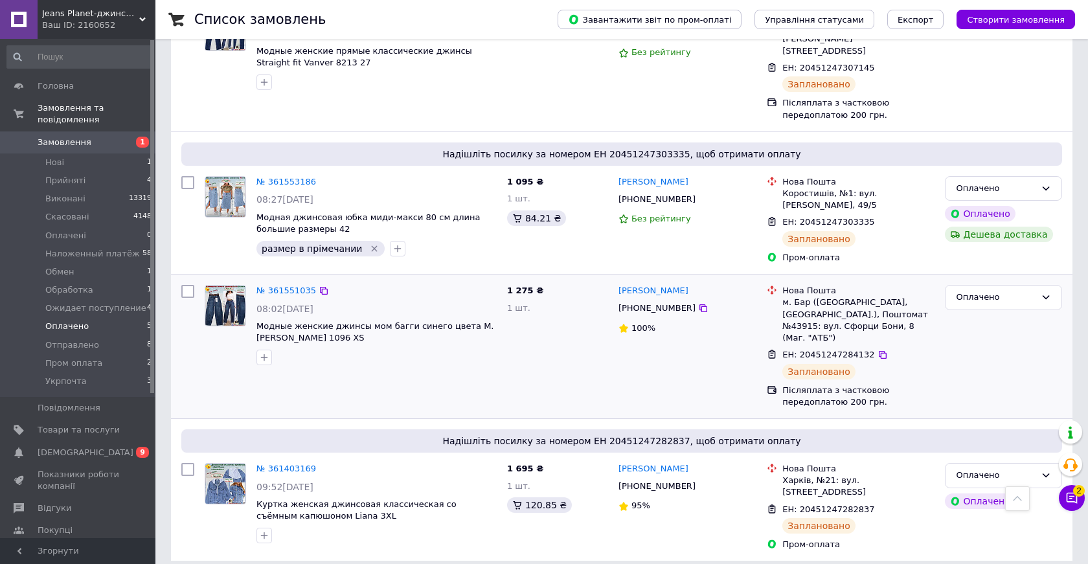
scroll to position [387, 0]
click at [57, 161] on span "Нові" at bounding box center [54, 163] width 19 height 12
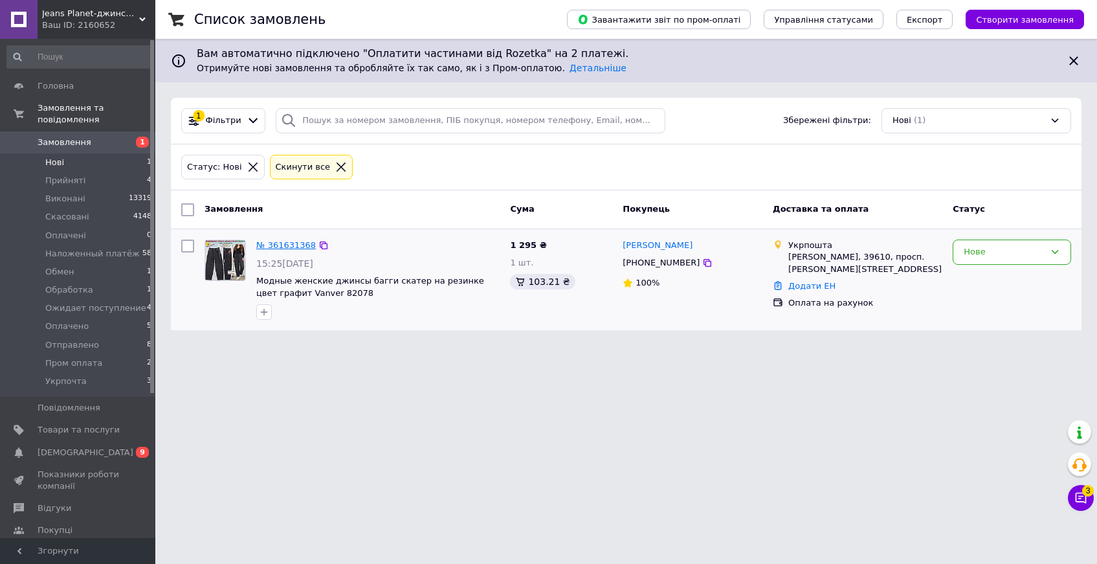
click at [275, 245] on link "№ 361631368" at bounding box center [286, 245] width 60 height 10
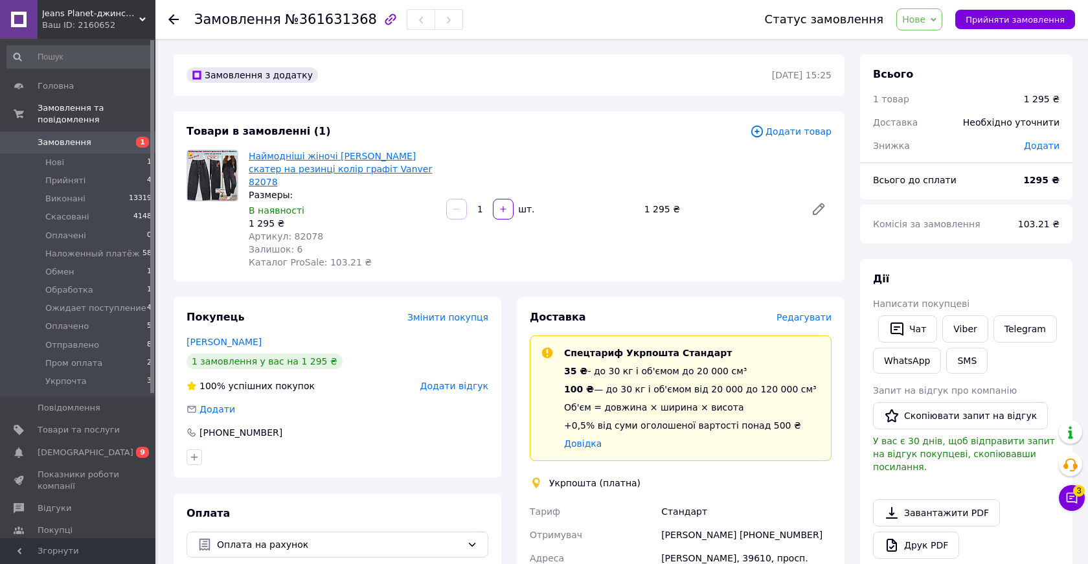
click at [314, 168] on link "Наймодніші жіночі [PERSON_NAME] скатер на резинці колір графіт Vanver 82078" at bounding box center [340, 169] width 183 height 36
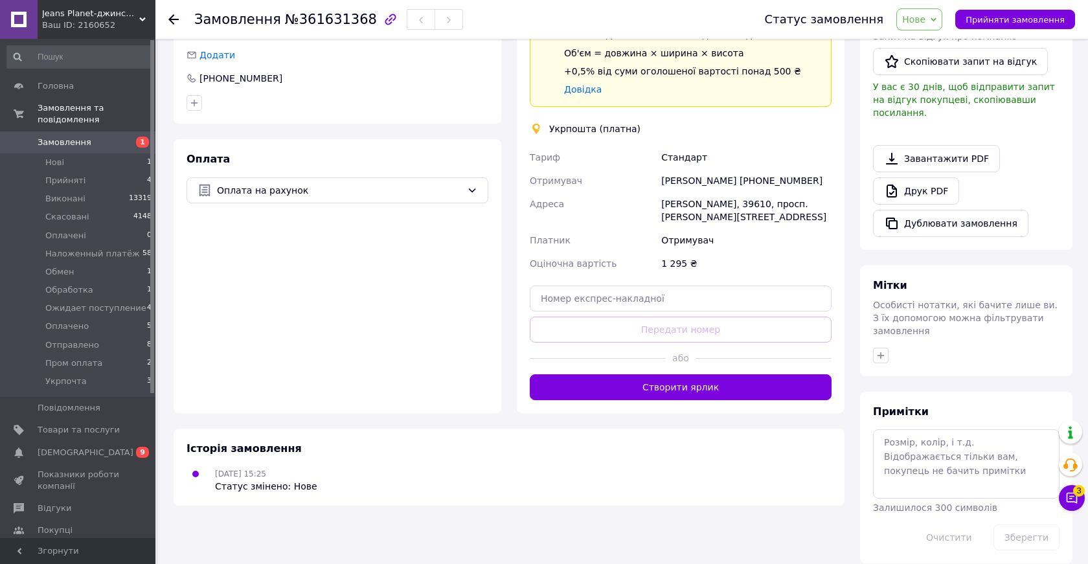
scroll to position [356, 0]
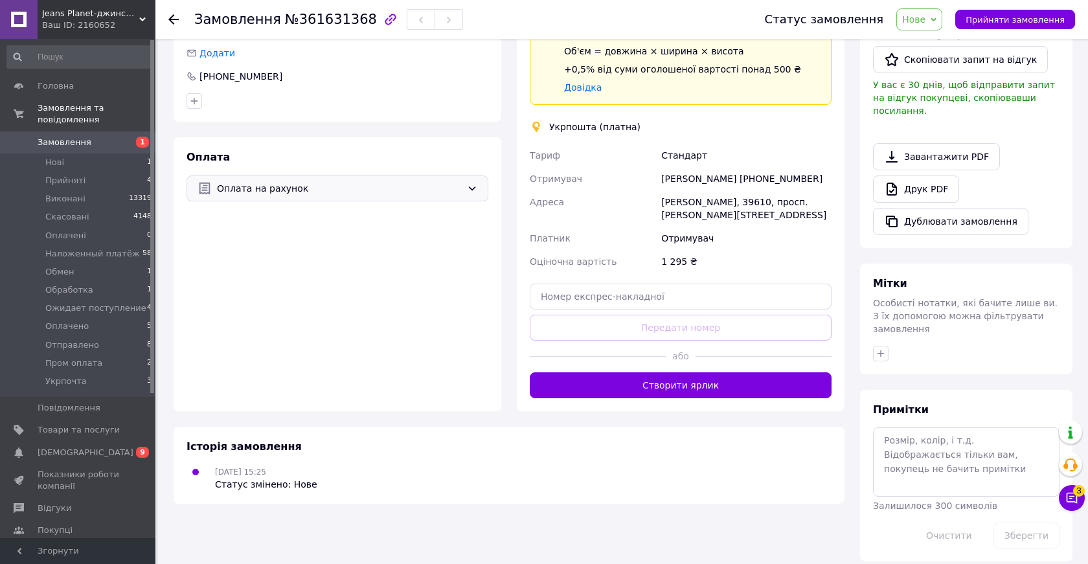
click at [271, 181] on span "Оплата на рахунок" at bounding box center [339, 188] width 245 height 14
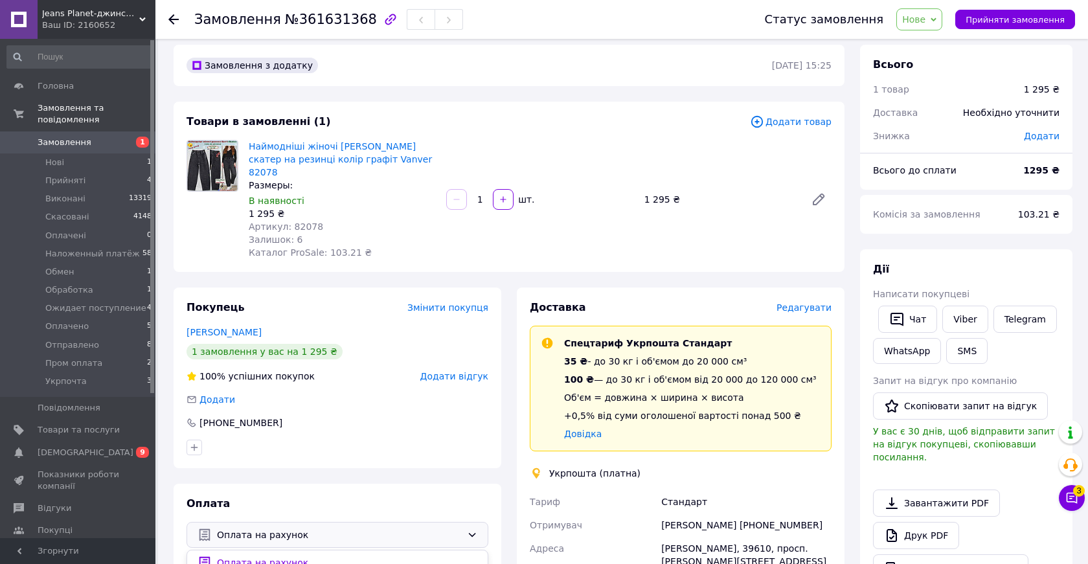
scroll to position [0, 0]
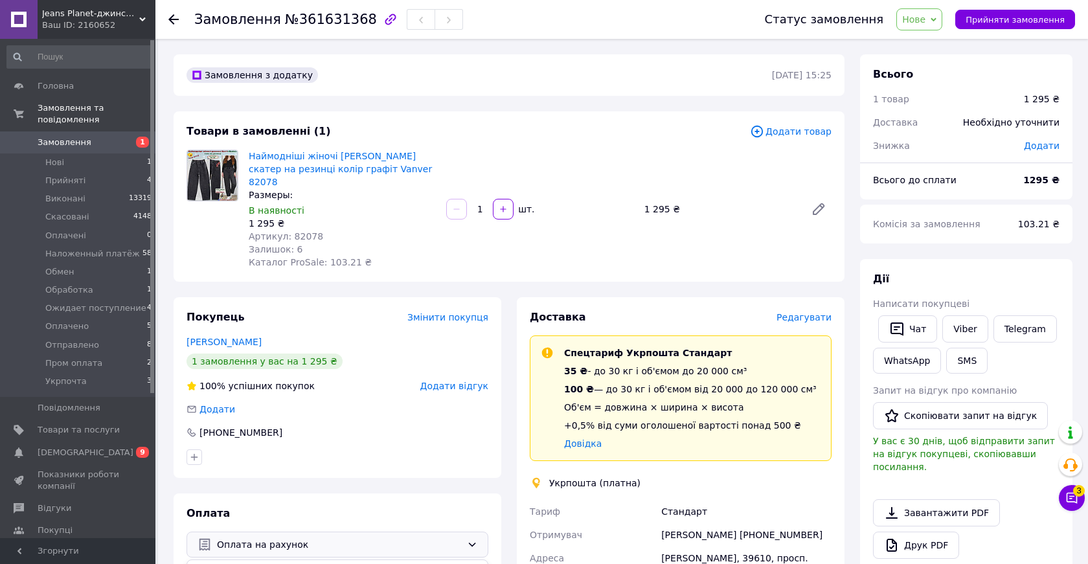
click at [361, 204] on div "В наявності" at bounding box center [342, 210] width 187 height 13
click at [956, 330] on link "Viber" at bounding box center [964, 328] width 45 height 27
drag, startPoint x: 246, startPoint y: 144, endPoint x: 403, endPoint y: 170, distance: 159.4
click at [403, 170] on div "Товари в замовленні (1) Додати товар Наймодніші жіночі джинси баггі скатер на р…" at bounding box center [509, 196] width 671 height 170
copy link "Наймодніші жіночі [PERSON_NAME] скатер на резинці колір графіт Vanver 82078"
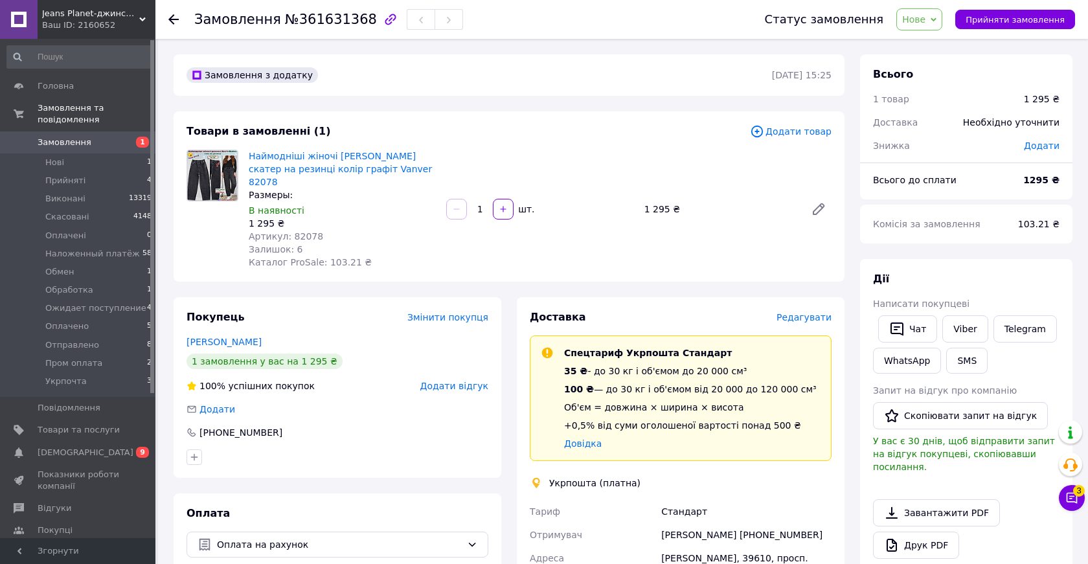
click at [546, 114] on div "Товари в замовленні (1) Додати товар Наймодніші жіночі джинси баггі скатер на р…" at bounding box center [509, 196] width 671 height 170
click at [924, 18] on span "Нове" at bounding box center [913, 19] width 23 height 10
click at [939, 45] on li "Прийнято" at bounding box center [954, 45] width 114 height 19
click at [56, 164] on span "Нові" at bounding box center [54, 163] width 19 height 12
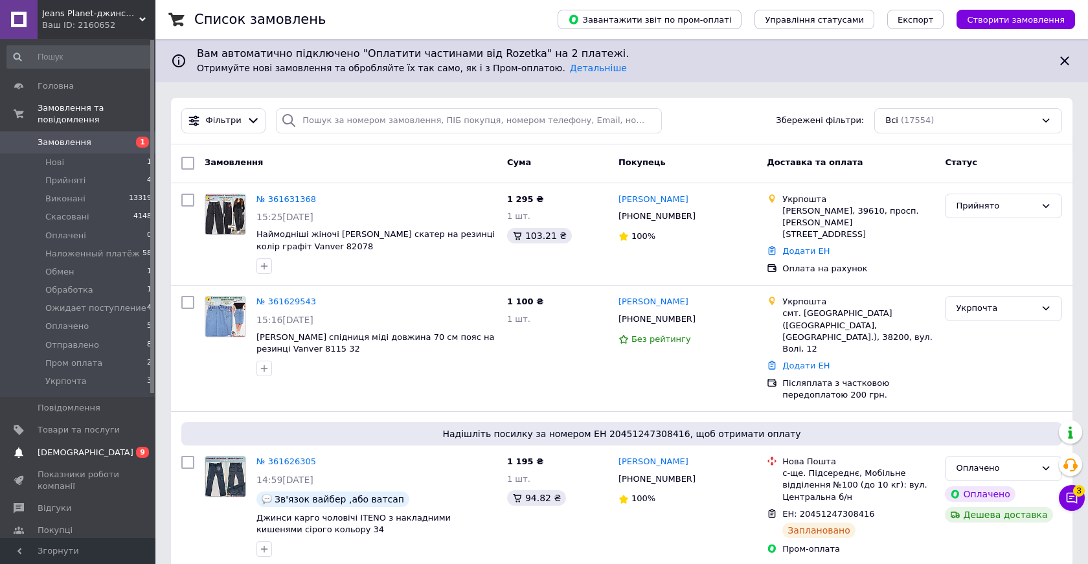
click at [52, 452] on span "[DEMOGRAPHIC_DATA]" at bounding box center [86, 453] width 96 height 12
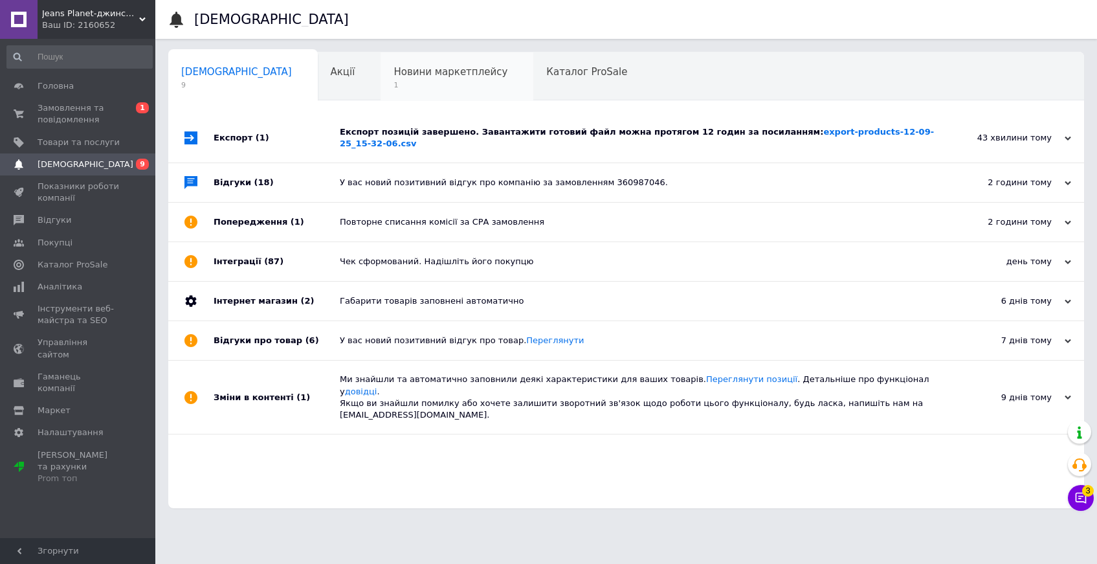
click at [405, 71] on span "Новини маркетплейсу" at bounding box center [451, 72] width 114 height 12
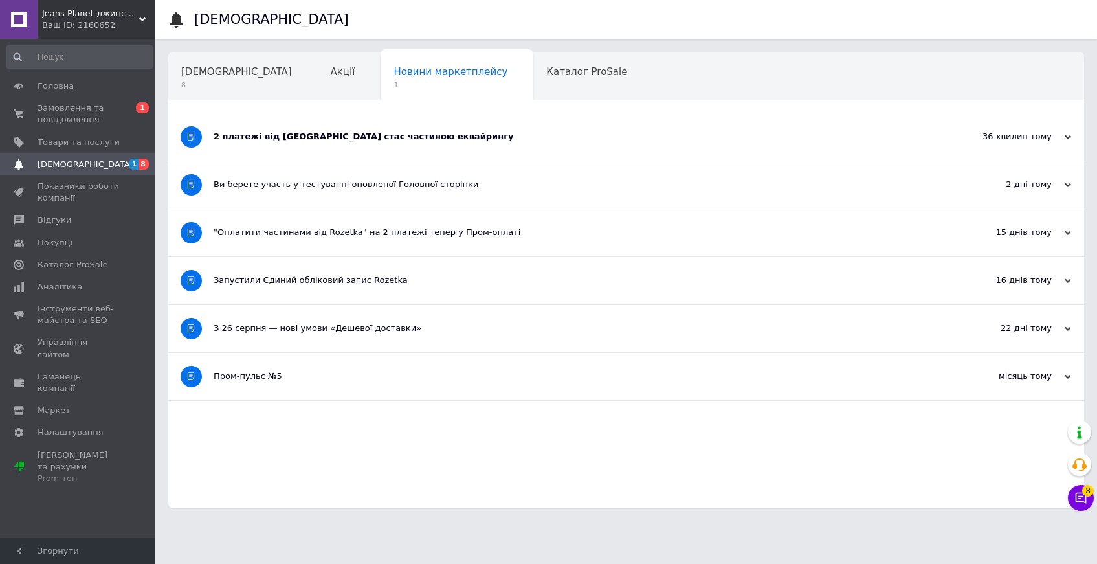
click at [342, 135] on div "2 платежі від Rozetka стає частиною еквайрингу" at bounding box center [578, 137] width 728 height 12
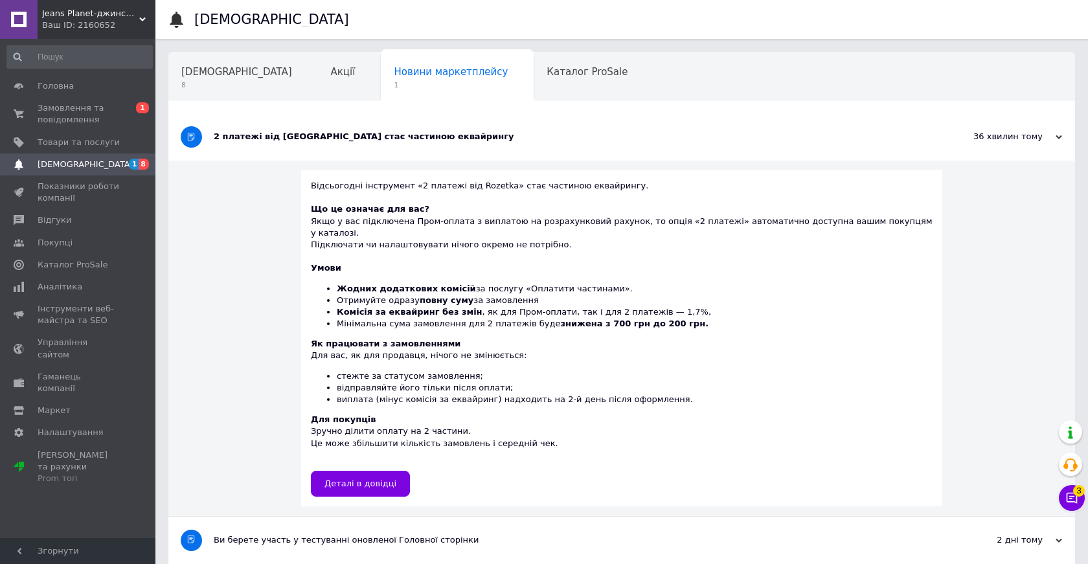
click at [214, 240] on div "Відсьогодні інструмент «2 платежі від Rozetka» стає частиною еквайрингу. Що це …" at bounding box center [621, 339] width 906 height 356
drag, startPoint x: 58, startPoint y: 106, endPoint x: 142, endPoint y: 112, distance: 85.0
click at [58, 106] on span "Замовлення та повідомлення" at bounding box center [79, 113] width 82 height 23
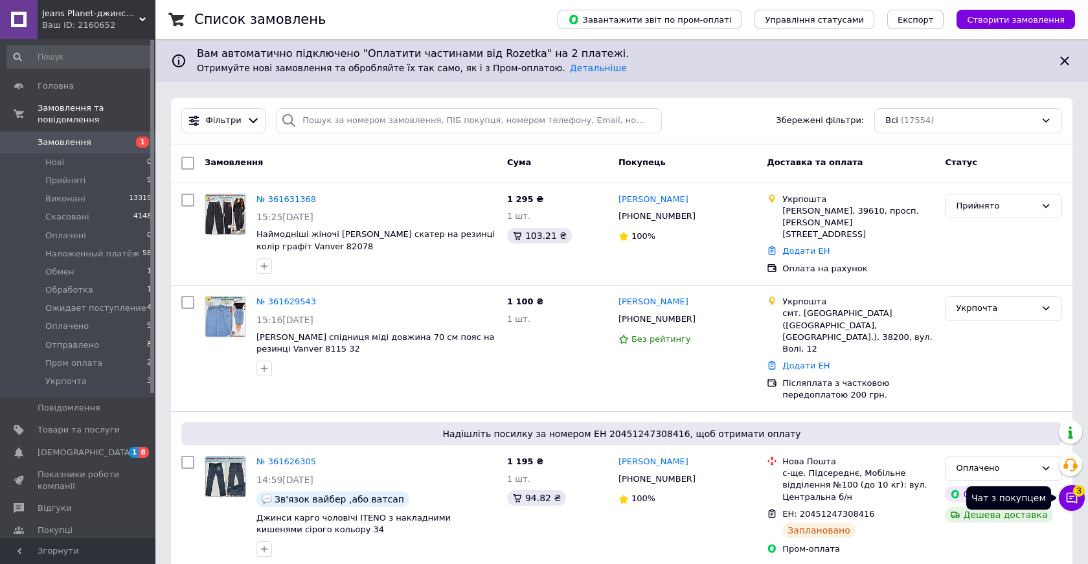
click at [1072, 497] on icon at bounding box center [1071, 497] width 13 height 13
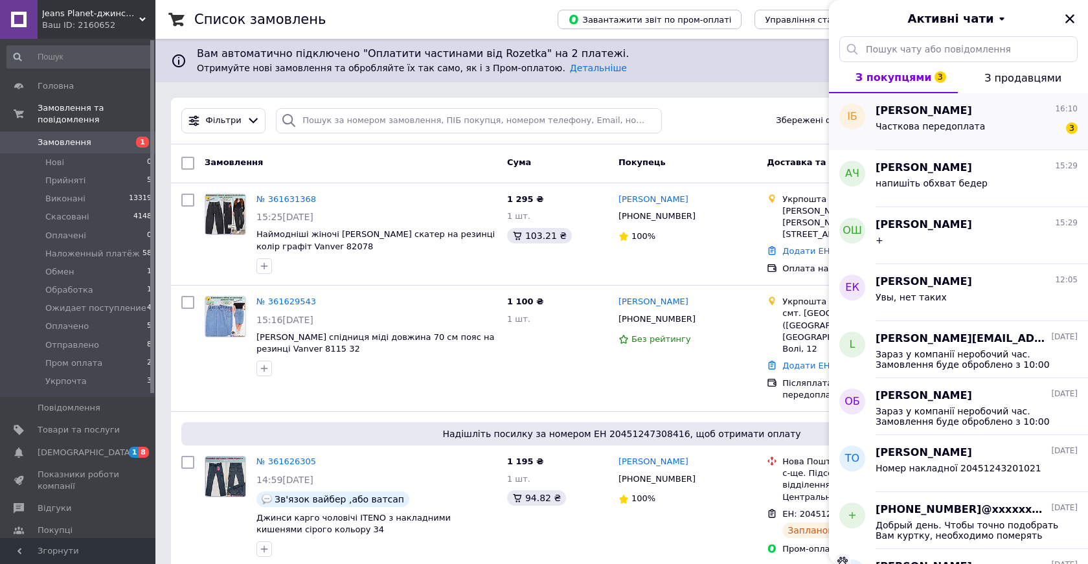
click at [910, 123] on span "Часткова передоплата" at bounding box center [929, 126] width 109 height 10
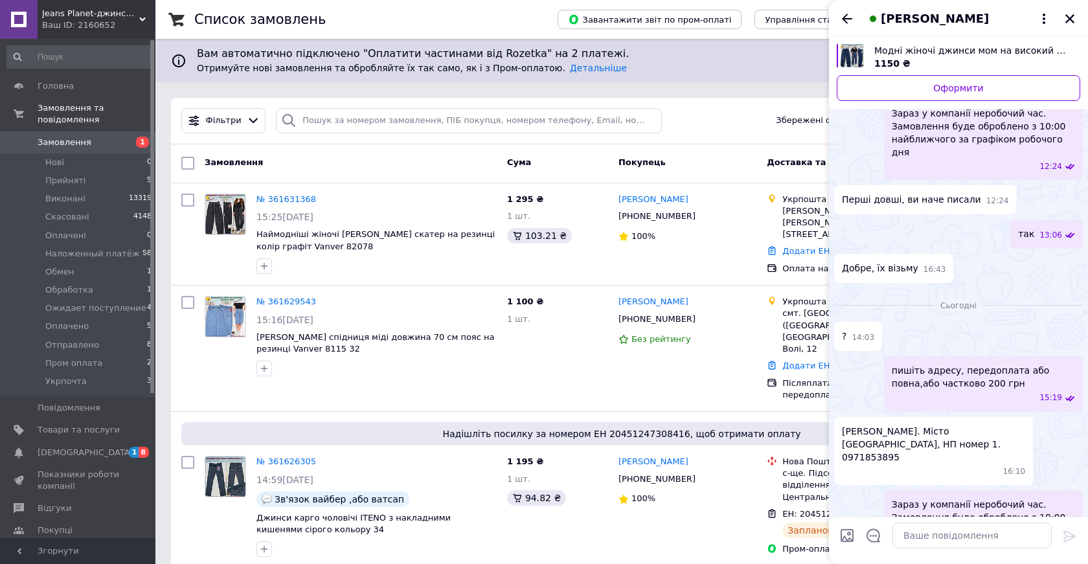
scroll to position [1550, 0]
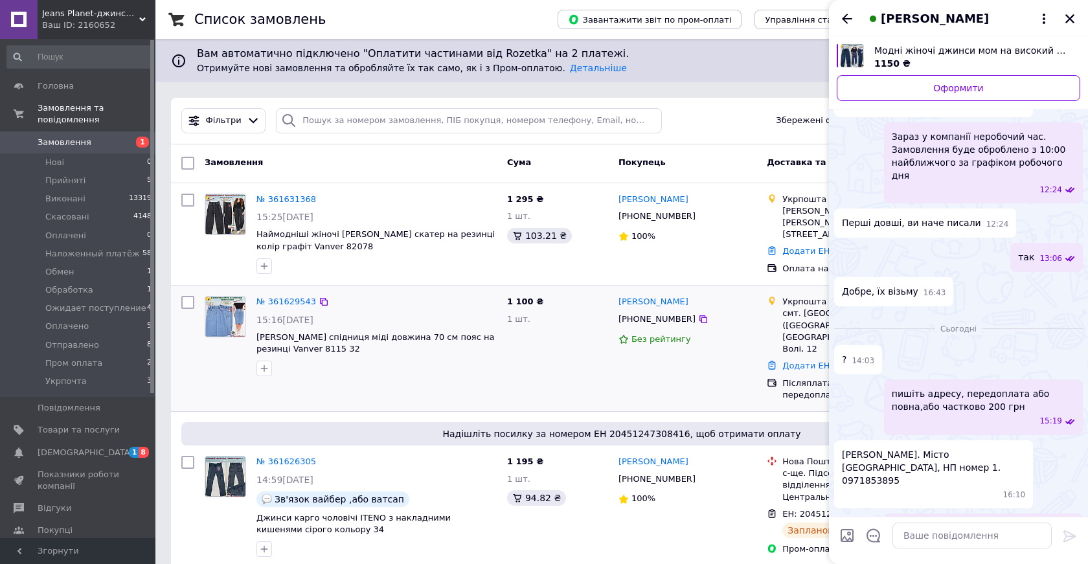
click at [520, 372] on div "1 100 ₴ 1 шт." at bounding box center [557, 348] width 111 height 115
click at [798, 361] on link "Додати ЕН" at bounding box center [805, 366] width 47 height 10
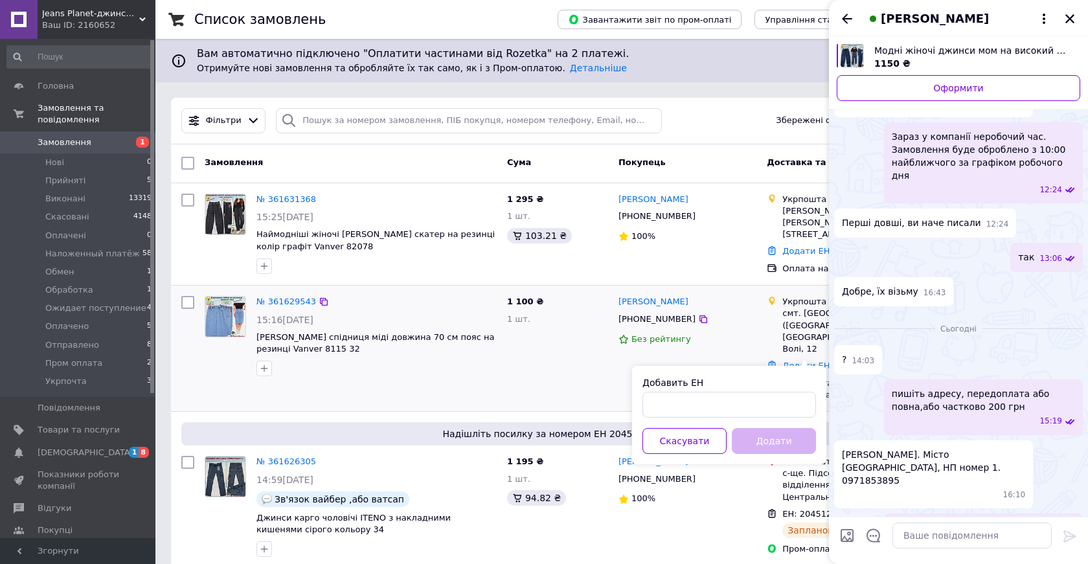
click at [523, 366] on div "1 100 ₴ 1 шт." at bounding box center [557, 348] width 111 height 115
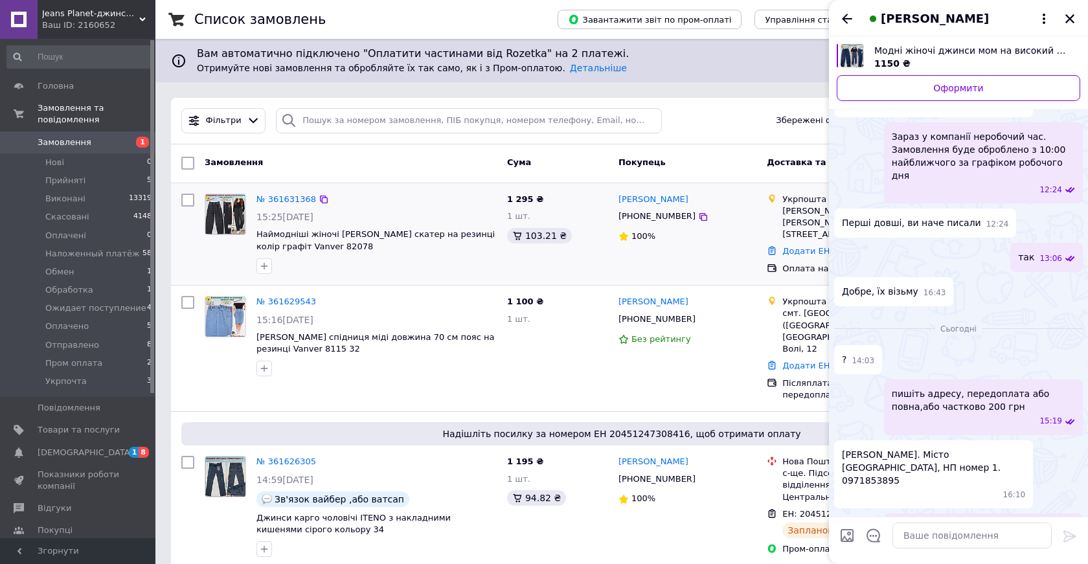
click at [661, 216] on span "[PHONE_NUMBER]" at bounding box center [656, 216] width 77 height 10
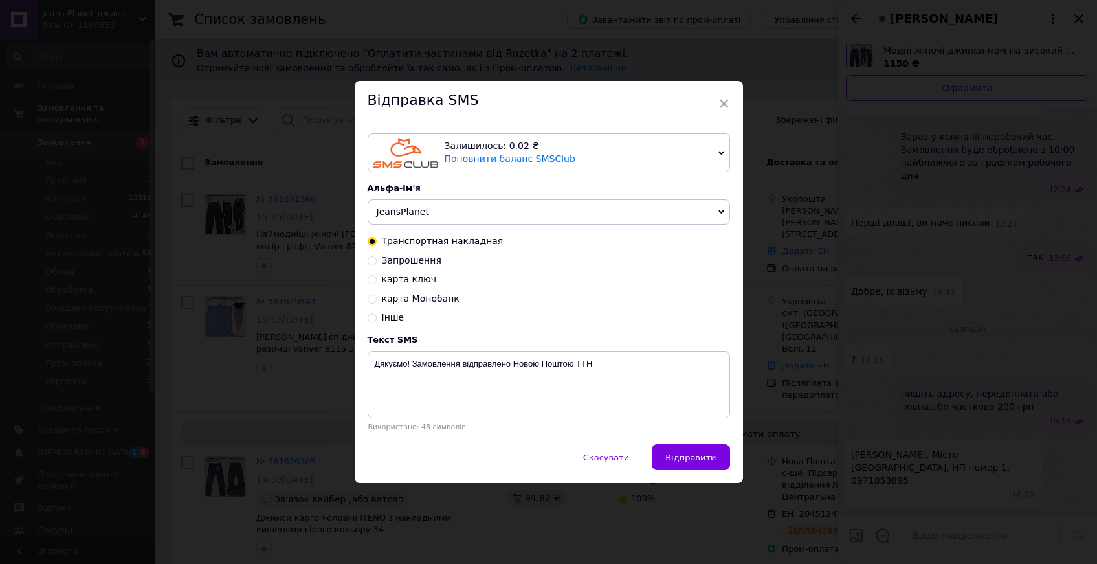
click at [372, 297] on input "карта Монобанк" at bounding box center [372, 297] width 9 height 9
radio input "true"
radio input "false"
type textarea "Картка ФОП Монобанк 4035200042294626 Безпалова Л.В сума грн 200"
drag, startPoint x: 372, startPoint y: 364, endPoint x: 713, endPoint y: 373, distance: 340.7
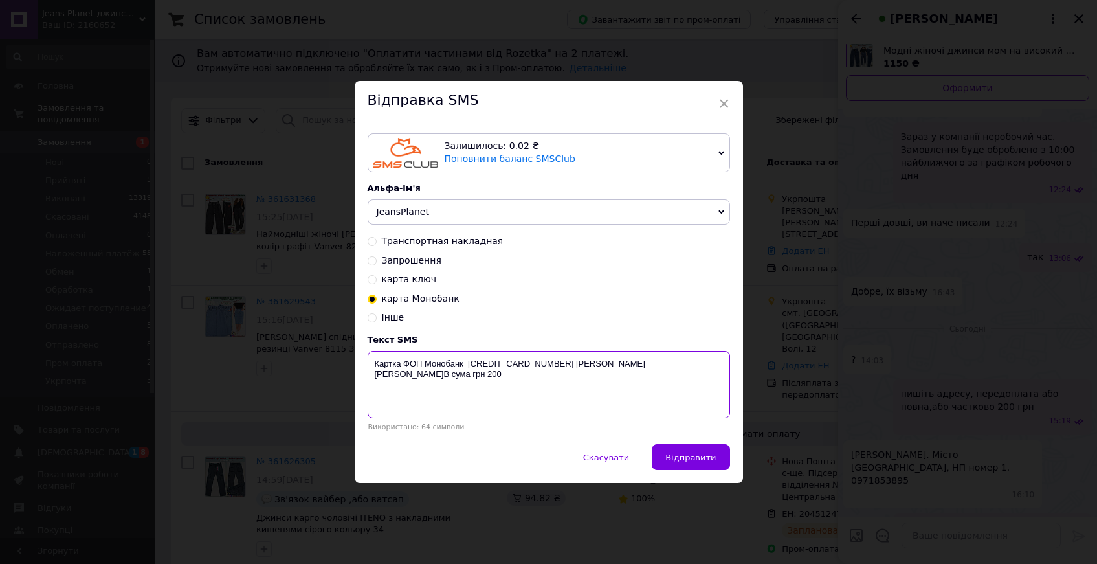
click at [713, 373] on textarea "Картка ФОП Монобанк 4035200042294626 Безпалова Л.В сума грн 200" at bounding box center [549, 384] width 363 height 67
click at [720, 101] on span "×" at bounding box center [725, 104] width 12 height 22
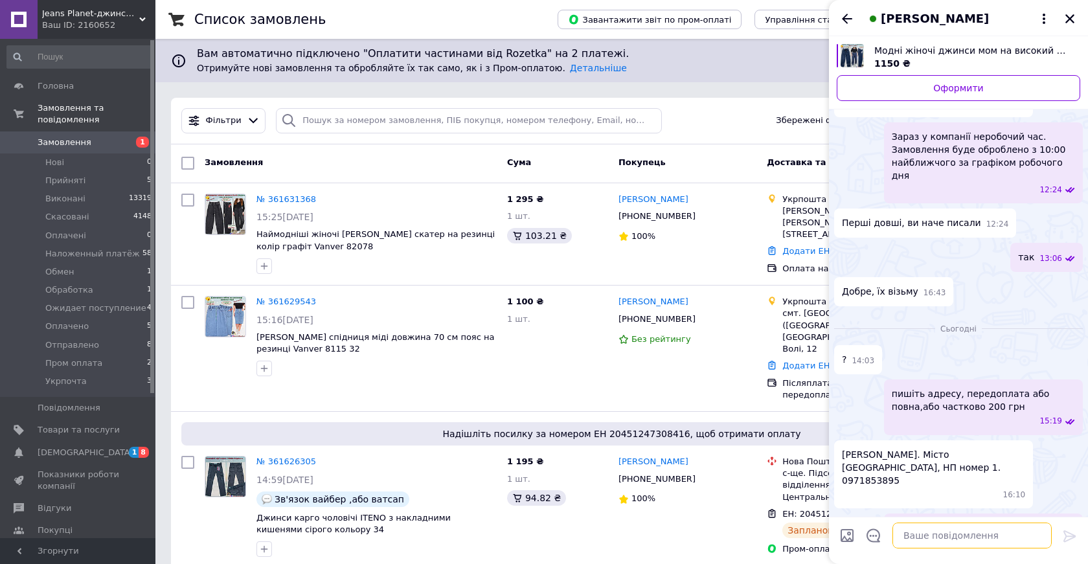
click at [919, 535] on textarea at bounding box center [971, 535] width 159 height 26
paste textarea "Картка ФОП Монобанк 4035200042294626 Безпалова Л.В сума грн 200"
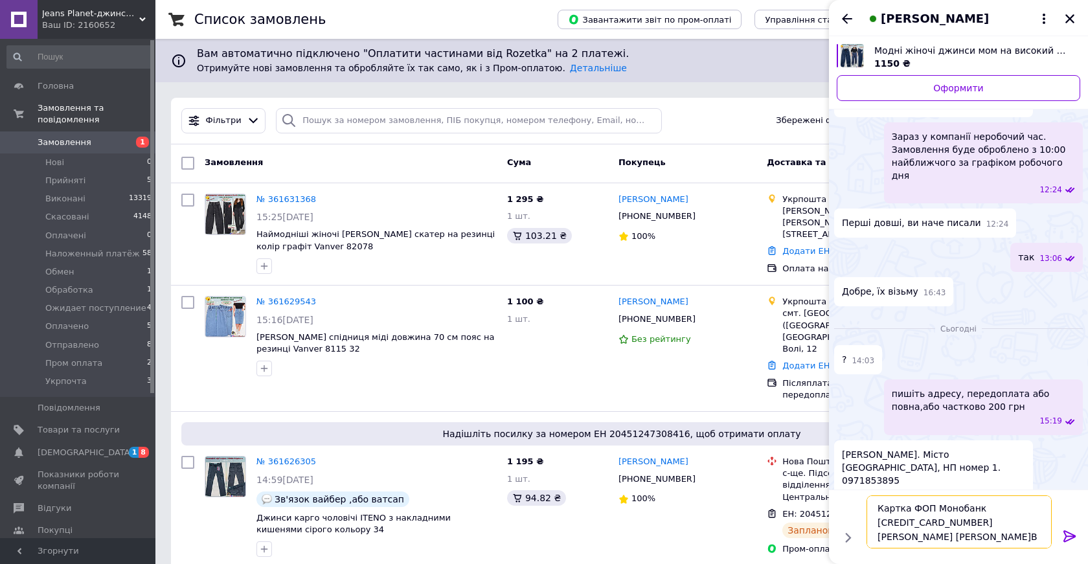
type textarea "Картка ФОП Монобанк 4035200042294626 Безпалова Л.В сума грн 200"
click at [1070, 532] on icon at bounding box center [1069, 536] width 12 height 12
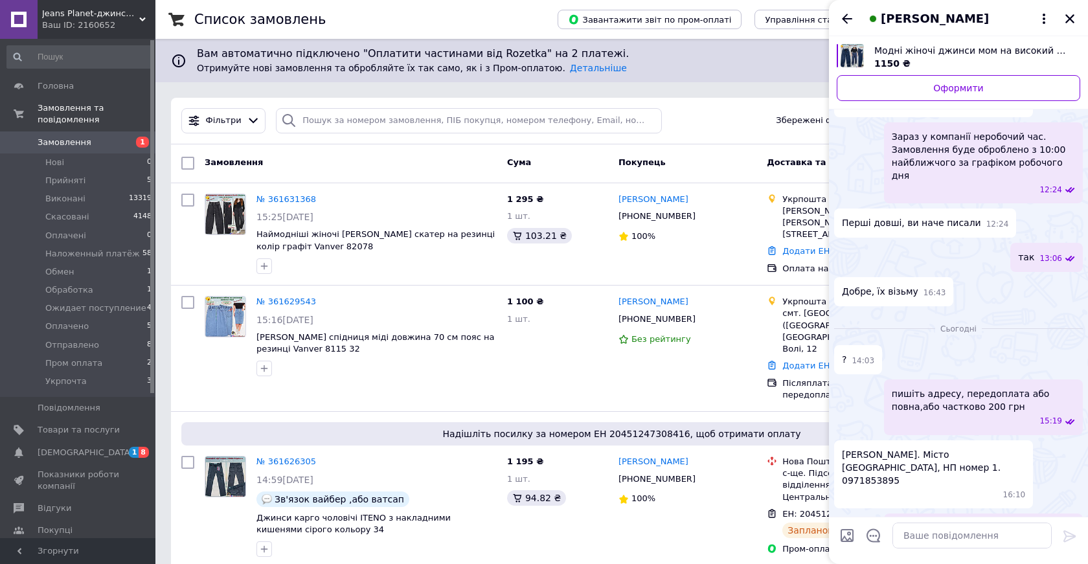
scroll to position [1623, 0]
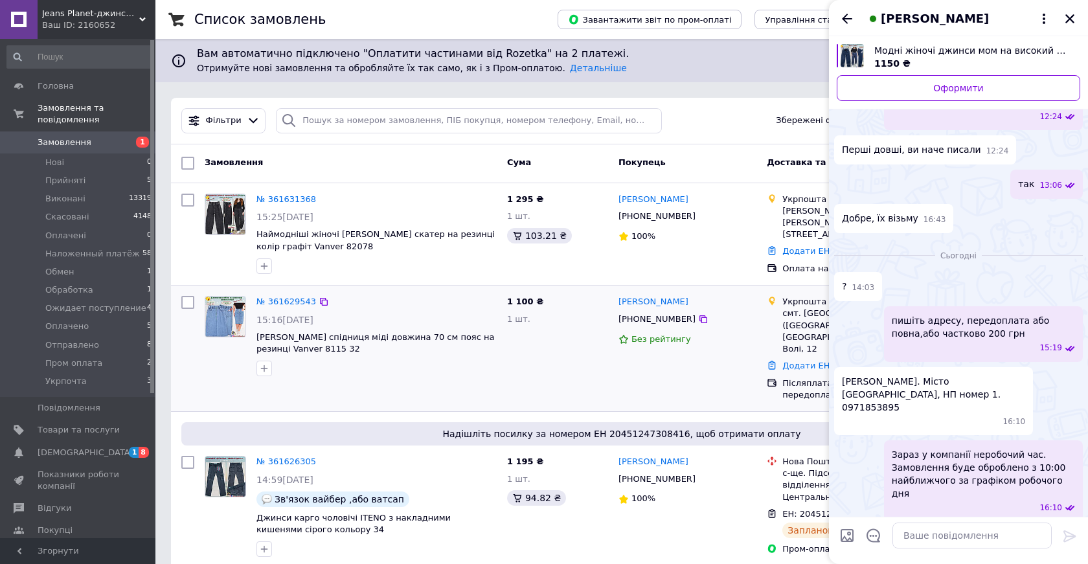
click at [510, 371] on div "1 100 ₴ 1 шт." at bounding box center [557, 348] width 111 height 115
drag, startPoint x: 842, startPoint y: 303, endPoint x: 908, endPoint y: 303, distance: 66.0
click at [908, 375] on span "Булах Інна. Місто Кролевець, НП номер 1. 0971853895" at bounding box center [933, 394] width 183 height 39
copy span "0971853895"
drag, startPoint x: 369, startPoint y: 160, endPoint x: 394, endPoint y: 164, distance: 25.5
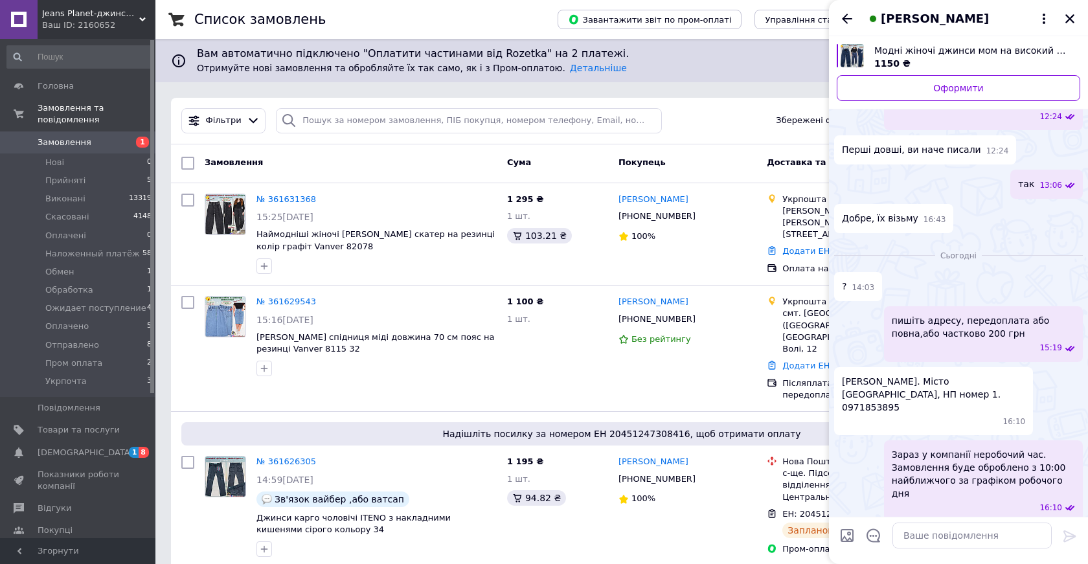
click at [369, 159] on div "Замовлення" at bounding box center [350, 163] width 302 height 23
click at [1067, 16] on icon "Закрити" at bounding box center [1069, 18] width 9 height 9
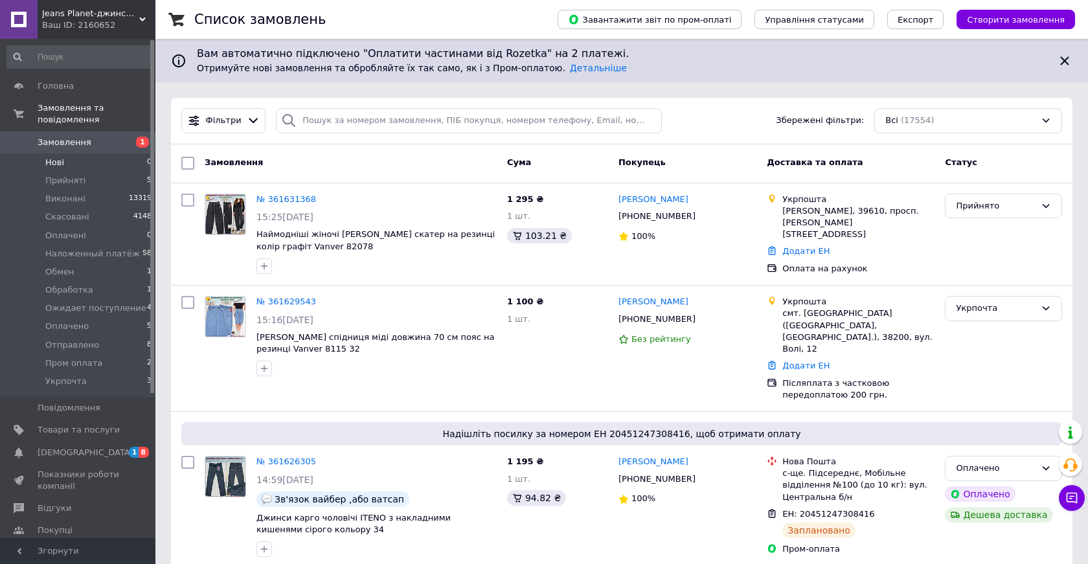
click at [57, 163] on span "Нові" at bounding box center [54, 163] width 19 height 12
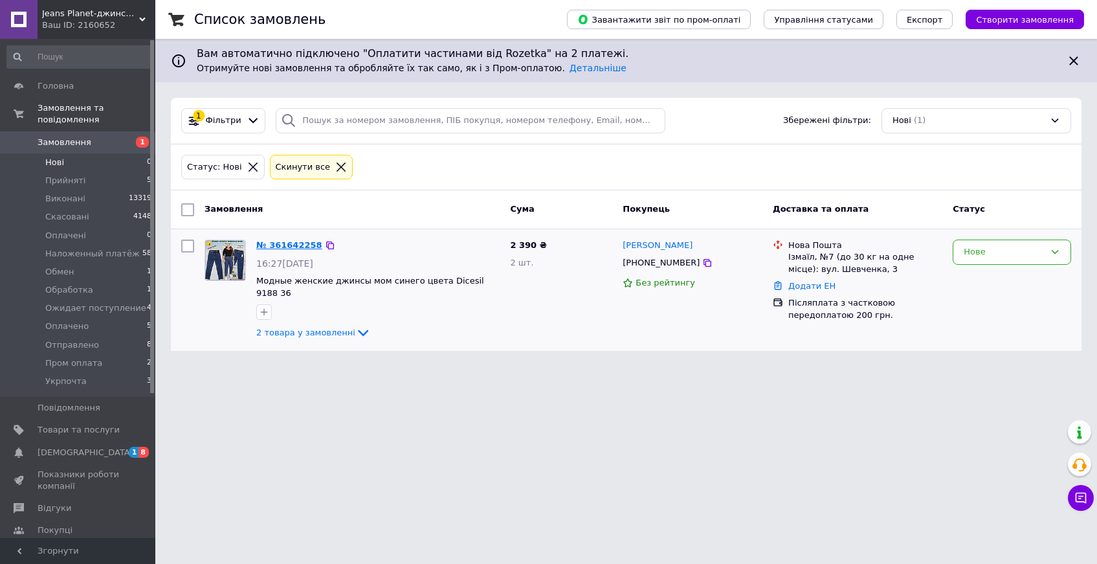
click at [291, 245] on link "№ 361642258" at bounding box center [289, 245] width 66 height 10
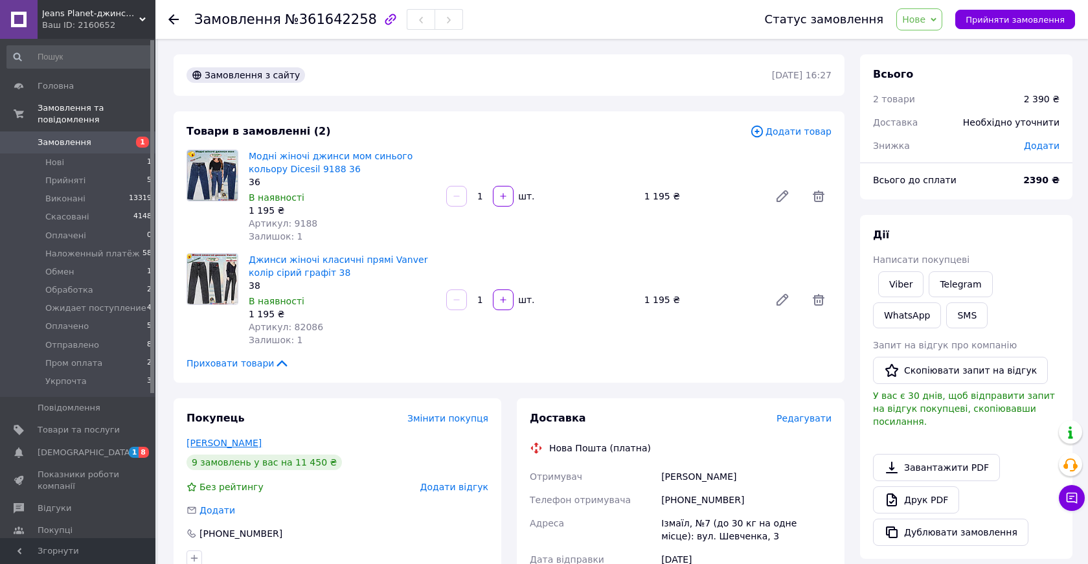
click at [222, 443] on link "Вєлєва Анна" at bounding box center [223, 443] width 75 height 10
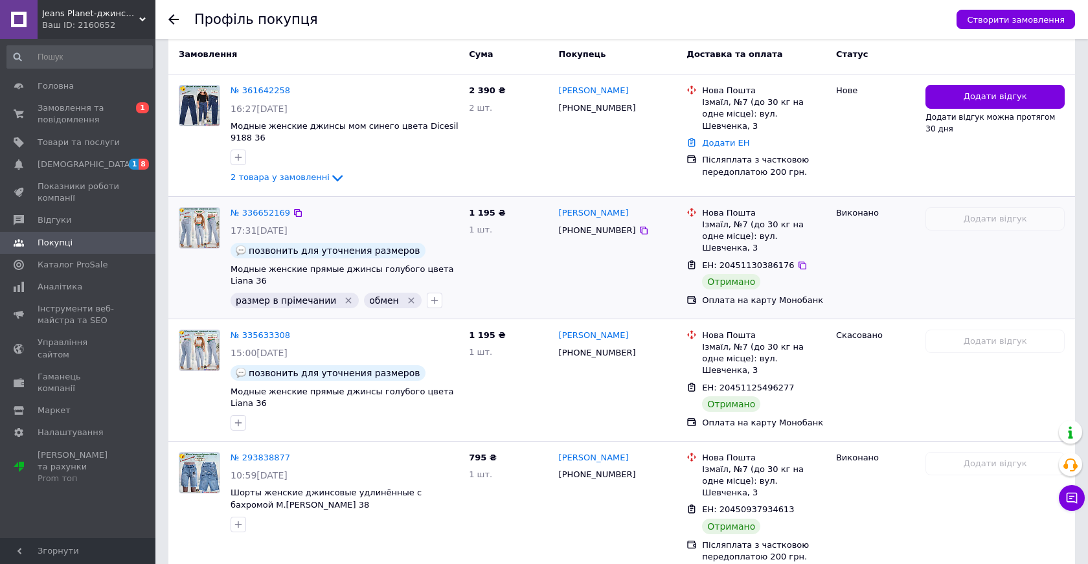
scroll to position [343, 0]
click at [260, 216] on link "№ 336652169" at bounding box center [260, 212] width 60 height 10
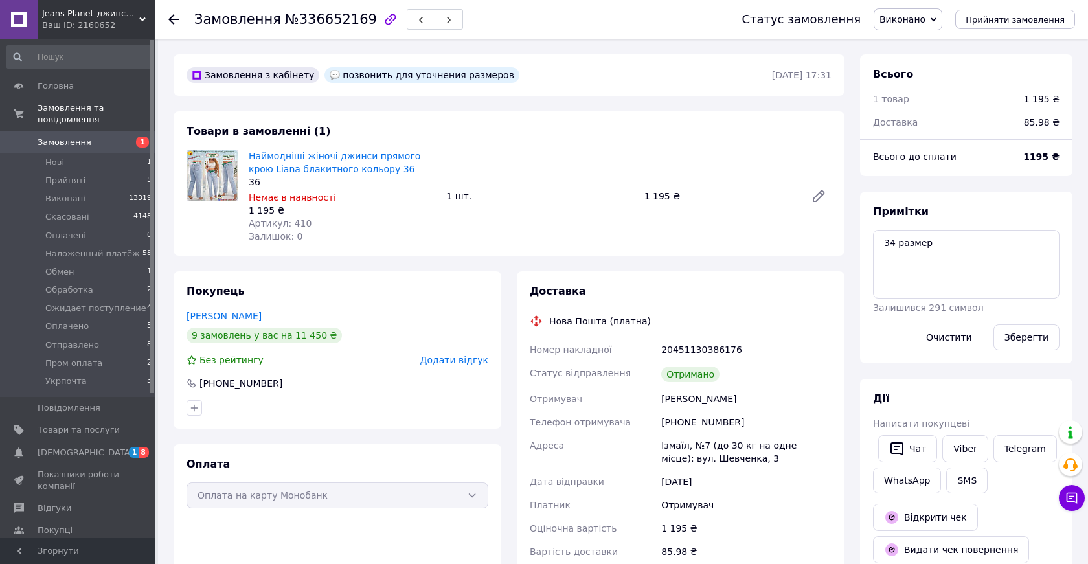
click at [174, 16] on icon at bounding box center [173, 19] width 10 height 10
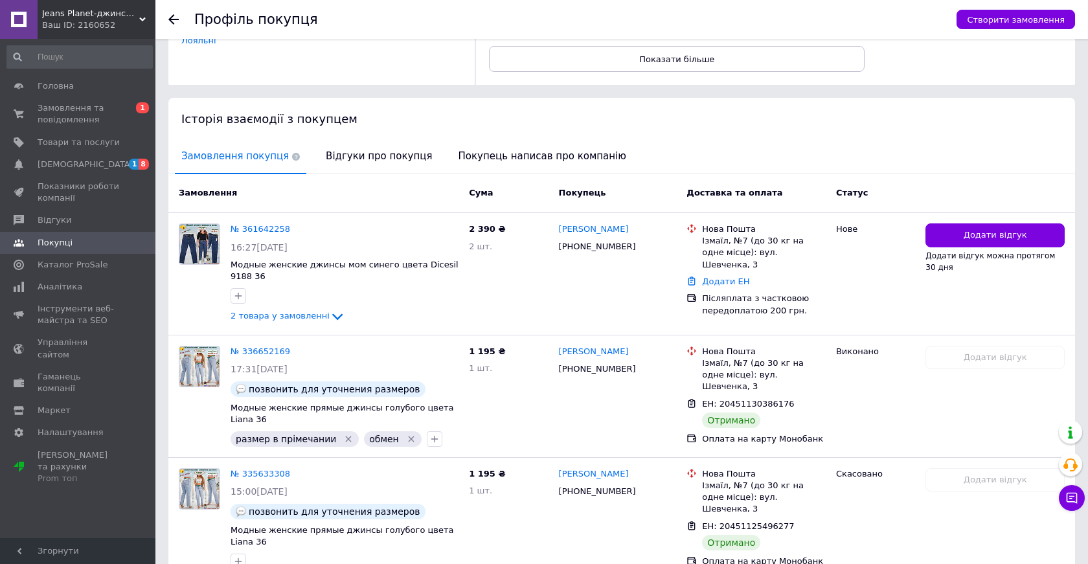
scroll to position [205, 0]
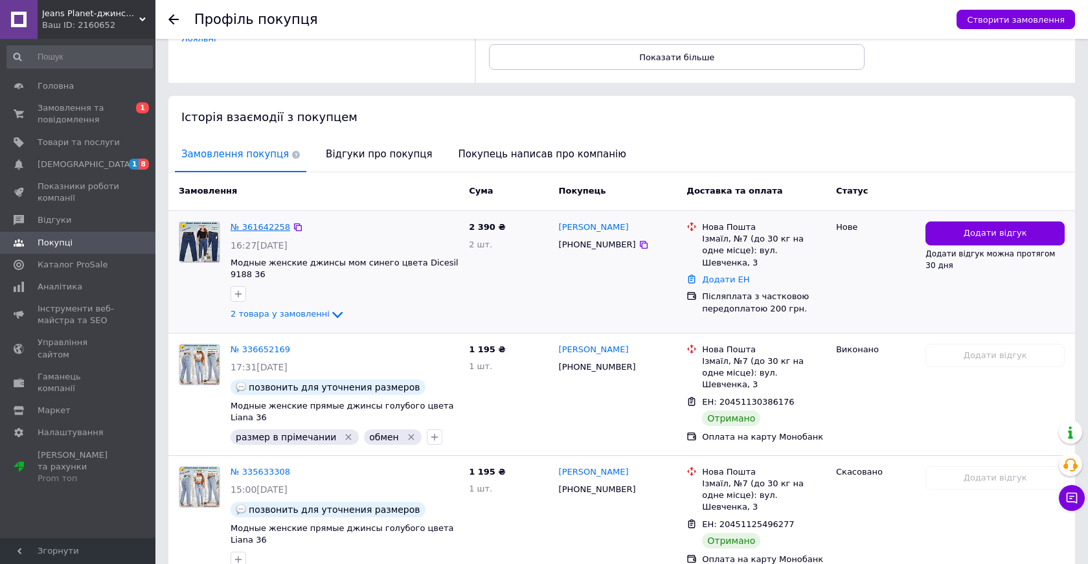
click at [252, 225] on link "№ 361642258" at bounding box center [260, 227] width 60 height 10
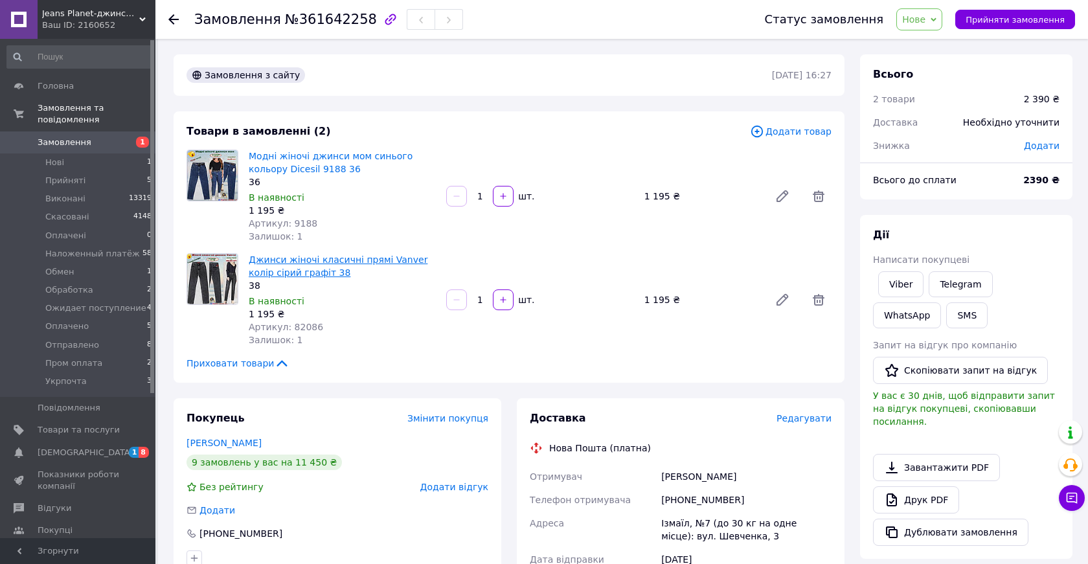
click at [280, 275] on link "Джинси жіночі класичні прямі Vanver колір сірий графіт 38" at bounding box center [338, 265] width 179 height 23
click at [267, 155] on link "Модні жіночі джинси мом синього кольору Dicesil 9188 36" at bounding box center [331, 162] width 164 height 23
click at [172, 17] on icon at bounding box center [173, 19] width 10 height 10
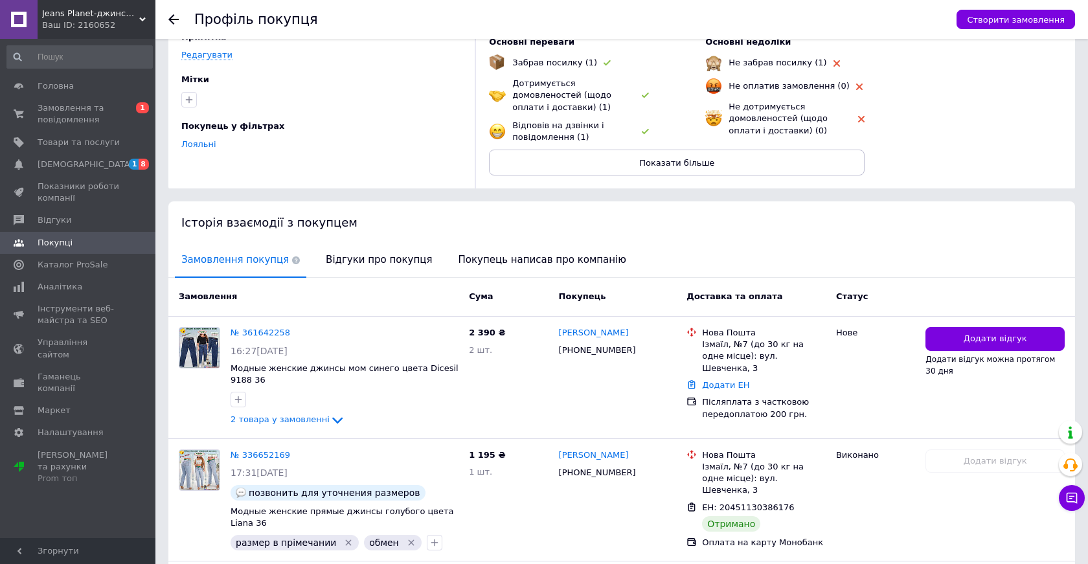
scroll to position [258, 0]
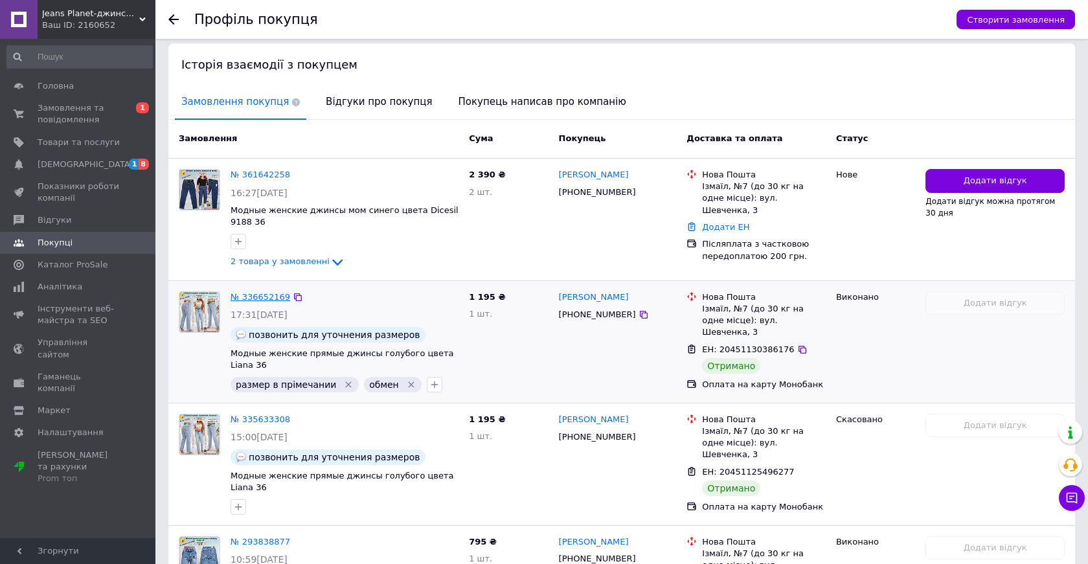
click at [262, 298] on link "№ 336652169" at bounding box center [260, 297] width 60 height 10
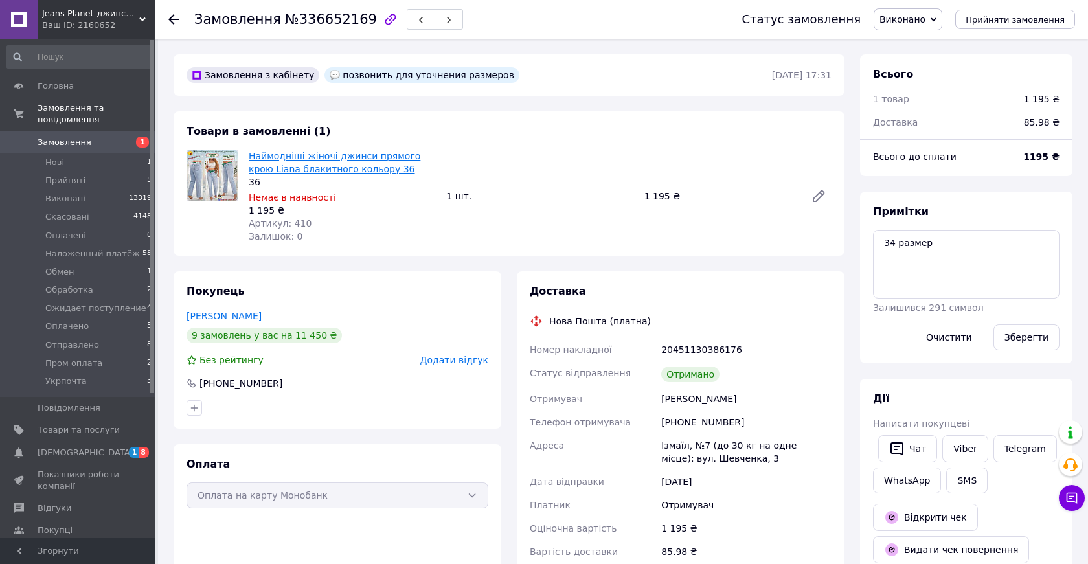
click at [300, 167] on link "Наймодніші жіночі джинси прямого крою Liana блакитного кольору 36" at bounding box center [335, 162] width 172 height 23
click at [57, 161] on span "Нові" at bounding box center [54, 163] width 19 height 12
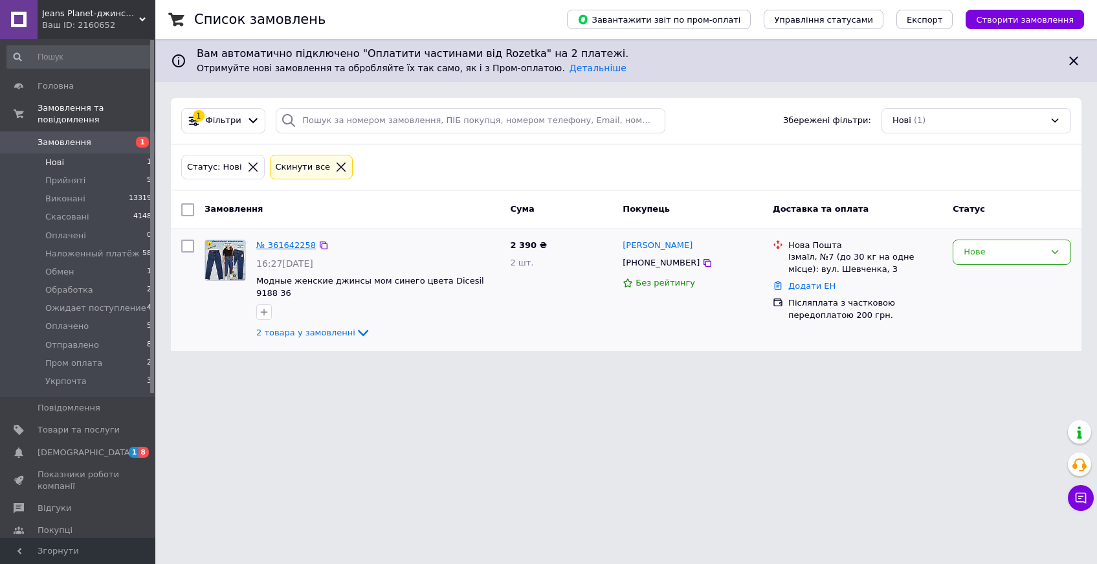
click at [287, 243] on link "№ 361642258" at bounding box center [286, 245] width 60 height 10
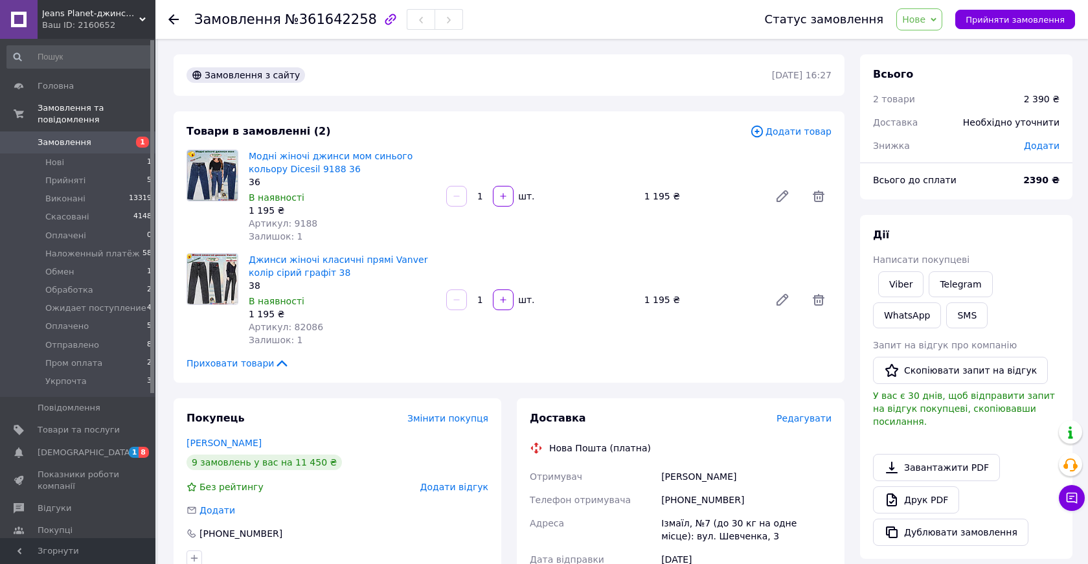
click at [922, 22] on span "Нове" at bounding box center [913, 19] width 23 height 10
click at [941, 45] on li "Прийнято" at bounding box center [954, 45] width 114 height 19
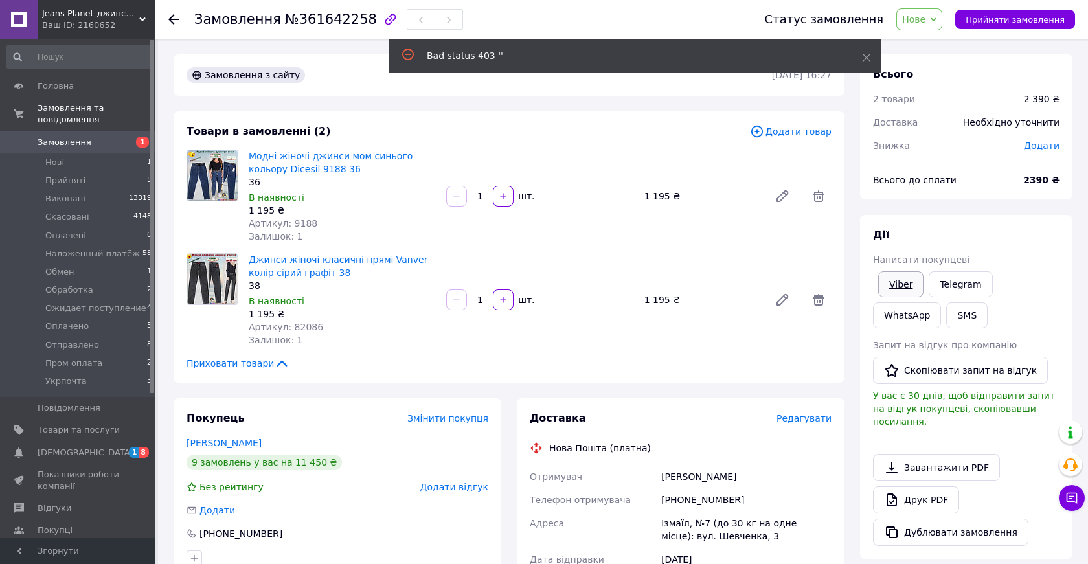
click at [895, 282] on link "Viber" at bounding box center [900, 284] width 45 height 26
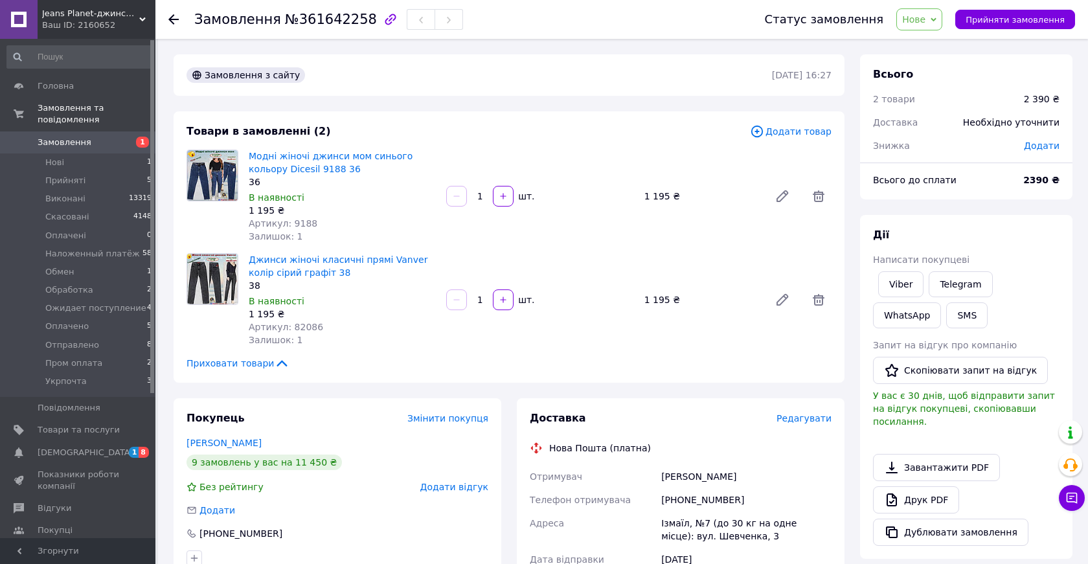
click at [923, 16] on span "Нове" at bounding box center [913, 19] width 23 height 10
click at [930, 43] on li "Прийнято" at bounding box center [954, 45] width 114 height 19
click at [212, 440] on link "Вєлєва Анна" at bounding box center [223, 443] width 75 height 10
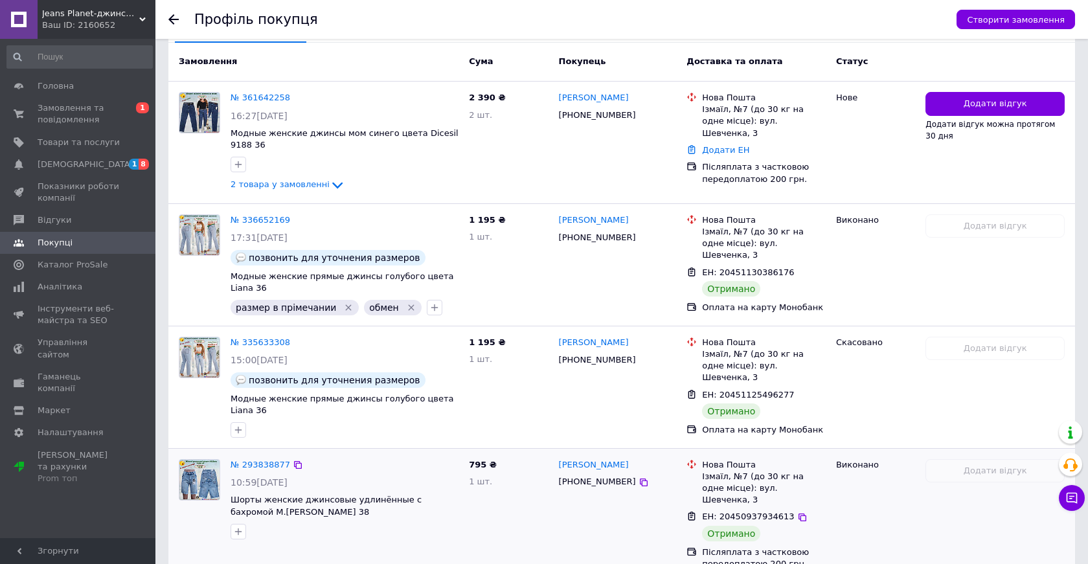
scroll to position [329, 0]
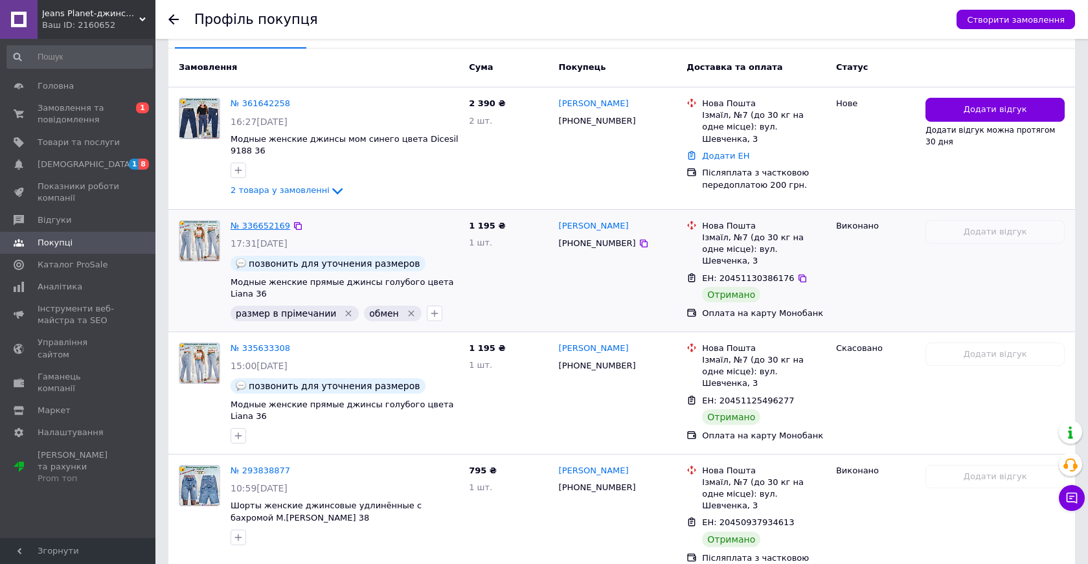
click at [258, 226] on link "№ 336652169" at bounding box center [260, 226] width 60 height 10
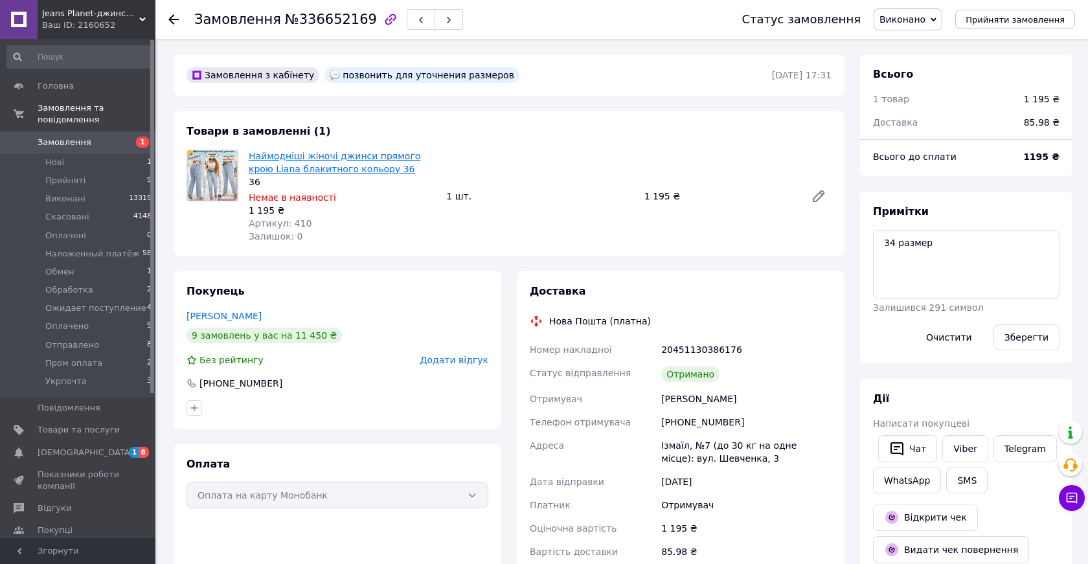
click at [260, 166] on link "Наймодніші жіночі джинси прямого крою Liana блакитного кольору 36" at bounding box center [335, 162] width 172 height 23
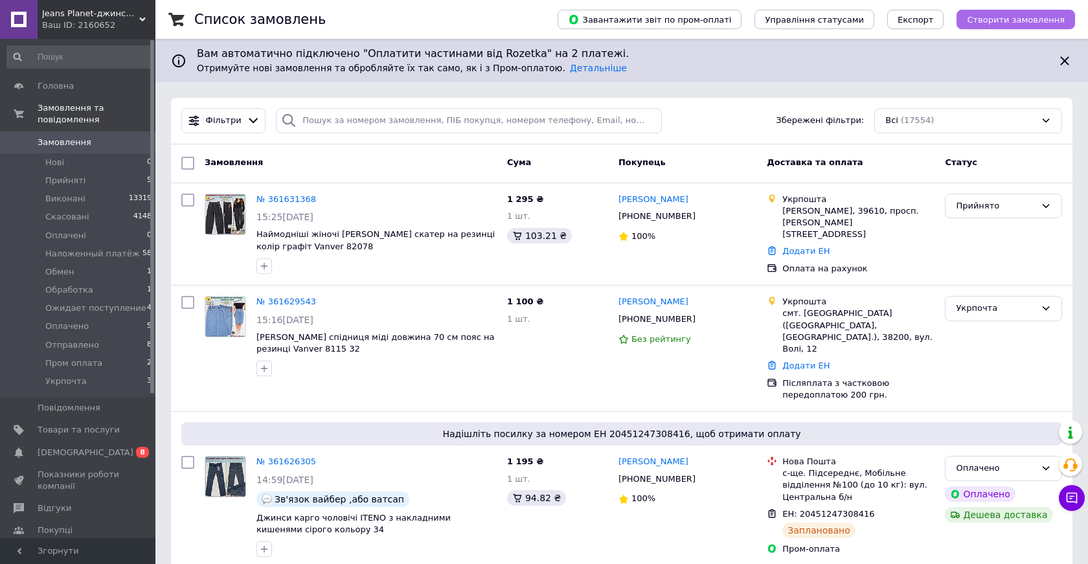
click at [1011, 17] on span "Створити замовлення" at bounding box center [1016, 20] width 98 height 10
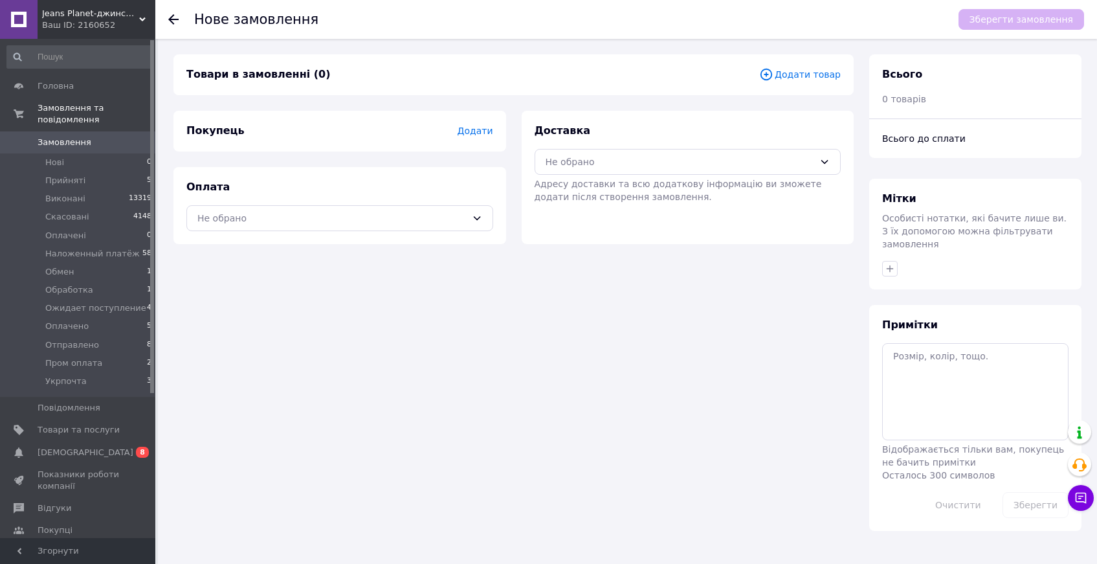
click at [483, 130] on span "Додати" at bounding box center [475, 131] width 36 height 10
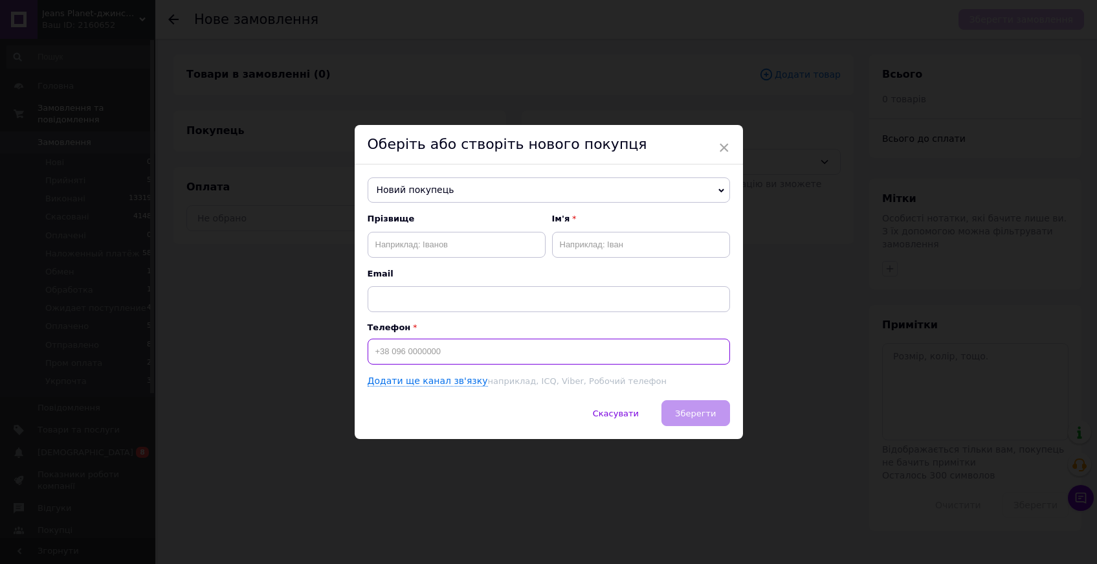
click at [392, 353] on input at bounding box center [549, 352] width 363 height 26
paste input "0971853895"
type input "0971853895"
click at [426, 186] on span "Новий покупець" at bounding box center [549, 190] width 363 height 26
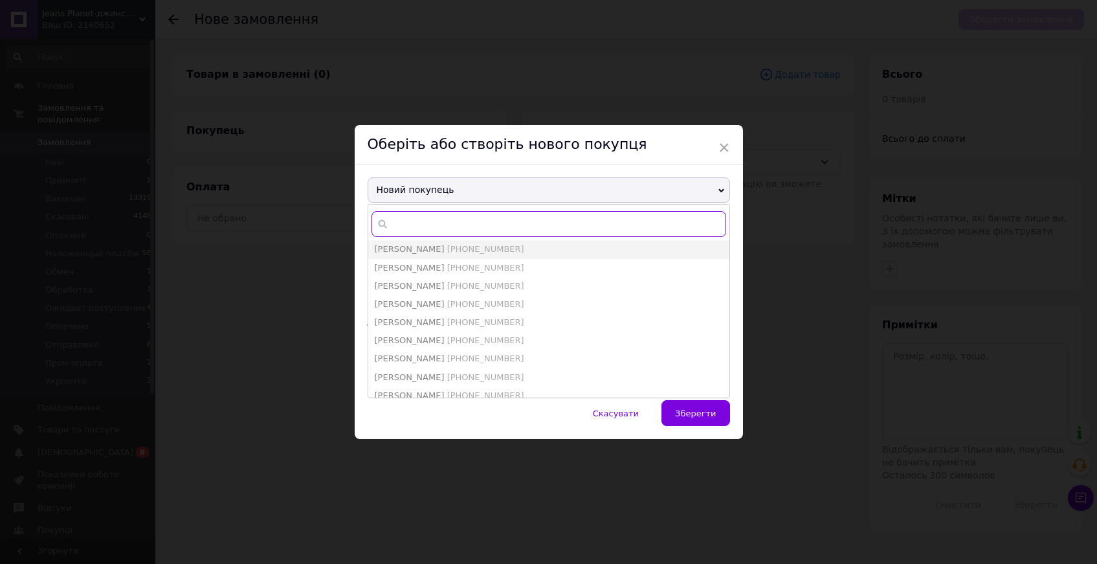
paste input "0971853895"
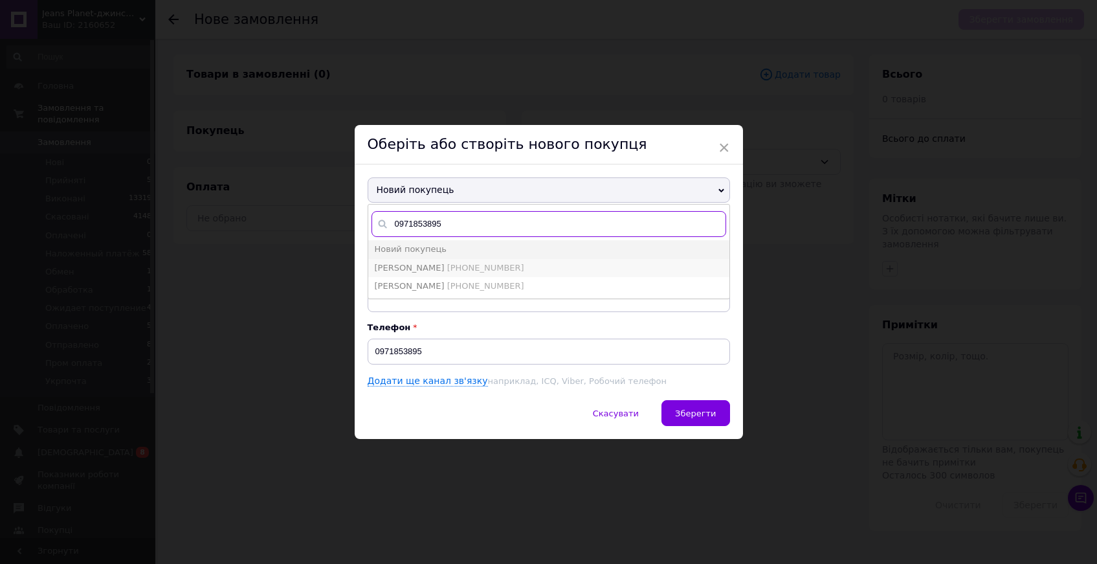
type input "0971853895"
click at [447, 267] on span "[PHONE_NUMBER]" at bounding box center [485, 268] width 77 height 10
type input "[PERSON_NAME]"
type input "[PHONE_NUMBER]"
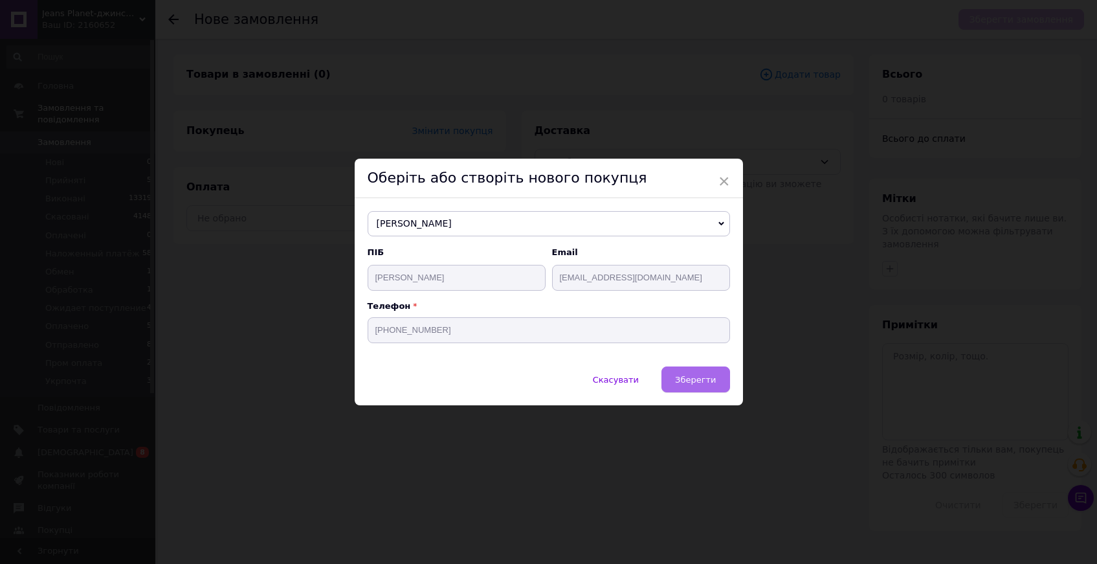
click at [697, 381] on span "Зберегти" at bounding box center [695, 380] width 41 height 10
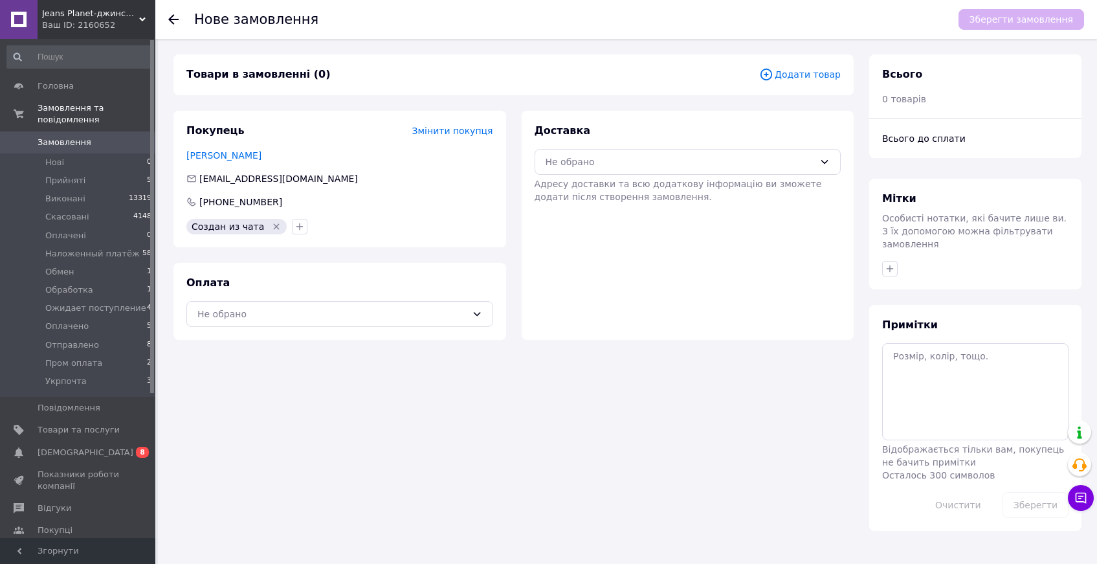
click at [802, 76] on span "Додати товар" at bounding box center [800, 74] width 82 height 14
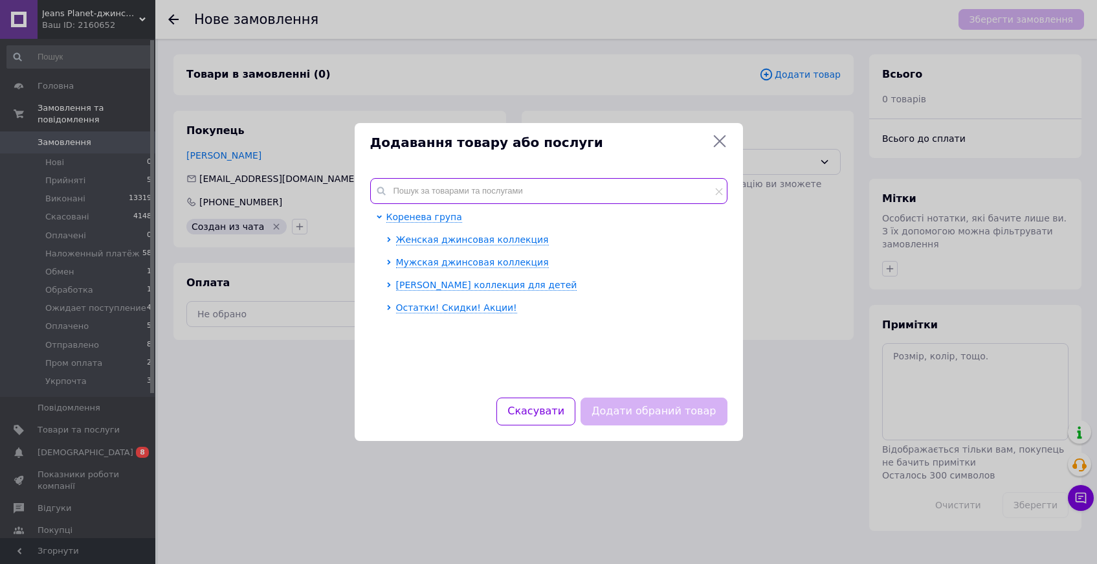
click at [412, 192] on input "text" at bounding box center [548, 191] width 357 height 26
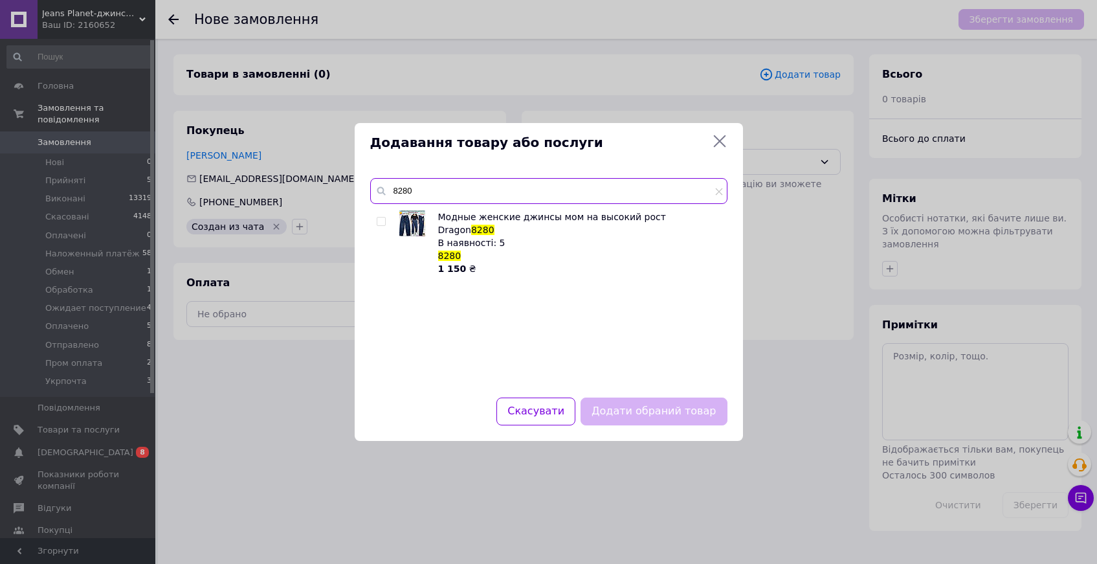
type input "8280"
drag, startPoint x: 382, startPoint y: 220, endPoint x: 405, endPoint y: 294, distance: 77.4
click at [382, 220] on input "checkbox" at bounding box center [381, 222] width 8 height 8
checkbox input "true"
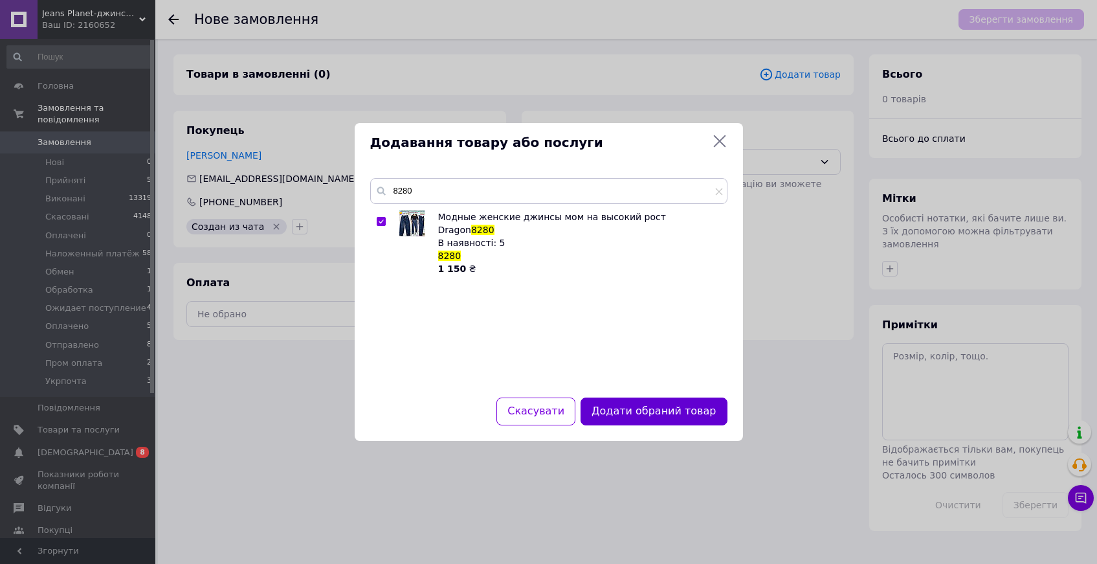
click at [653, 412] on button "Додати обраний товар" at bounding box center [654, 412] width 146 height 28
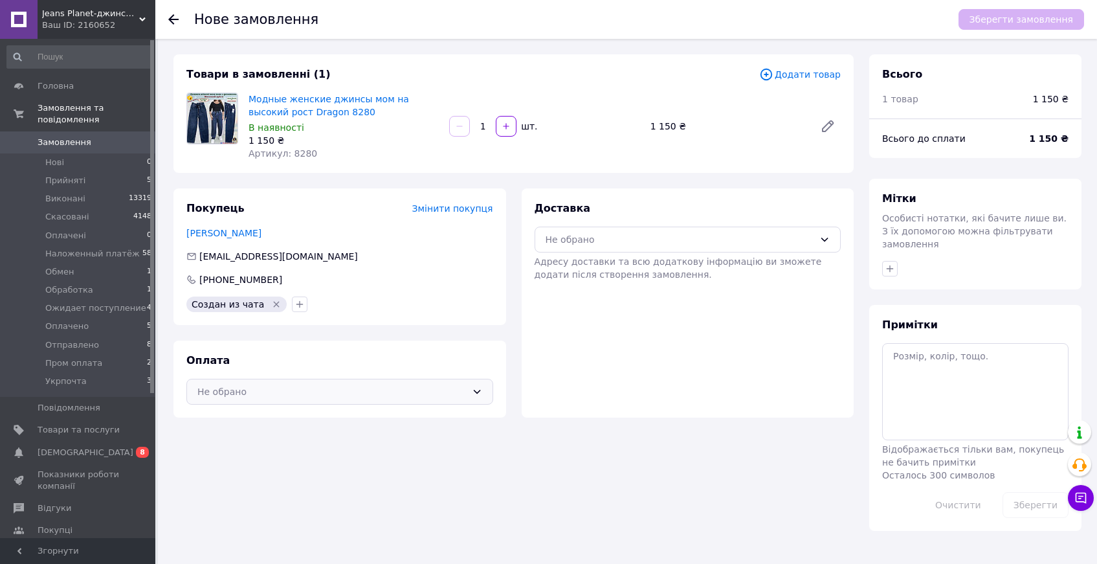
click at [297, 394] on div "Не обрано" at bounding box center [331, 392] width 269 height 14
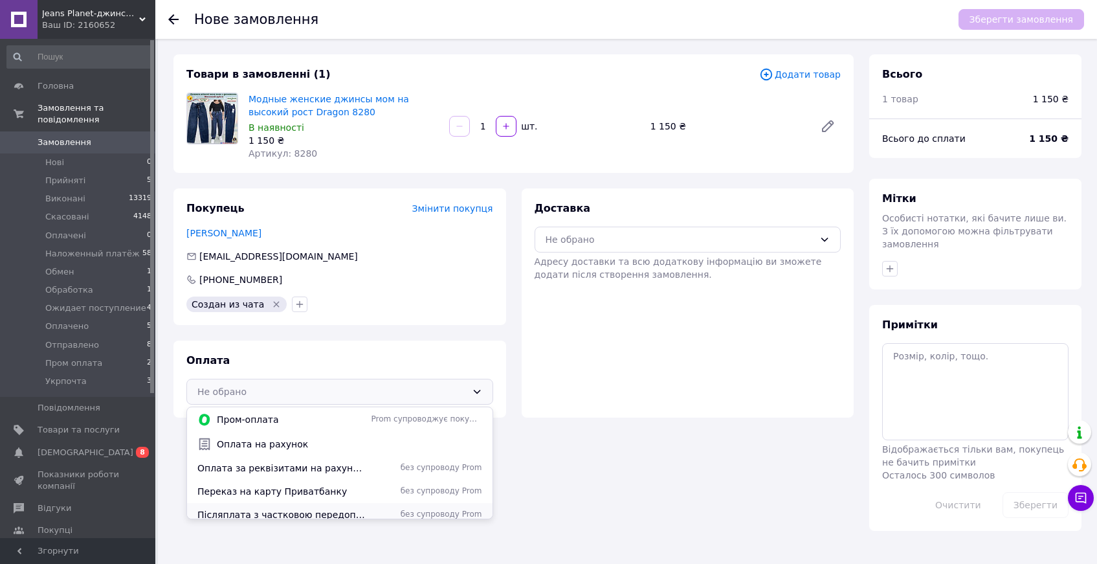
click at [237, 512] on span "Післяплата з частковою передоплатою 200 грн." at bounding box center [281, 514] width 169 height 13
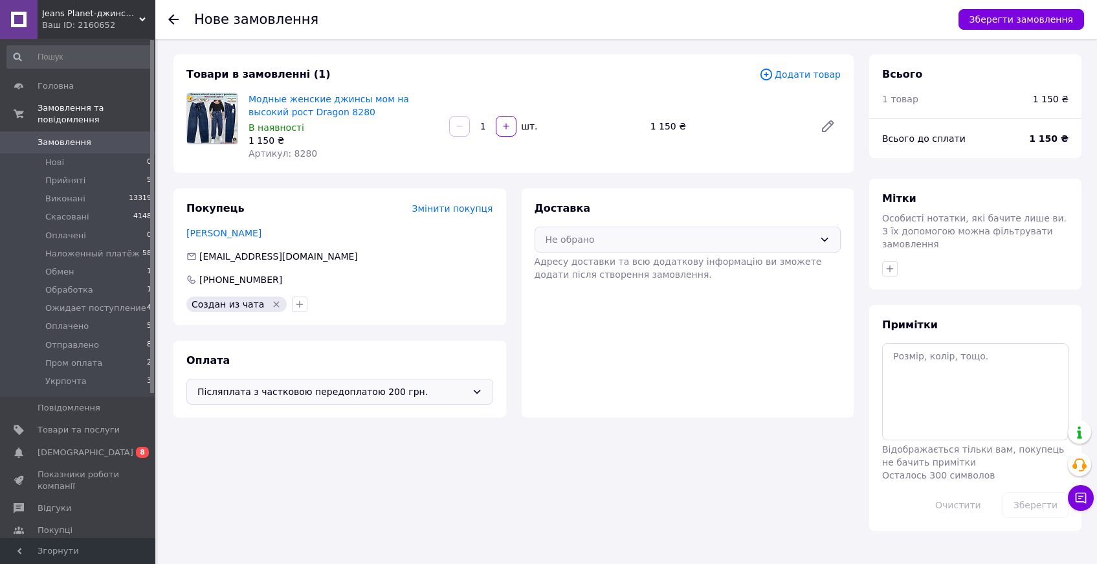
click at [578, 236] on div "Не обрано" at bounding box center [680, 239] width 269 height 14
click at [612, 293] on span "Укрпошта (платна)" at bounding box center [697, 292] width 265 height 13
drag, startPoint x: 904, startPoint y: 353, endPoint x: 911, endPoint y: 354, distance: 6.5
click at [904, 353] on textarea at bounding box center [975, 391] width 186 height 97
type textarea "согласовано в чате"
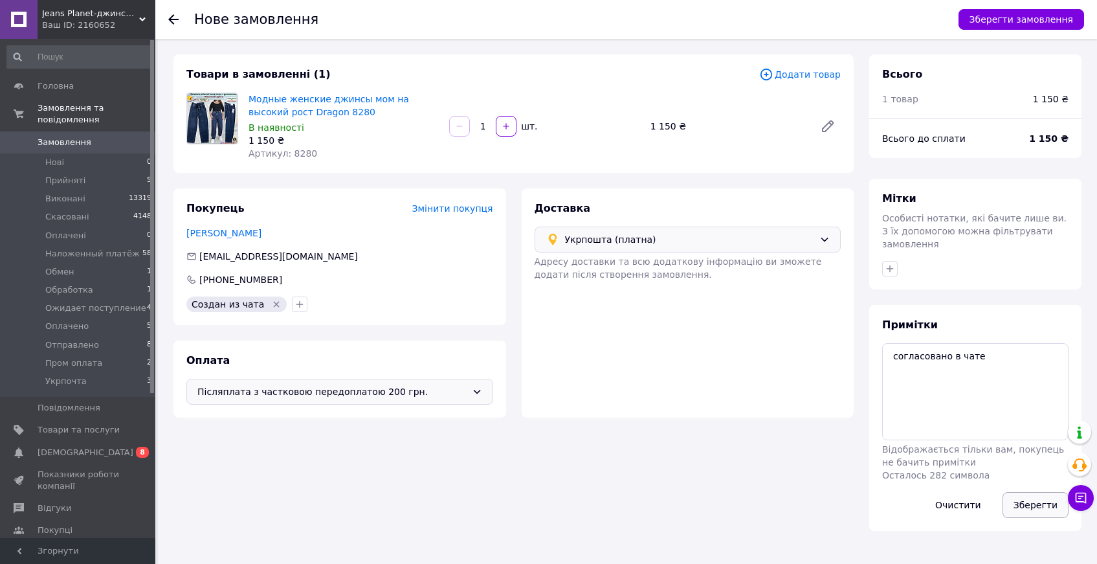
click at [1044, 507] on button "Зберегти" at bounding box center [1036, 505] width 66 height 26
drag, startPoint x: 1034, startPoint y: 500, endPoint x: 971, endPoint y: 460, distance: 75.1
click at [1034, 499] on button "Зберегти" at bounding box center [1036, 505] width 66 height 26
click at [1011, 17] on button "Зберегти замовлення" at bounding box center [1022, 19] width 126 height 21
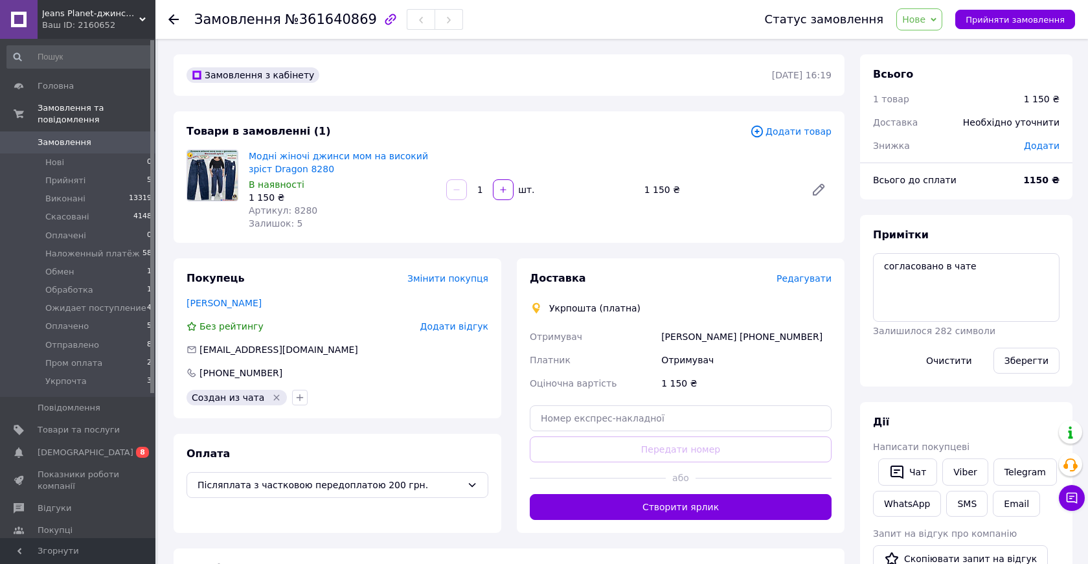
click at [803, 278] on span "Редагувати" at bounding box center [803, 278] width 55 height 10
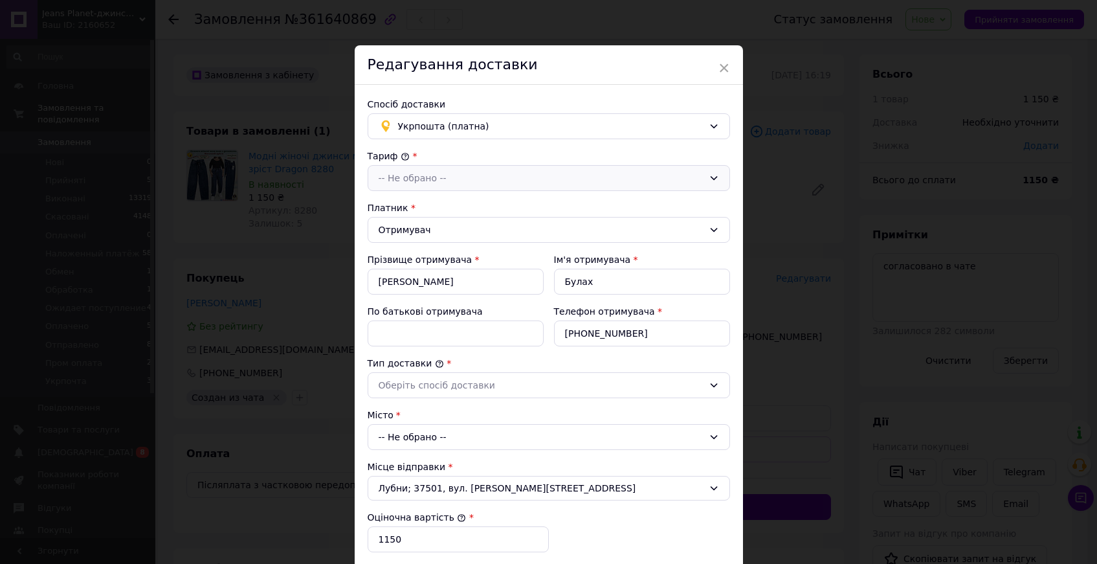
click at [424, 176] on div "-- Не обрано --" at bounding box center [541, 178] width 325 height 14
drag, startPoint x: 719, startPoint y: 66, endPoint x: 664, endPoint y: 123, distance: 79.7
click at [719, 67] on span "×" at bounding box center [725, 68] width 12 height 22
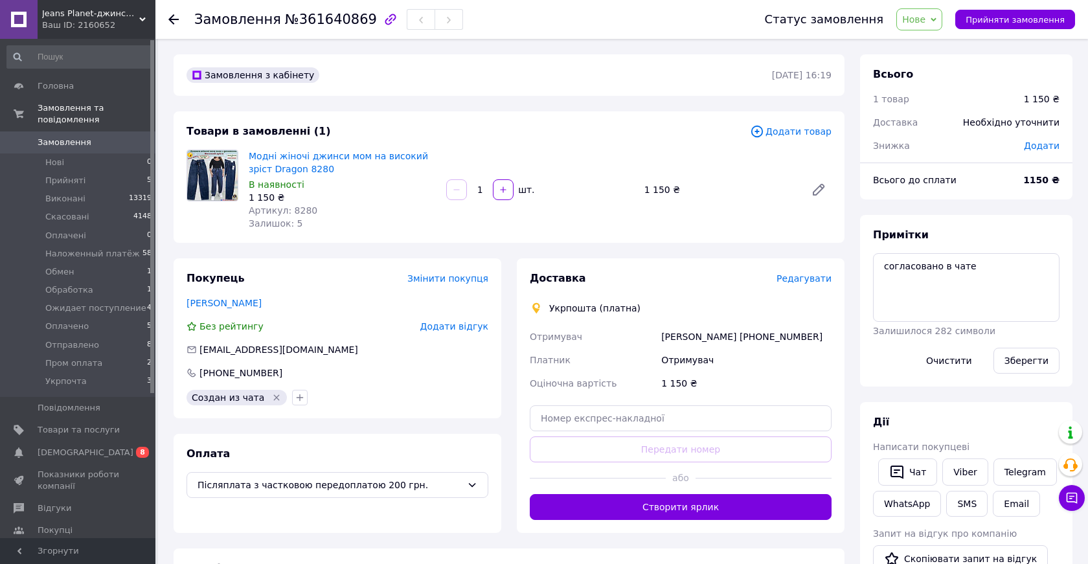
click at [802, 273] on span "Редагувати" at bounding box center [803, 278] width 55 height 10
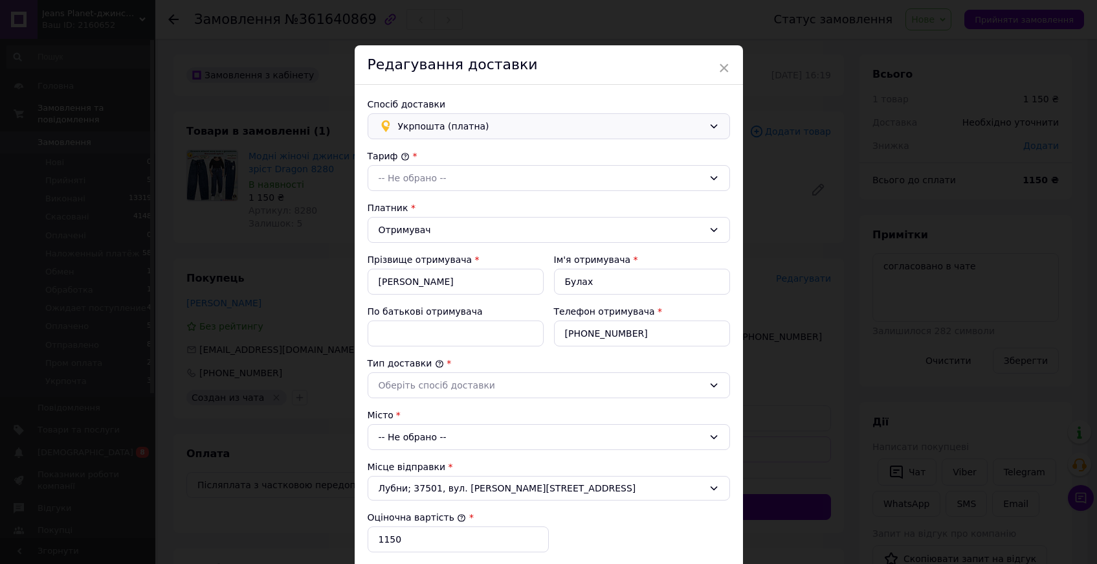
click at [498, 124] on span "Укрпошта (платна)" at bounding box center [551, 126] width 306 height 14
click at [457, 150] on span "Нова Пошта (платна)" at bounding box center [558, 154] width 321 height 13
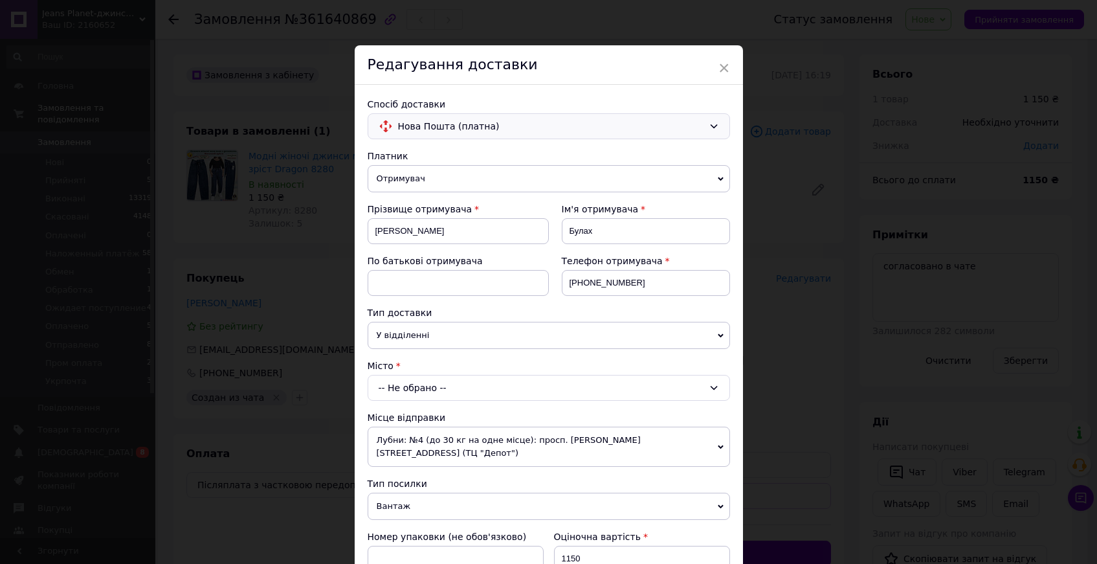
click at [400, 385] on div "-- Не обрано --" at bounding box center [549, 388] width 363 height 26
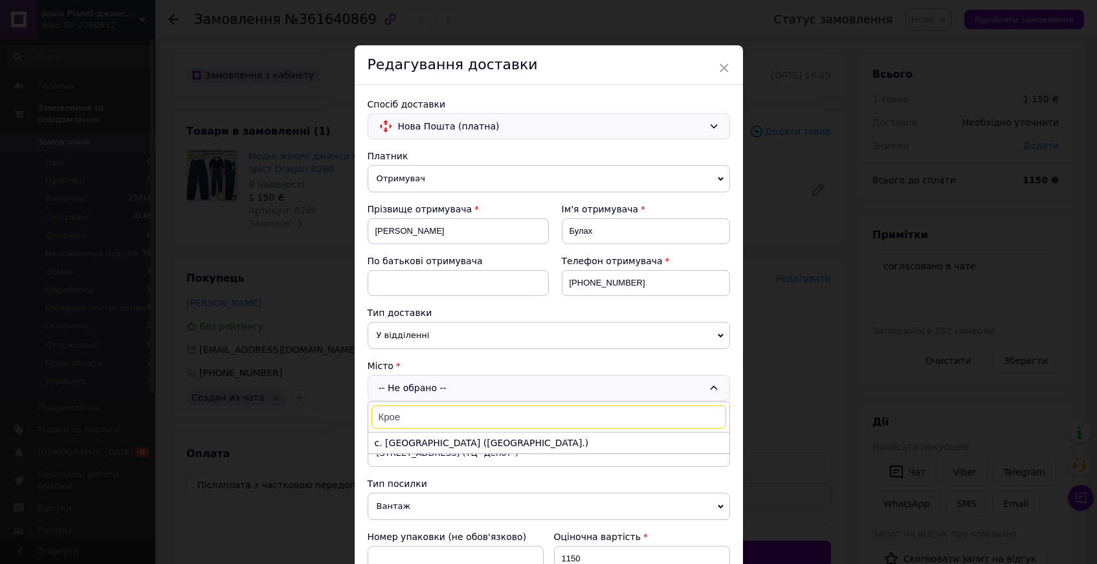
click at [394, 419] on input "Крое" at bounding box center [549, 416] width 355 height 23
type input "Кроле"
click at [394, 442] on span "Кроле" at bounding box center [389, 443] width 29 height 10
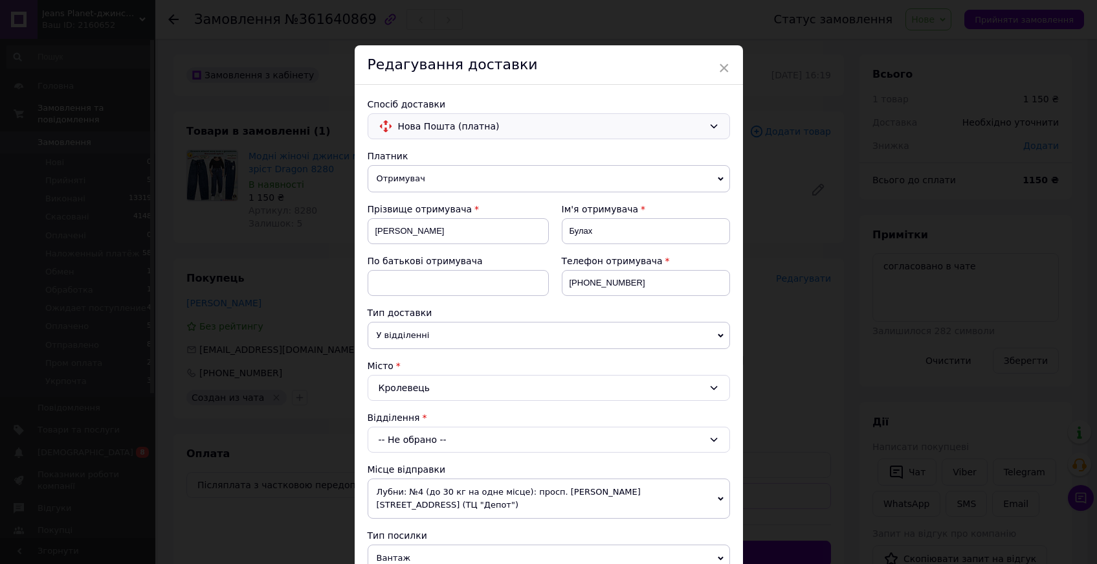
click at [418, 442] on div "-- Не обрано --" at bounding box center [549, 440] width 363 height 26
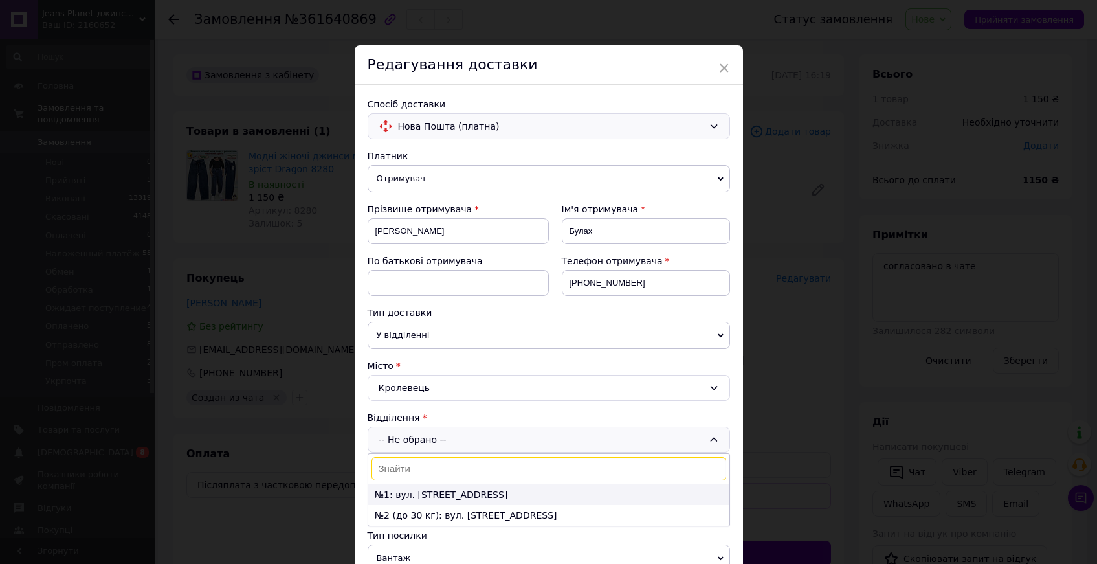
click at [409, 491] on li "№1: вул. [STREET_ADDRESS]" at bounding box center [548, 494] width 361 height 21
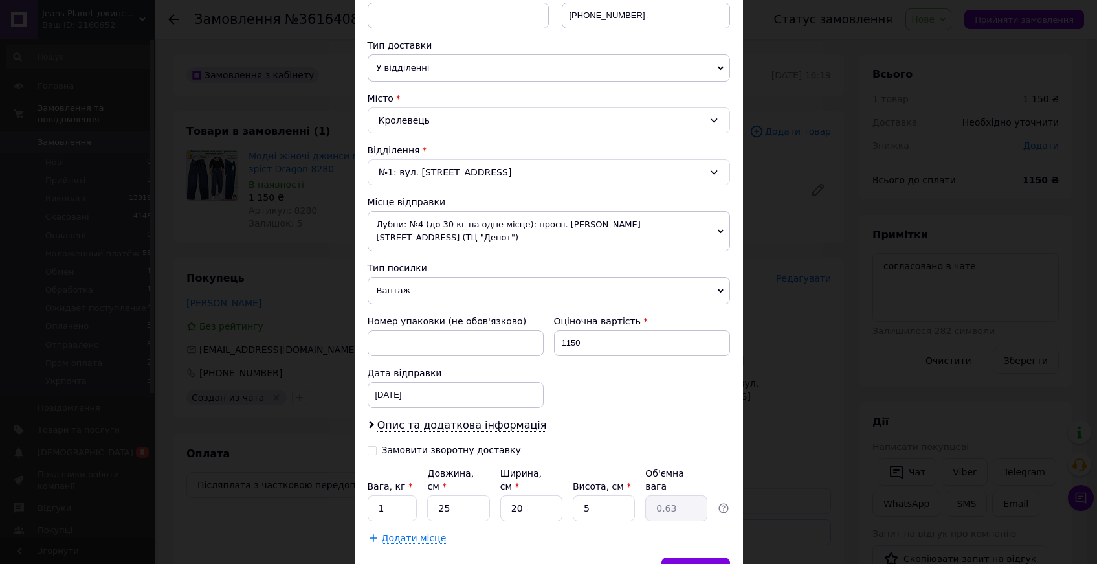
scroll to position [330, 0]
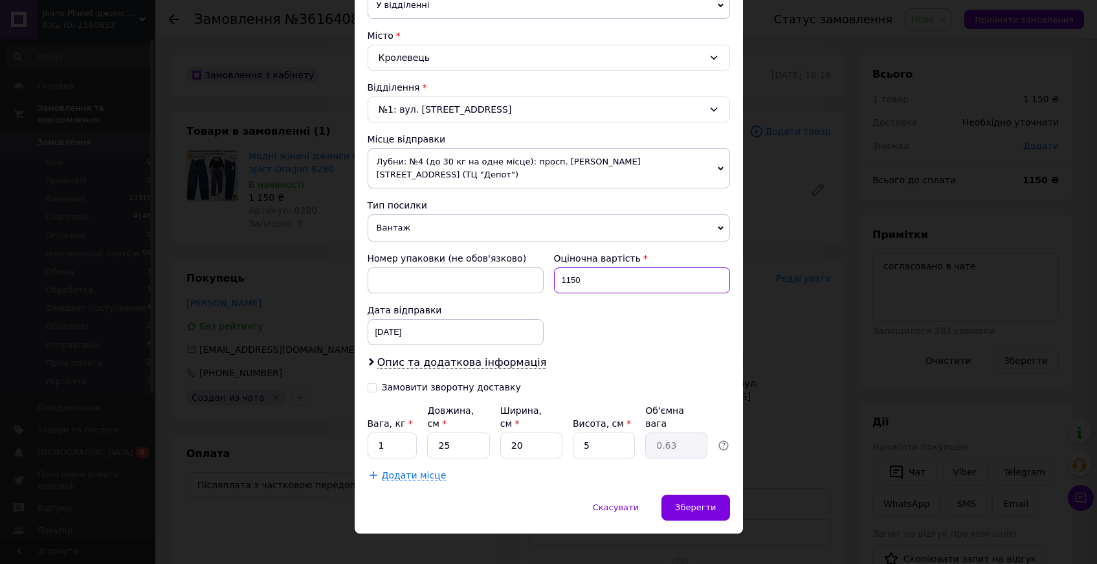
click at [567, 267] on input "1150" at bounding box center [642, 280] width 176 height 26
type input "950"
click at [370, 382] on input "Замовити зворотну доставку" at bounding box center [372, 386] width 9 height 9
checkbox input "true"
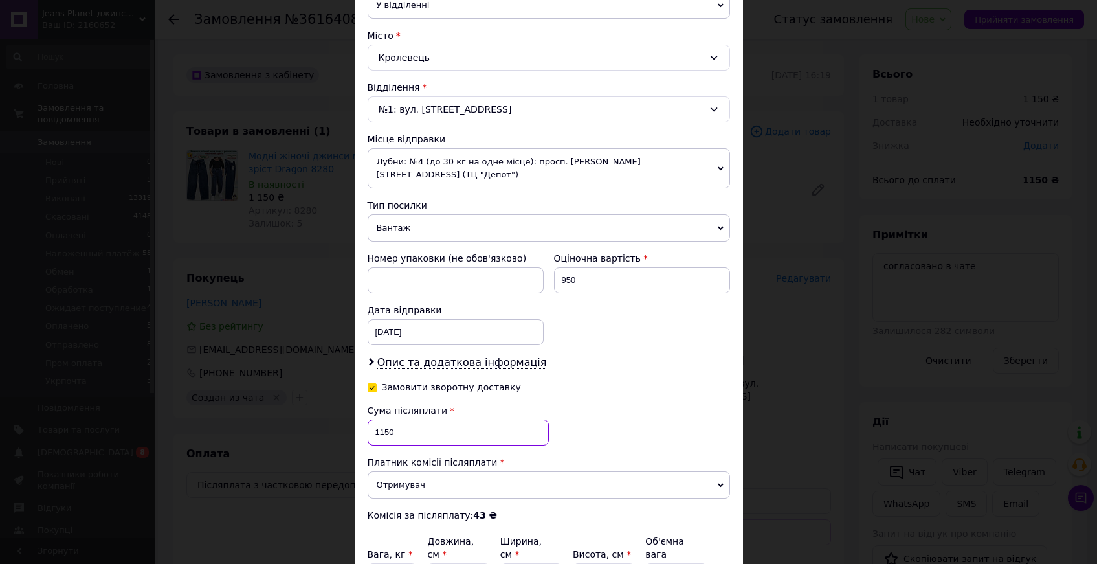
click at [381, 420] on input "1150" at bounding box center [458, 433] width 181 height 26
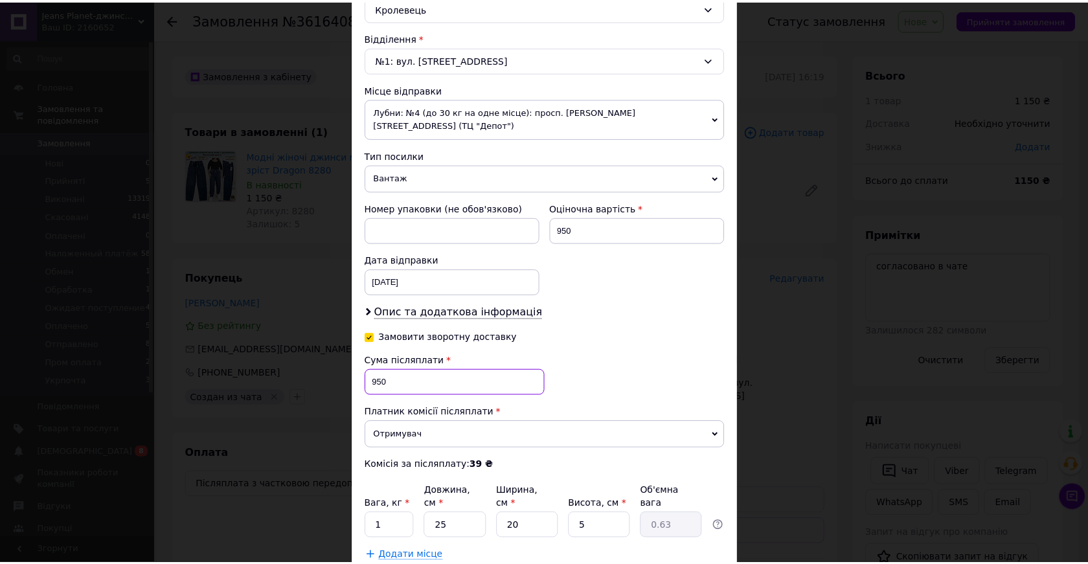
scroll to position [463, 0]
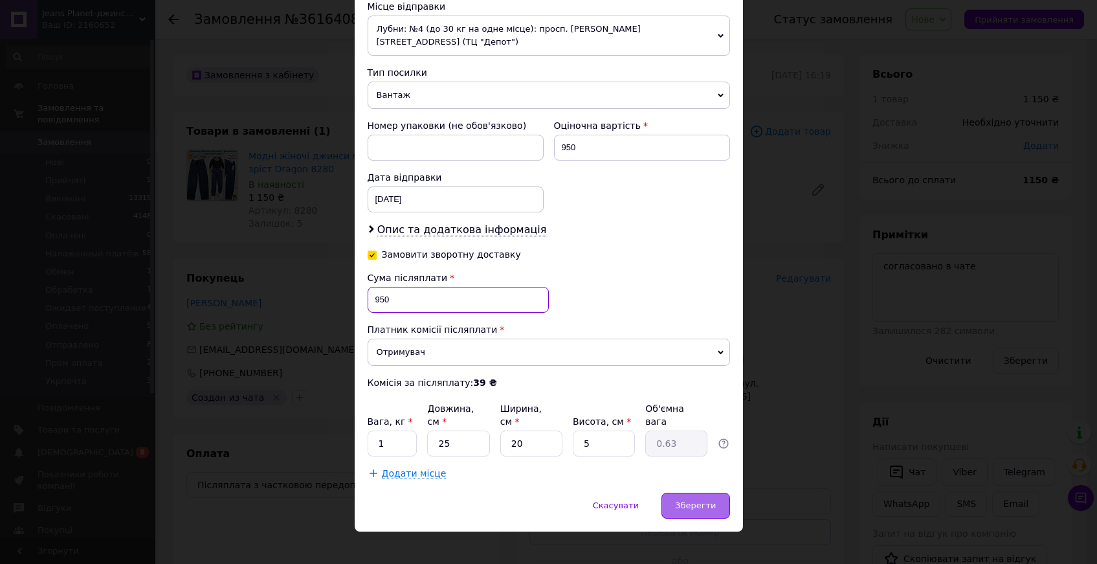
type input "950"
click at [680, 500] on span "Зберегти" at bounding box center [695, 505] width 41 height 10
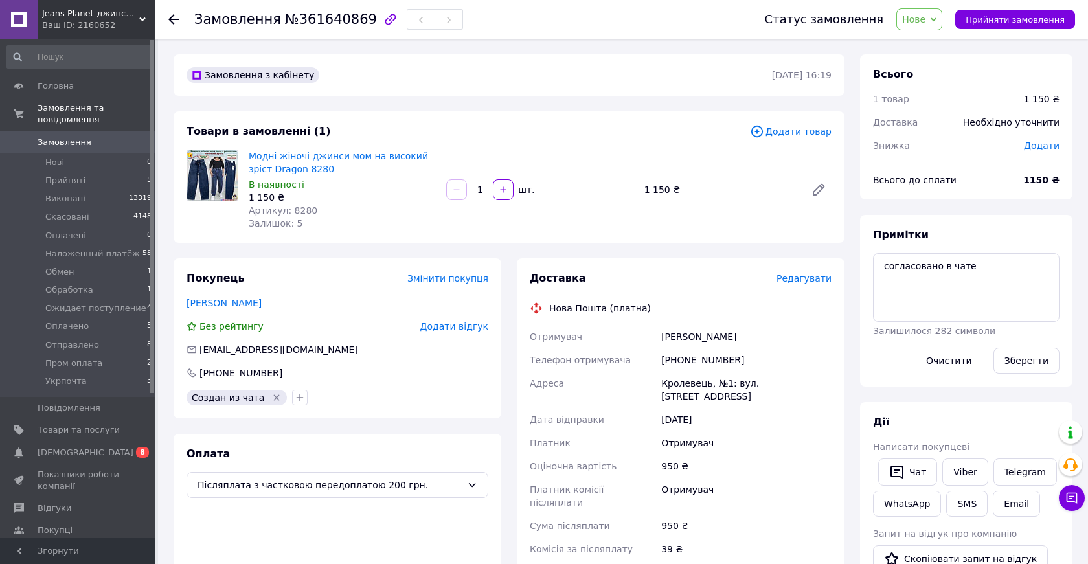
click at [356, 221] on div "Залишок: 5" at bounding box center [342, 223] width 187 height 13
drag, startPoint x: 521, startPoint y: 77, endPoint x: 501, endPoint y: 82, distance: 20.6
click at [521, 77] on div "Замовлення з кабінету" at bounding box center [478, 75] width 588 height 21
click at [921, 12] on span "Нове" at bounding box center [919, 19] width 46 height 22
drag, startPoint x: 934, startPoint y: 42, endPoint x: 927, endPoint y: 43, distance: 7.8
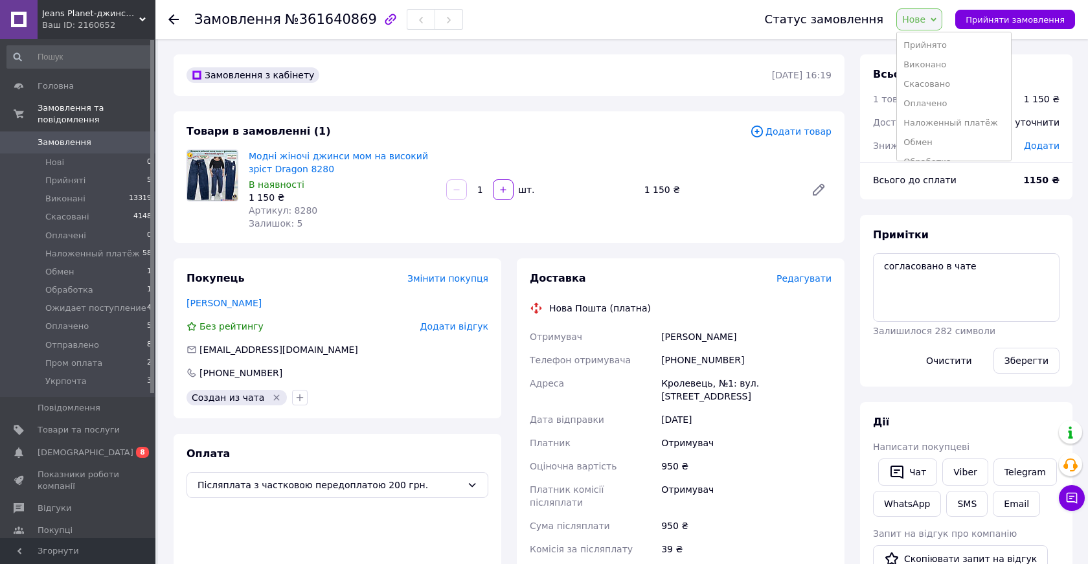
click at [934, 42] on li "Прийнято" at bounding box center [954, 45] width 114 height 19
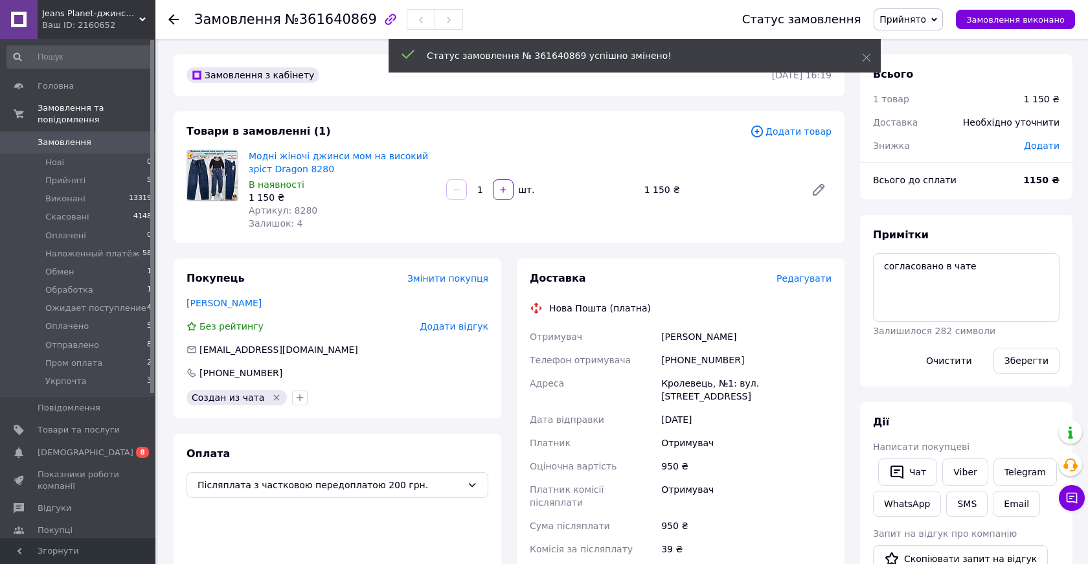
click at [917, 18] on span "Прийнято" at bounding box center [902, 19] width 47 height 10
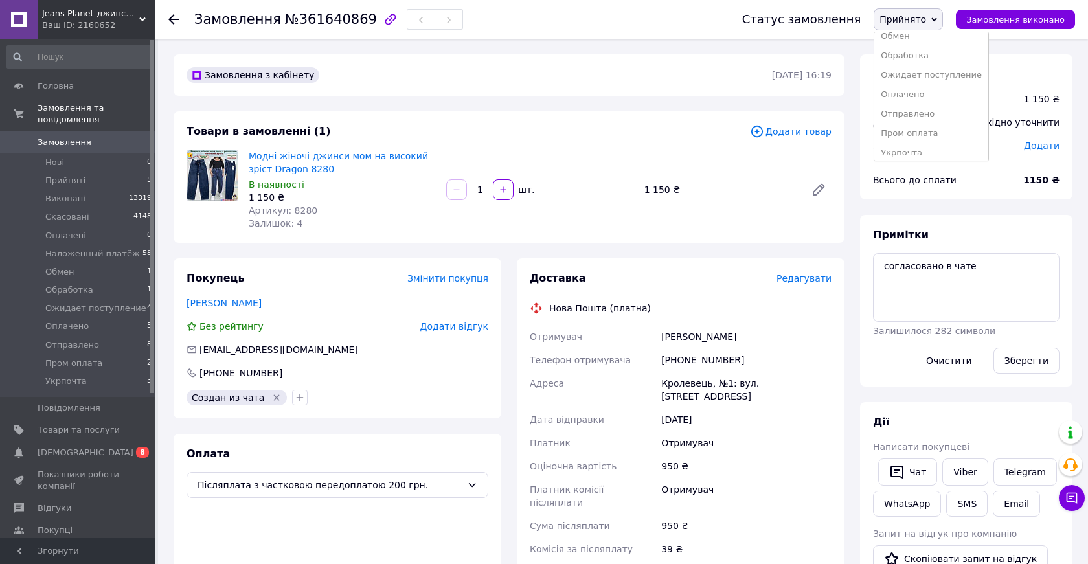
scroll to position [92, 0]
click at [927, 53] on li "Обработка" at bounding box center [931, 50] width 114 height 19
click at [381, 210] on div "Артикул: 8280" at bounding box center [342, 210] width 187 height 13
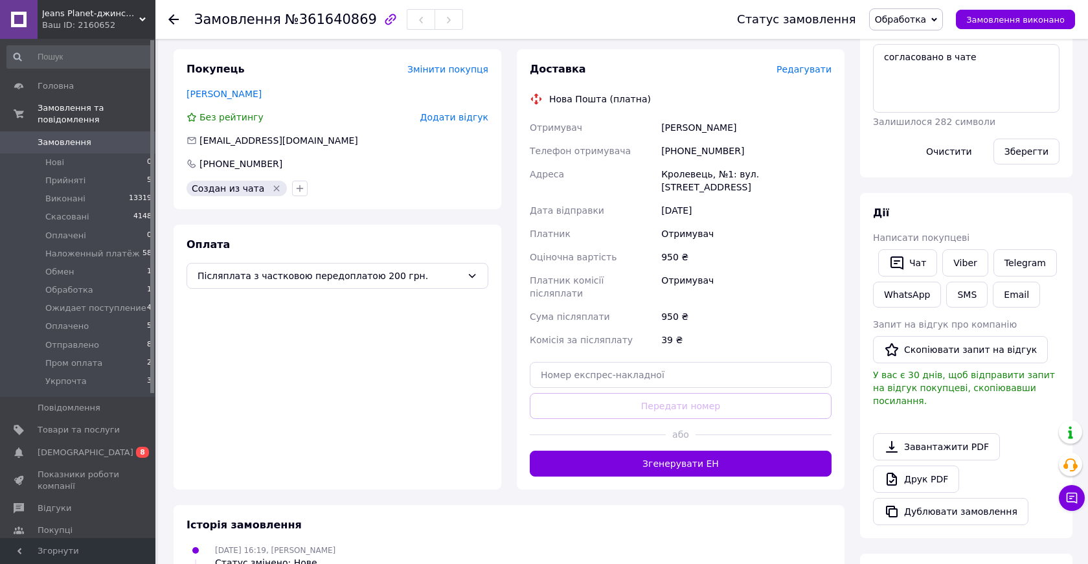
scroll to position [0, 0]
